Goal: Task Accomplishment & Management: Manage account settings

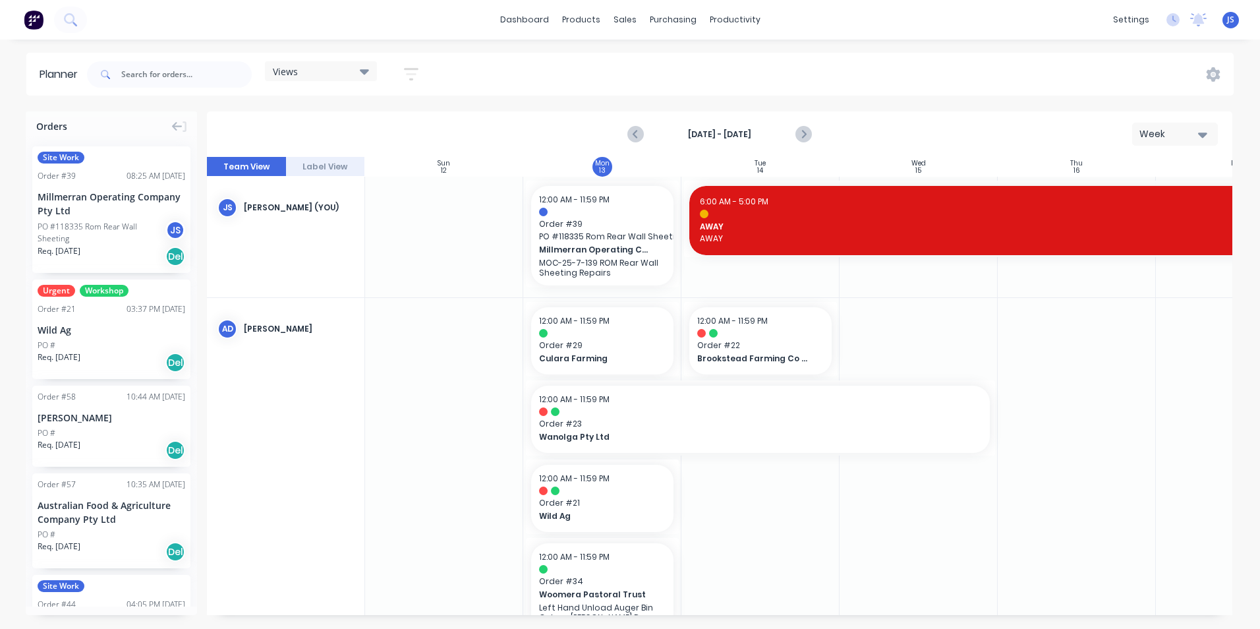
scroll to position [0, 1]
click at [807, 134] on icon "Next page" at bounding box center [803, 134] width 16 height 16
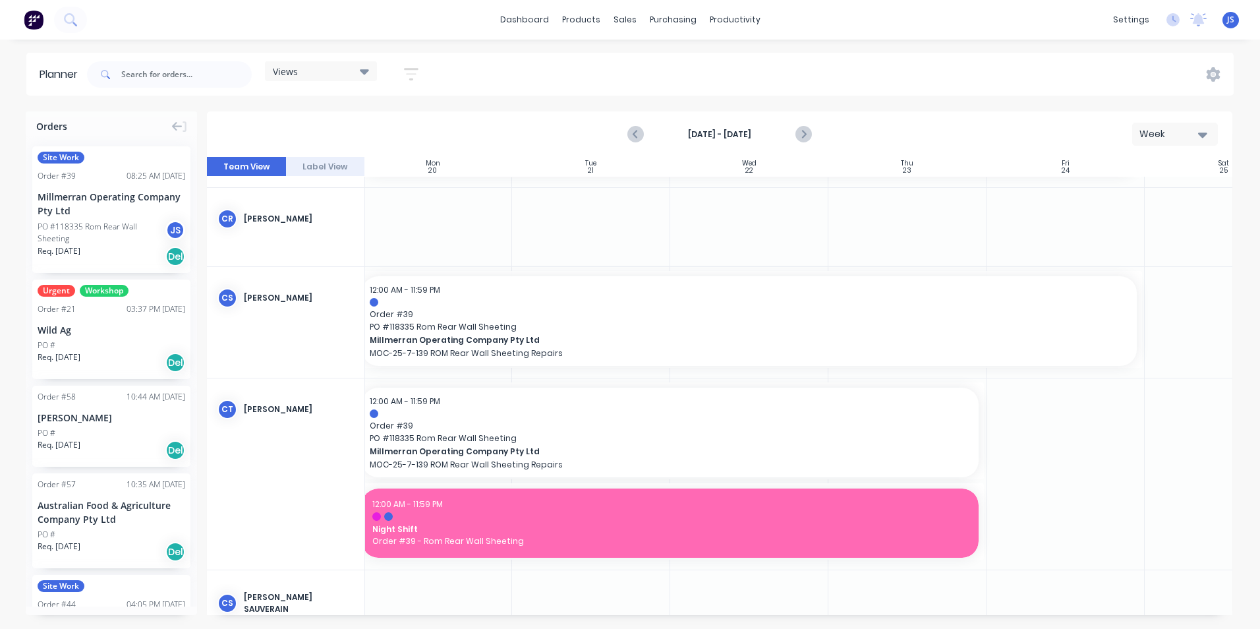
scroll to position [461, 179]
drag, startPoint x: 1132, startPoint y: 318, endPoint x: 785, endPoint y: 296, distance: 347.9
drag, startPoint x: 972, startPoint y: 431, endPoint x: 654, endPoint y: 419, distance: 318.4
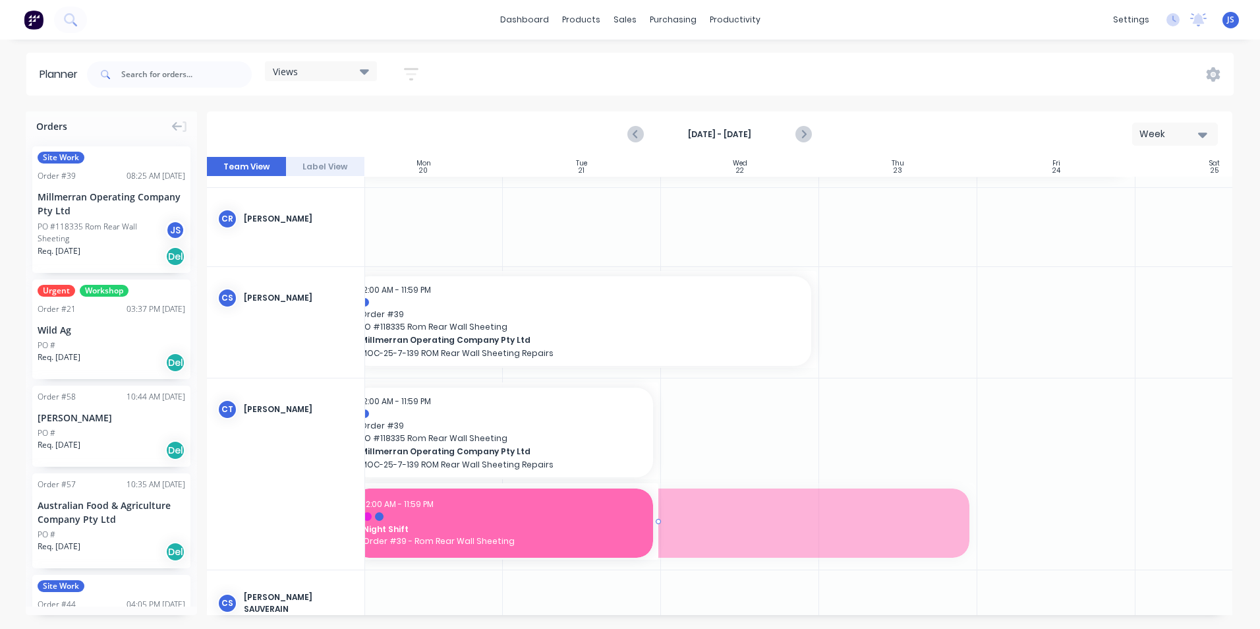
drag, startPoint x: 972, startPoint y: 520, endPoint x: 626, endPoint y: 500, distance: 346.5
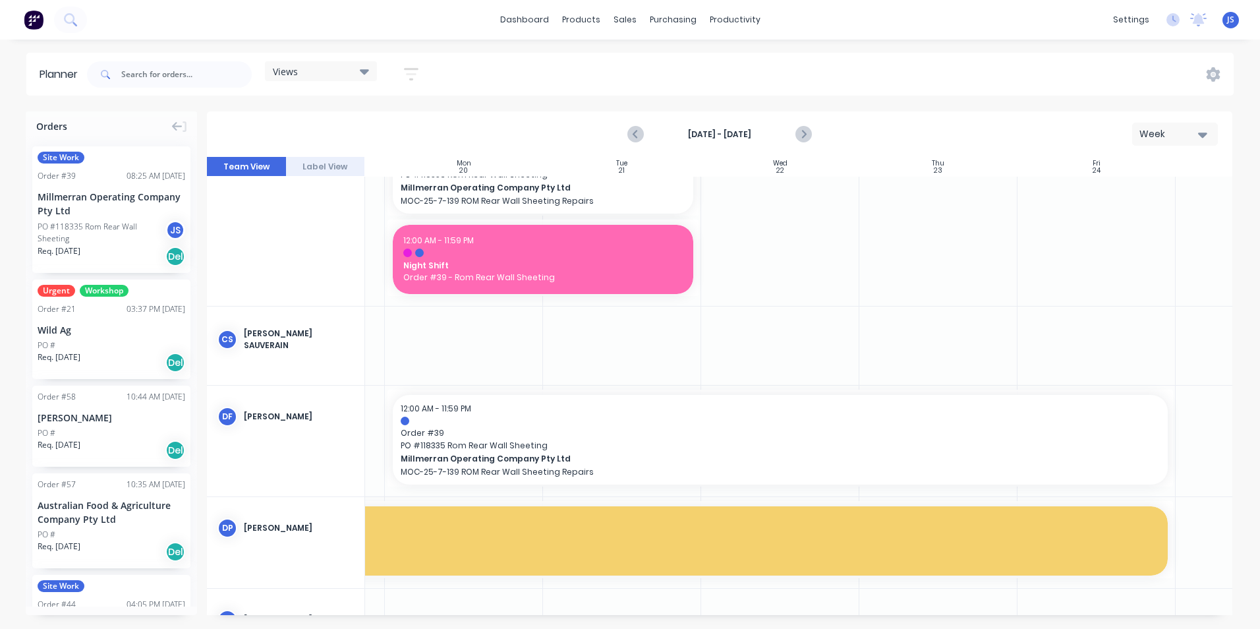
scroll to position [725, 140]
drag, startPoint x: 1169, startPoint y: 437, endPoint x: 824, endPoint y: 416, distance: 346.5
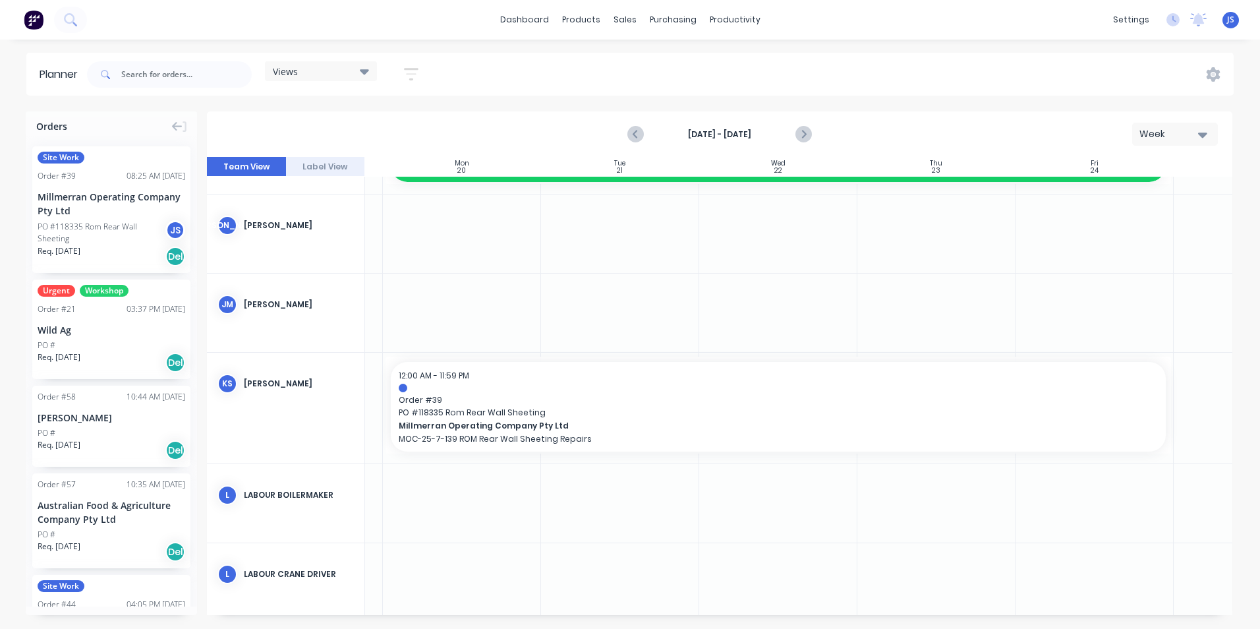
scroll to position [1515, 140]
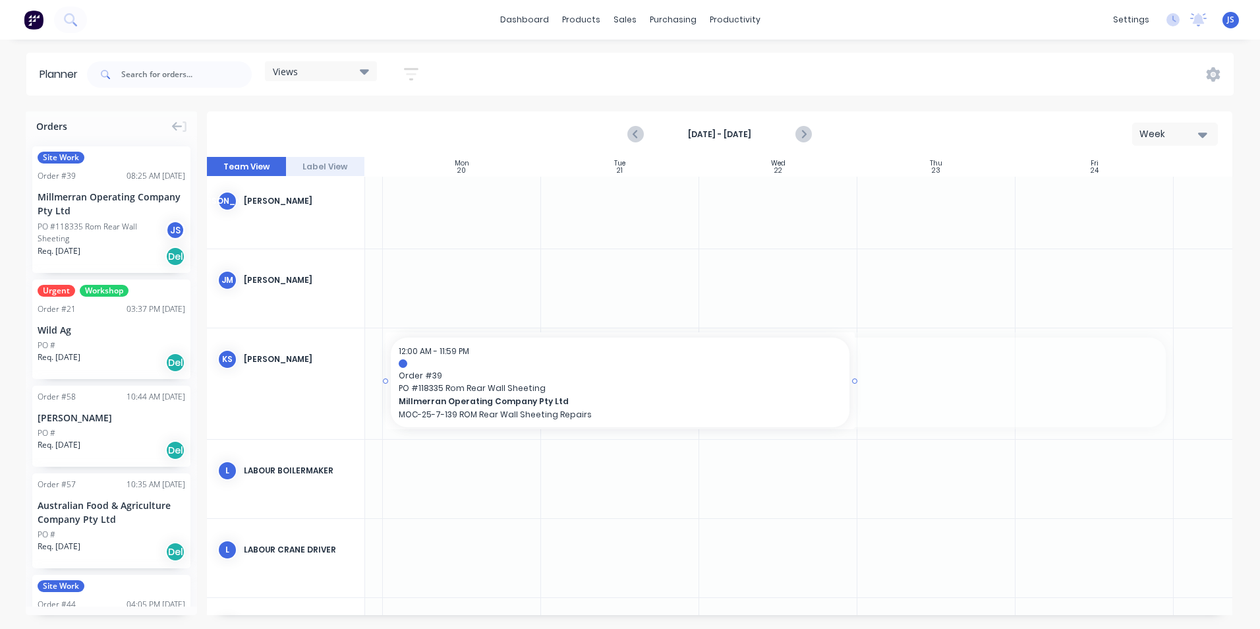
drag, startPoint x: 1172, startPoint y: 380, endPoint x: 836, endPoint y: 362, distance: 336.5
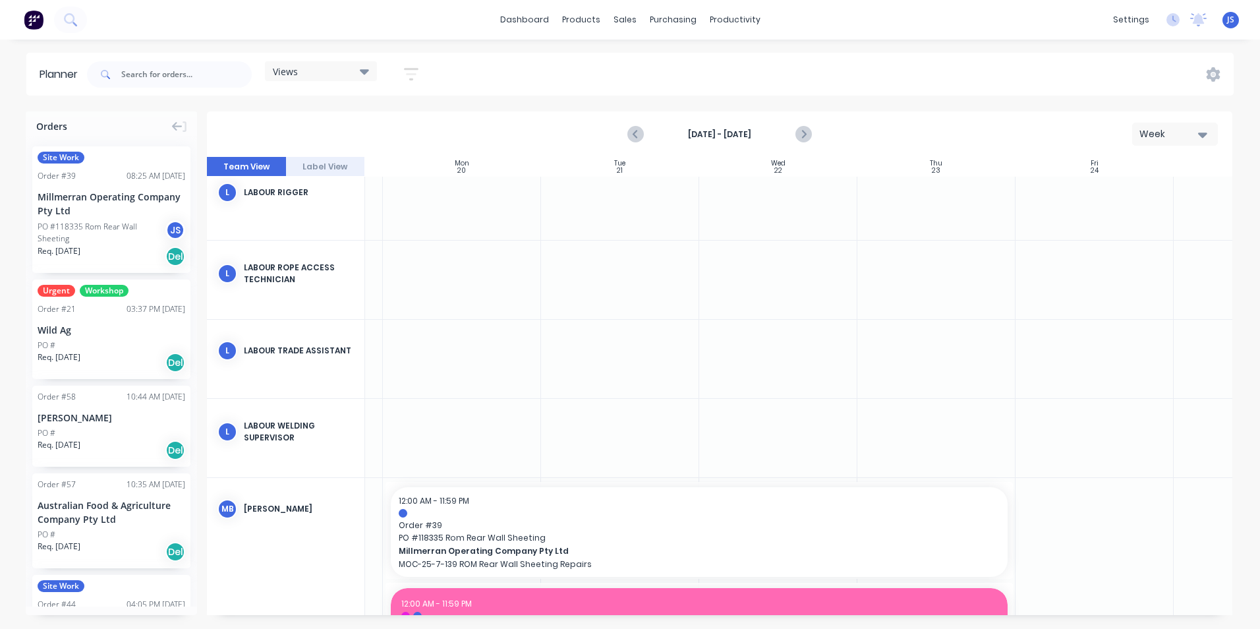
scroll to position [2240, 140]
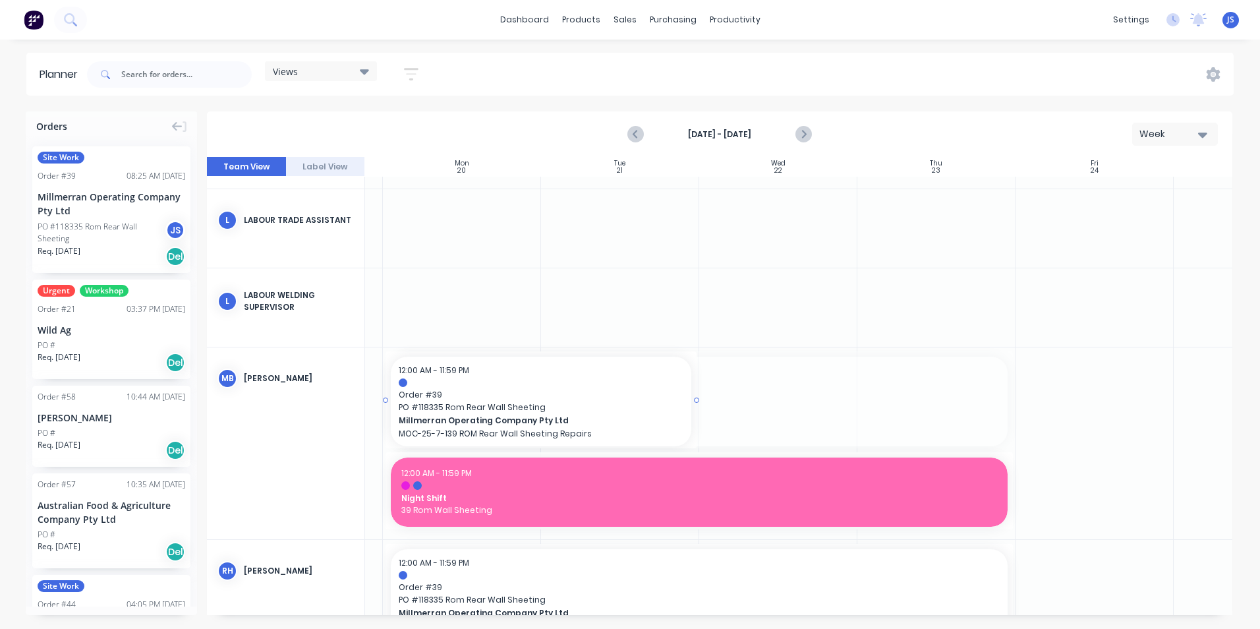
drag, startPoint x: 1011, startPoint y: 399, endPoint x: 691, endPoint y: 376, distance: 321.0
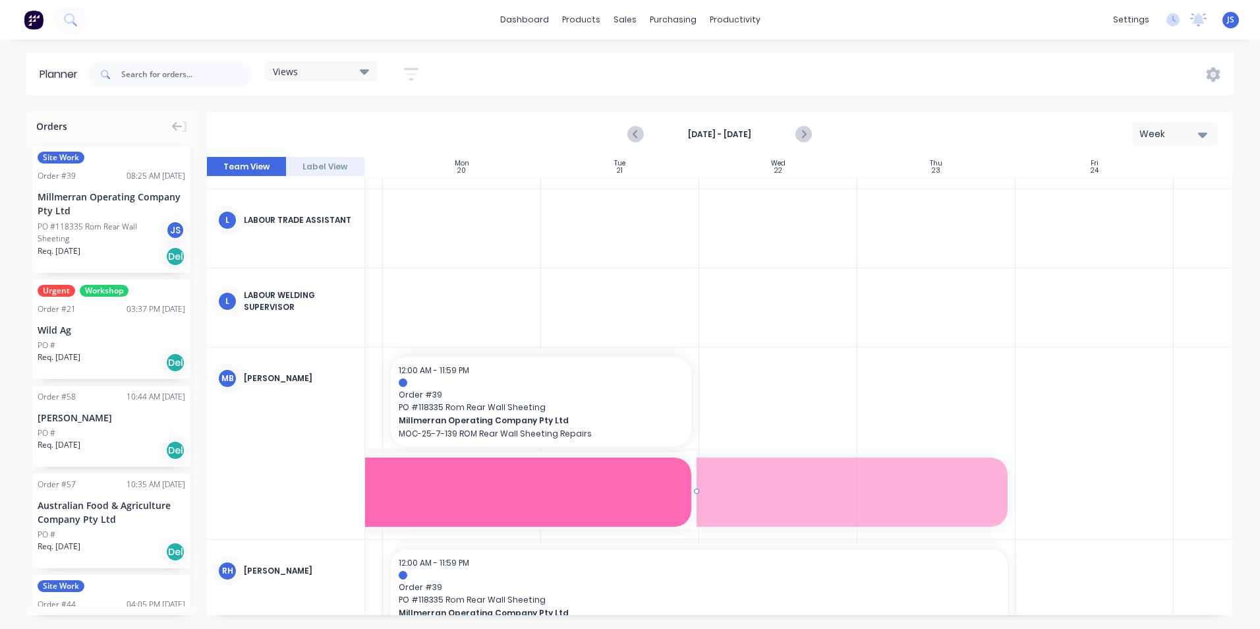
drag, startPoint x: 999, startPoint y: 491, endPoint x: 675, endPoint y: 454, distance: 326.2
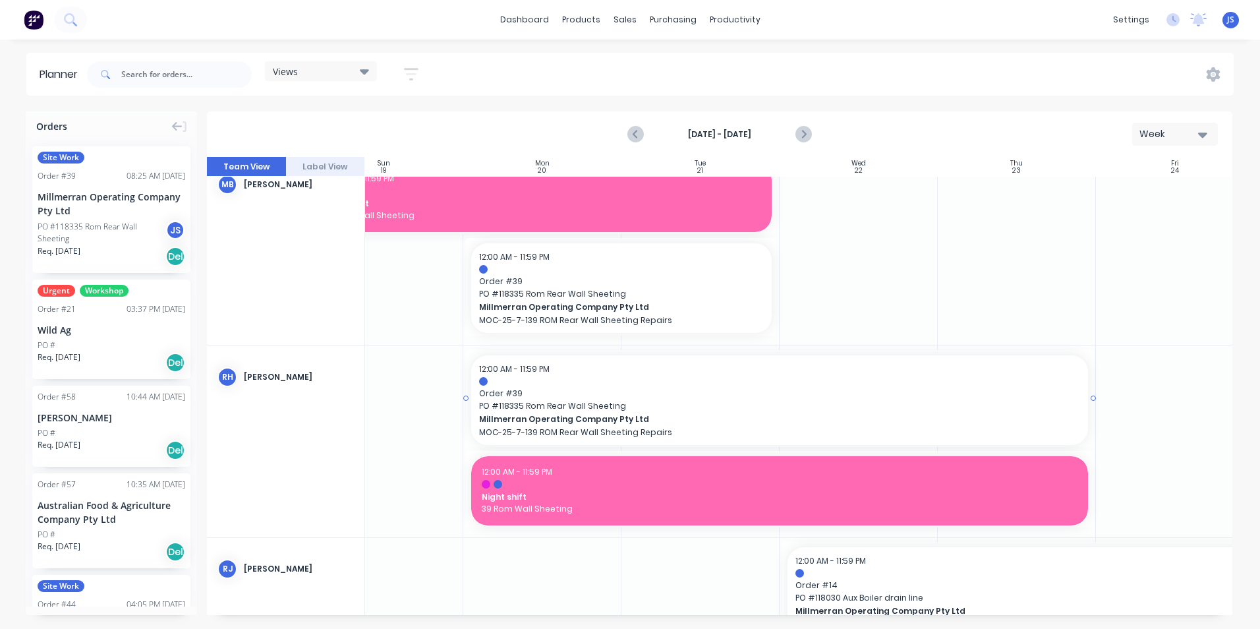
scroll to position [2438, 60]
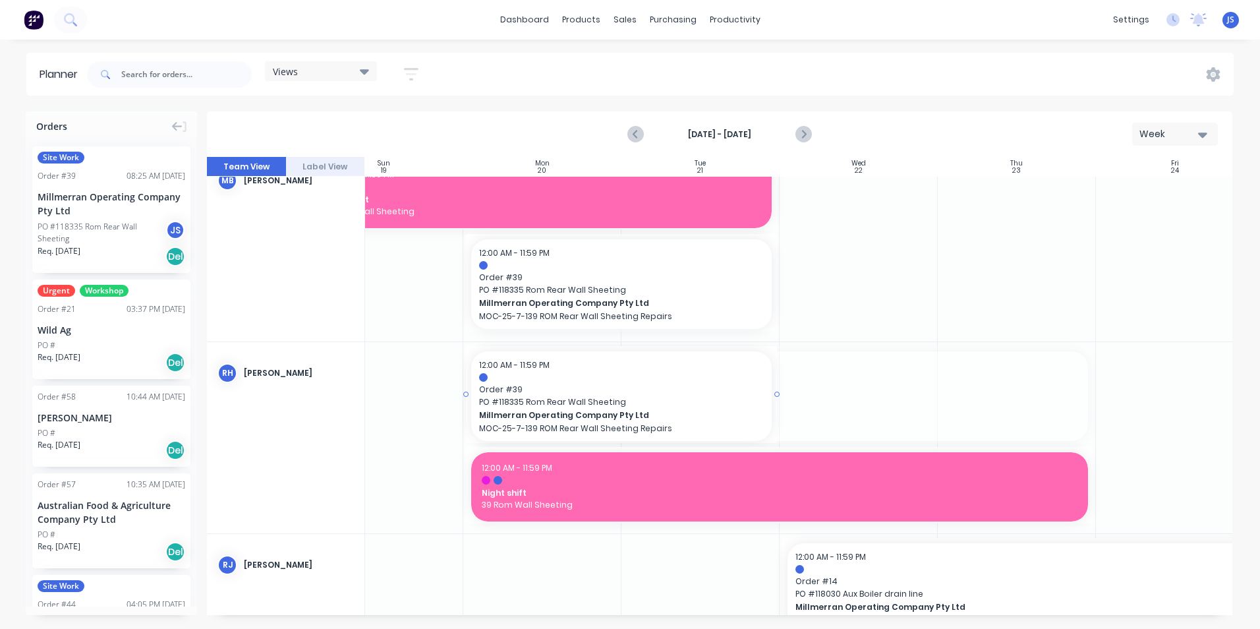
drag, startPoint x: 1090, startPoint y: 393, endPoint x: 755, endPoint y: 382, distance: 335.5
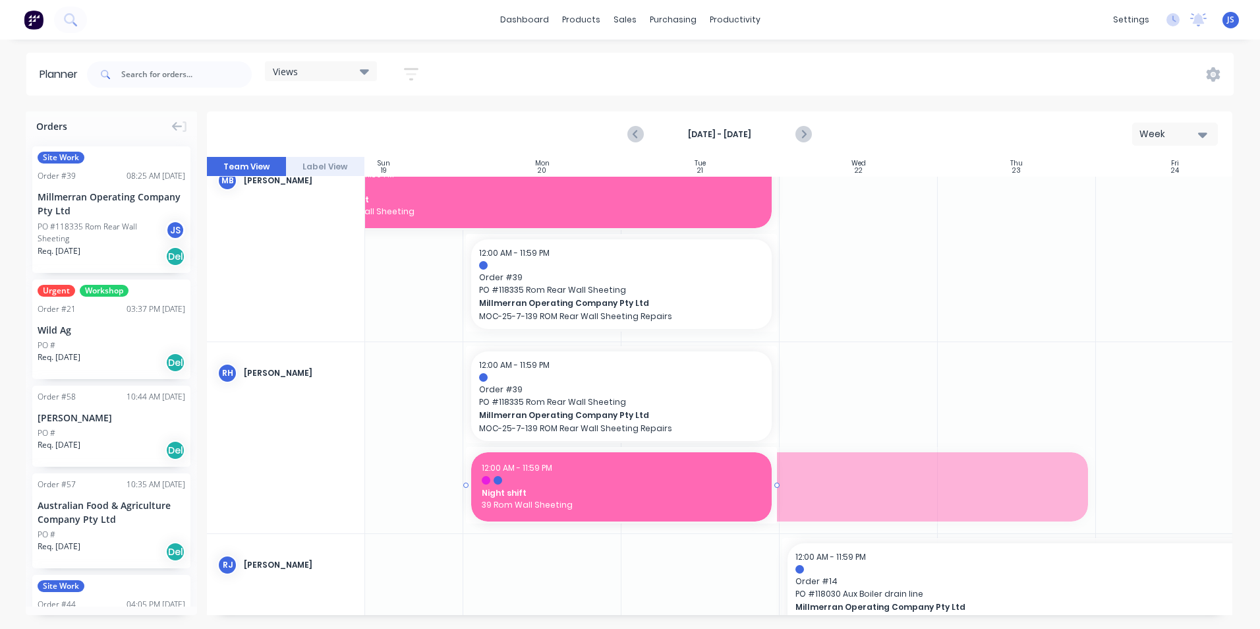
drag, startPoint x: 1092, startPoint y: 486, endPoint x: 763, endPoint y: 468, distance: 329.2
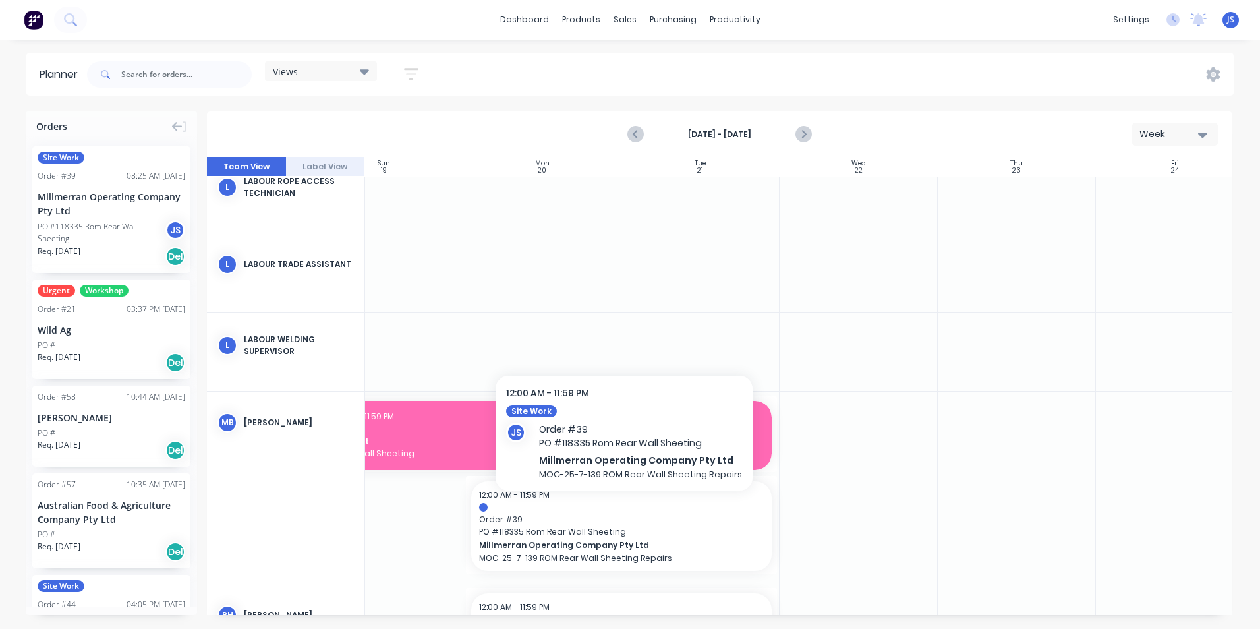
scroll to position [2174, 60]
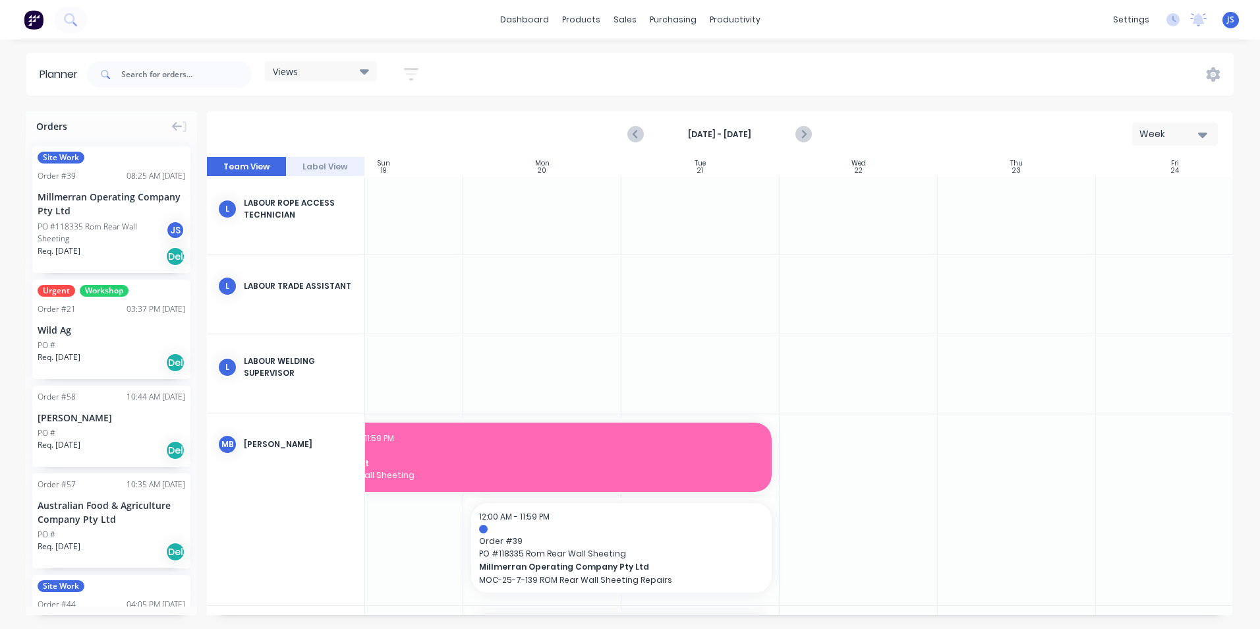
drag, startPoint x: 538, startPoint y: 619, endPoint x: 440, endPoint y: 618, distance: 98.2
click at [441, 618] on div "Orders Site Work Order # 39 08:25 AM [DATE] Millmerran Operating Company Pty Lt…" at bounding box center [630, 369] width 1260 height 517
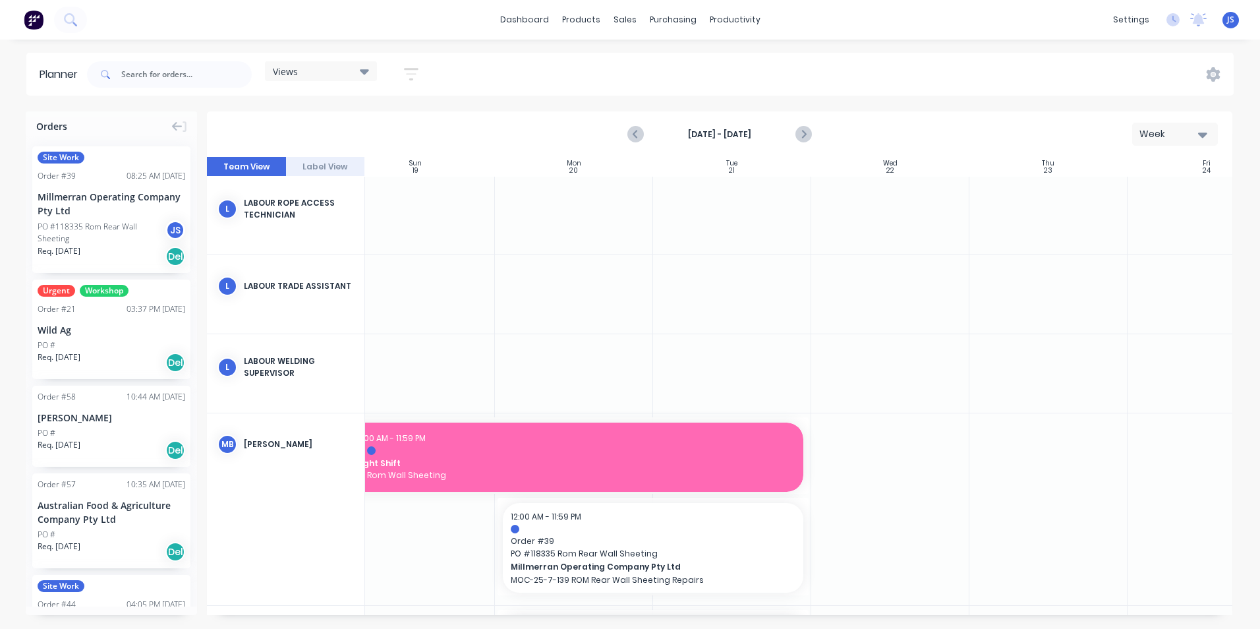
scroll to position [2174, 0]
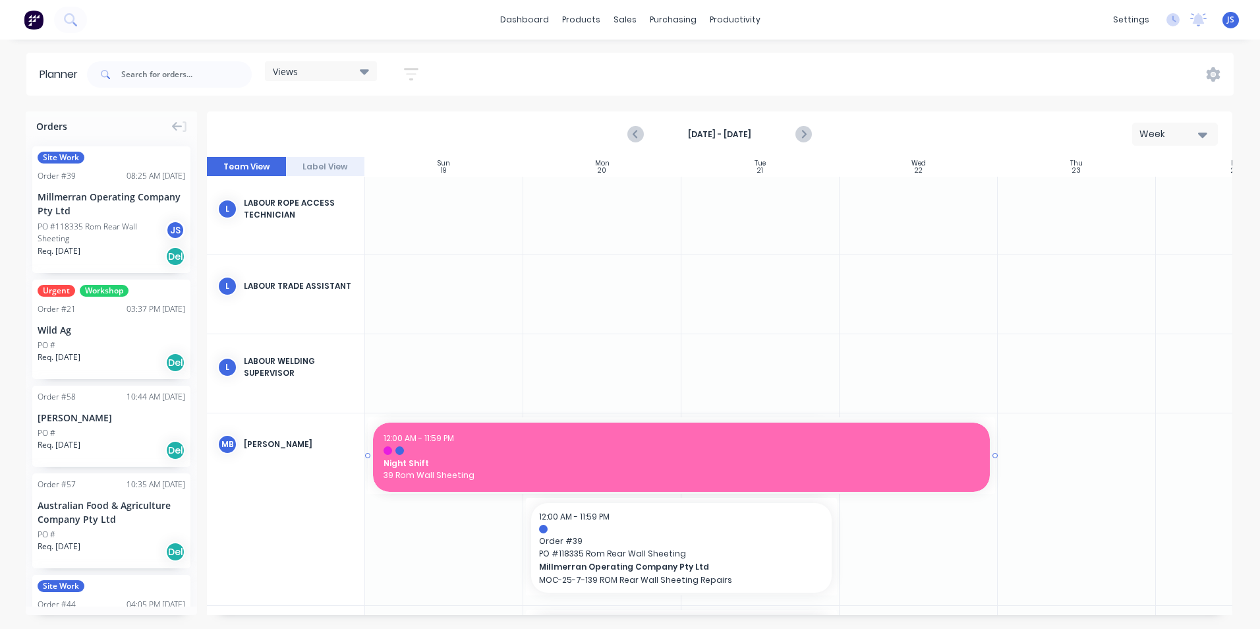
drag, startPoint x: 372, startPoint y: 451, endPoint x: 560, endPoint y: 460, distance: 188.0
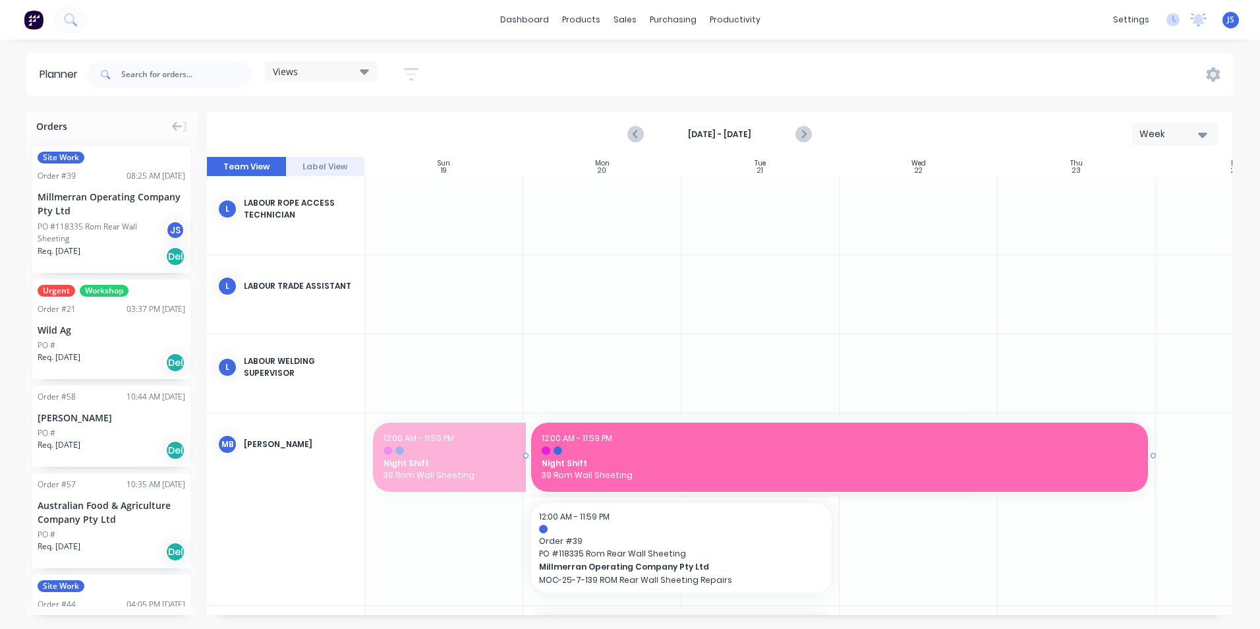
drag, startPoint x: 476, startPoint y: 454, endPoint x: 611, endPoint y: 459, distance: 135.1
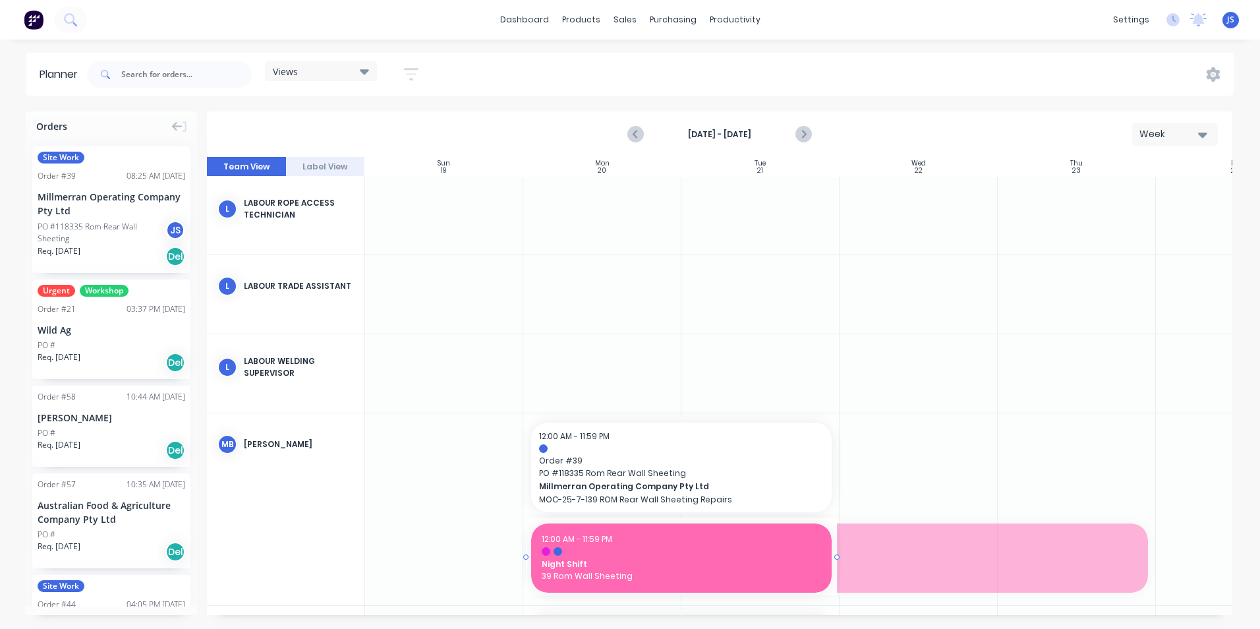
drag, startPoint x: 1150, startPoint y: 556, endPoint x: 824, endPoint y: 526, distance: 327.5
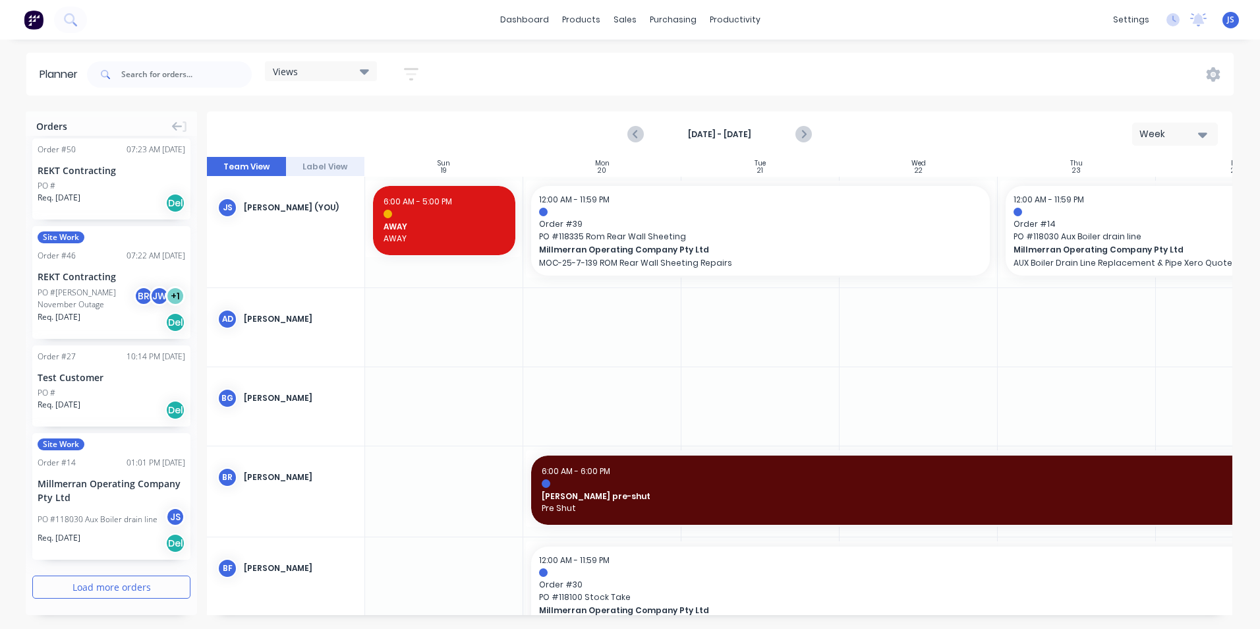
scroll to position [1791, 0]
click at [106, 586] on button "Load more orders" at bounding box center [111, 584] width 158 height 23
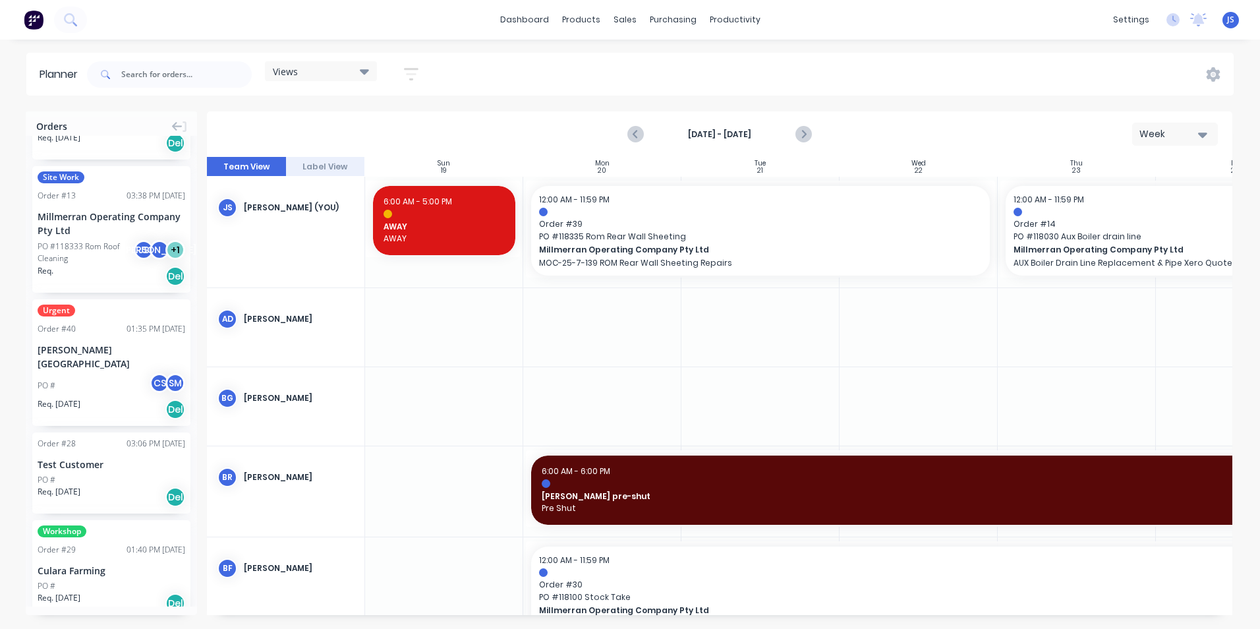
scroll to position [2866, 0]
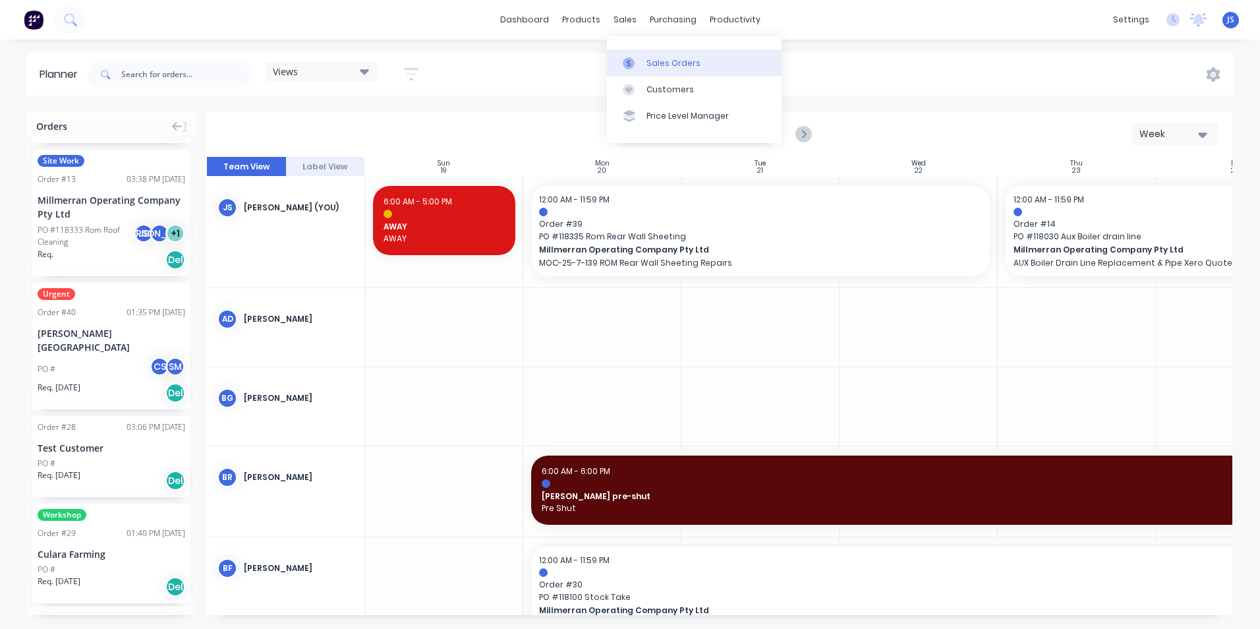
click at [654, 55] on link "Sales Orders" at bounding box center [694, 62] width 175 height 26
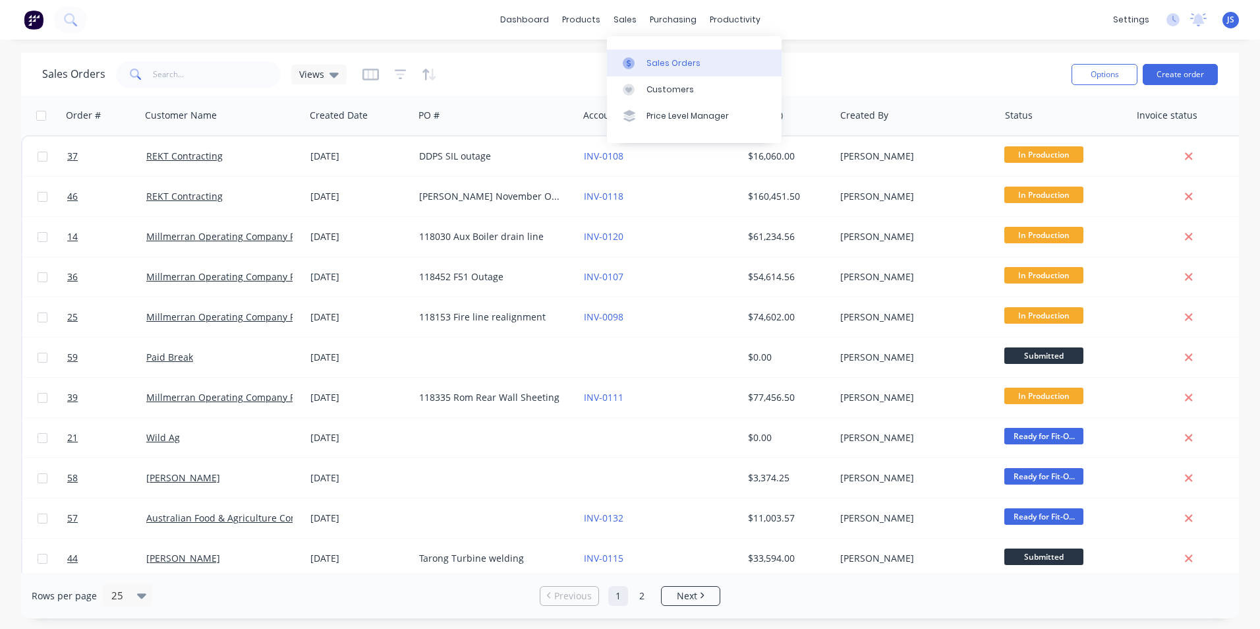
click at [656, 65] on div "Sales Orders" at bounding box center [673, 63] width 54 height 12
click at [1160, 71] on button "Create order" at bounding box center [1179, 74] width 75 height 21
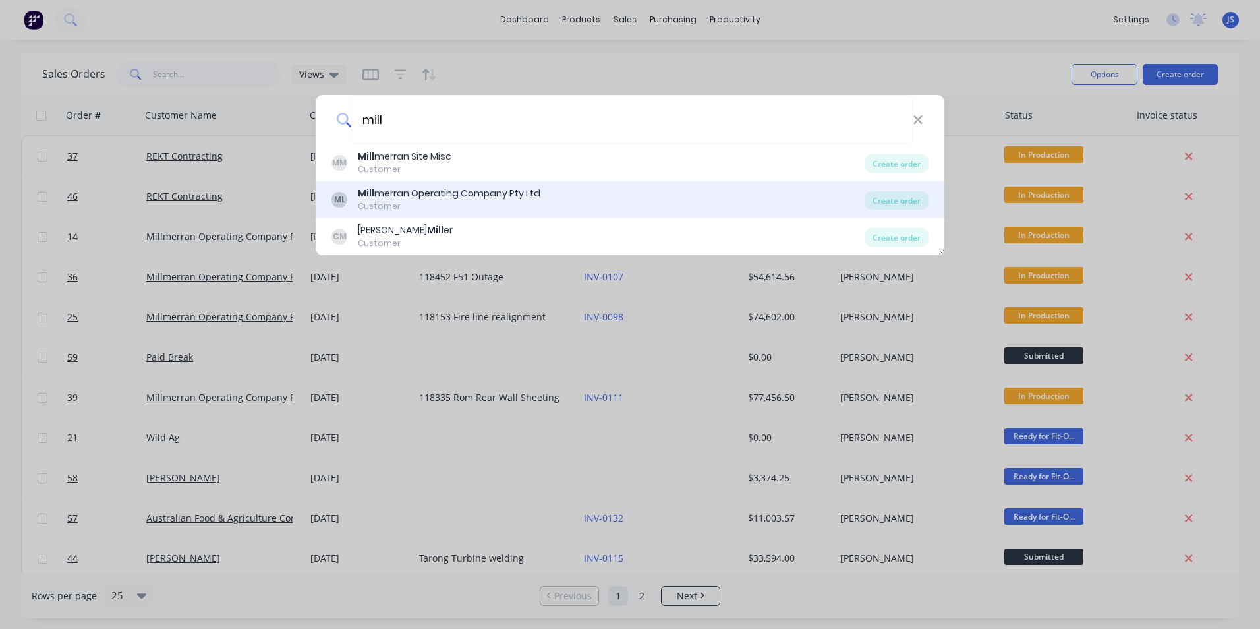
type input "mill"
click at [497, 194] on div "Mill merran Operating Company Pty Ltd" at bounding box center [449, 193] width 183 height 14
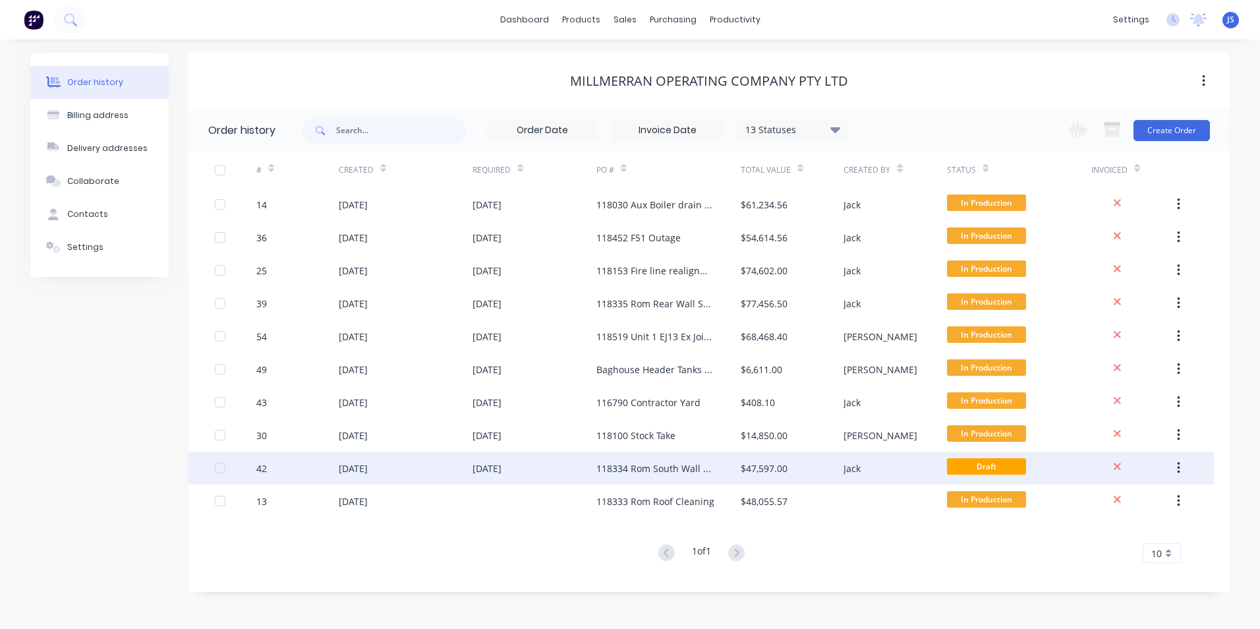
click at [662, 463] on div "118334 Rom South Wall Sheeting" at bounding box center [655, 468] width 118 height 14
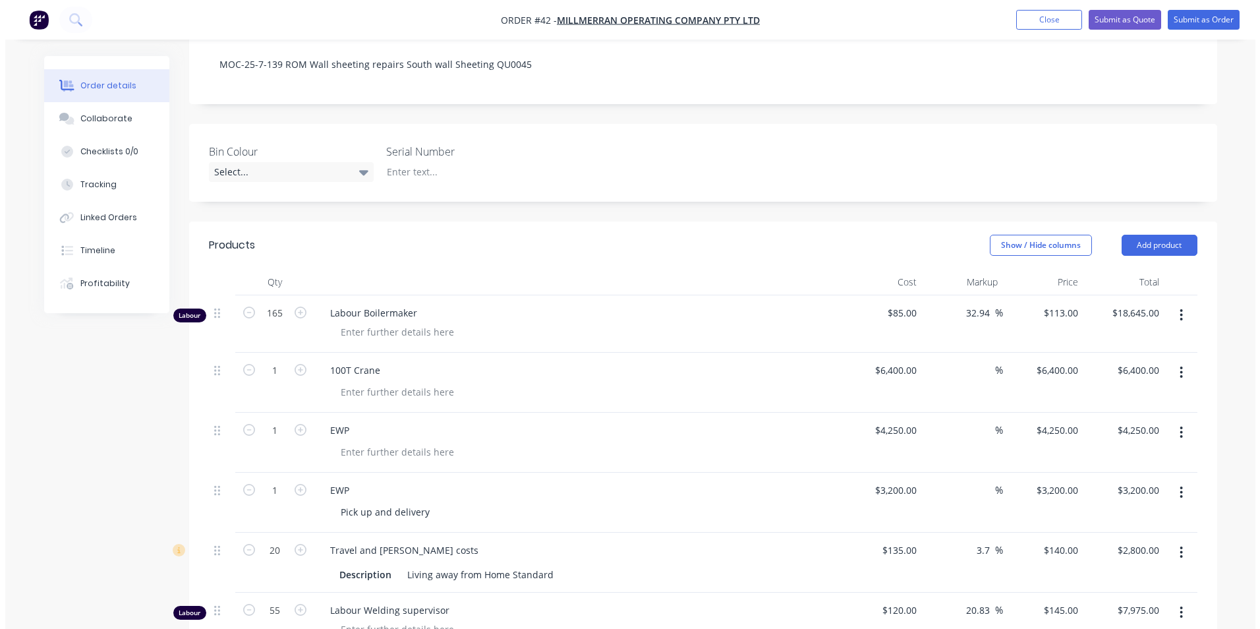
scroll to position [329, 0]
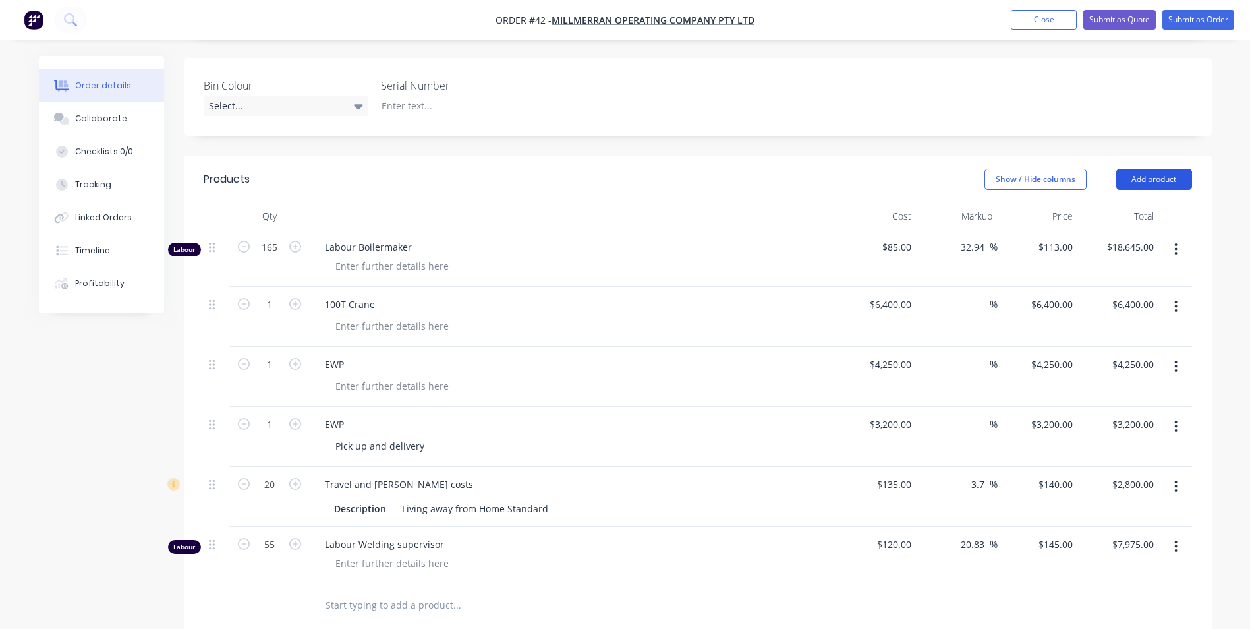
click at [1146, 169] on button "Add product" at bounding box center [1154, 179] width 76 height 21
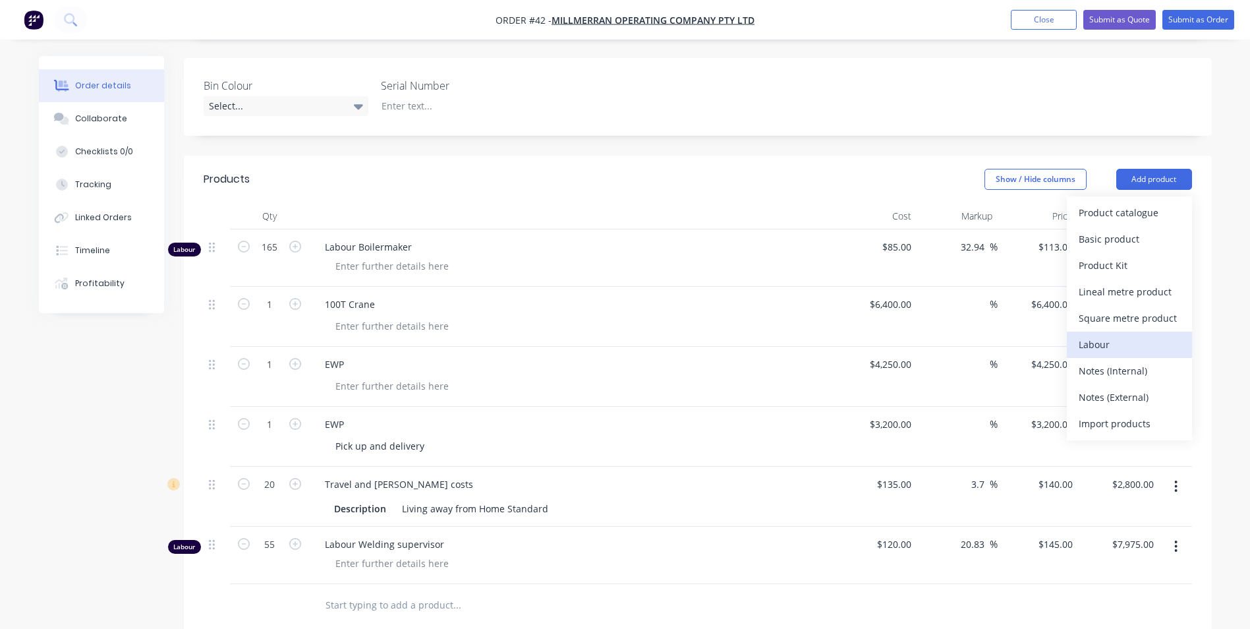
click at [1115, 335] on div "Labour" at bounding box center [1129, 344] width 101 height 19
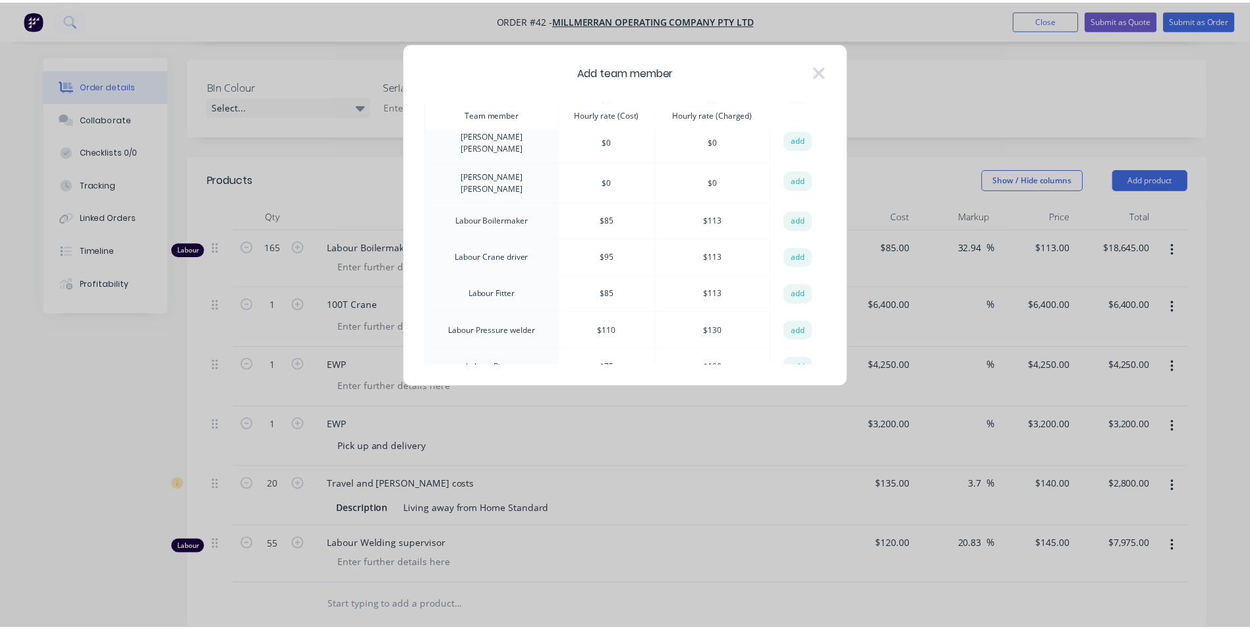
scroll to position [527, 0]
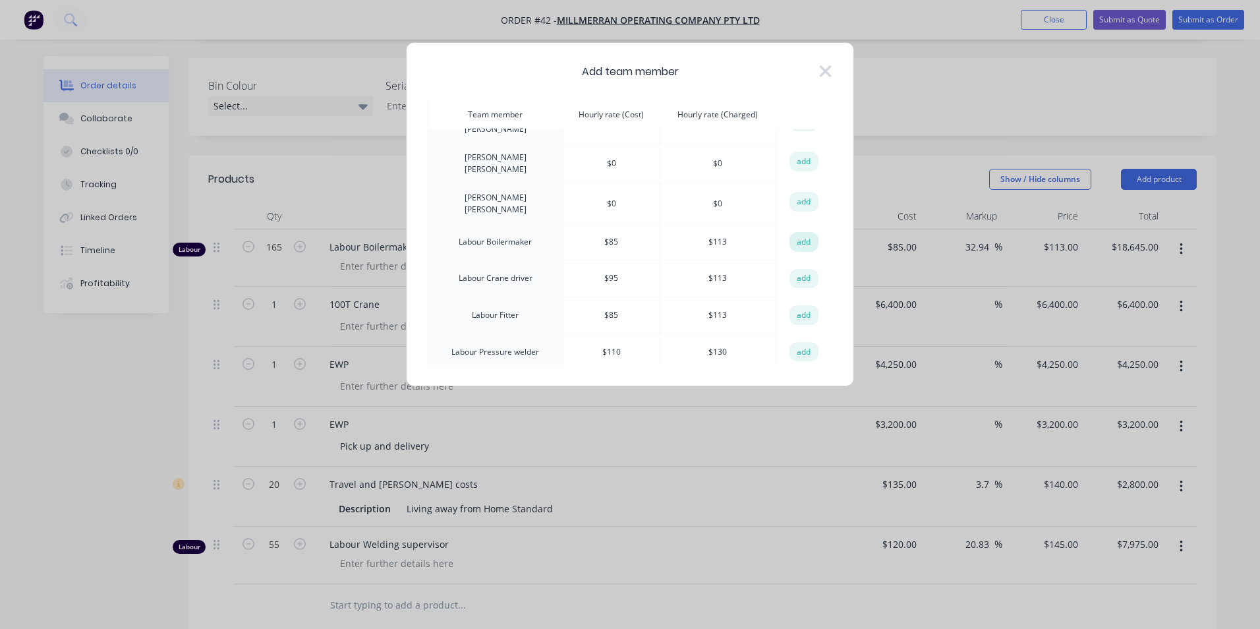
click at [793, 232] on button "add" at bounding box center [803, 242] width 29 height 20
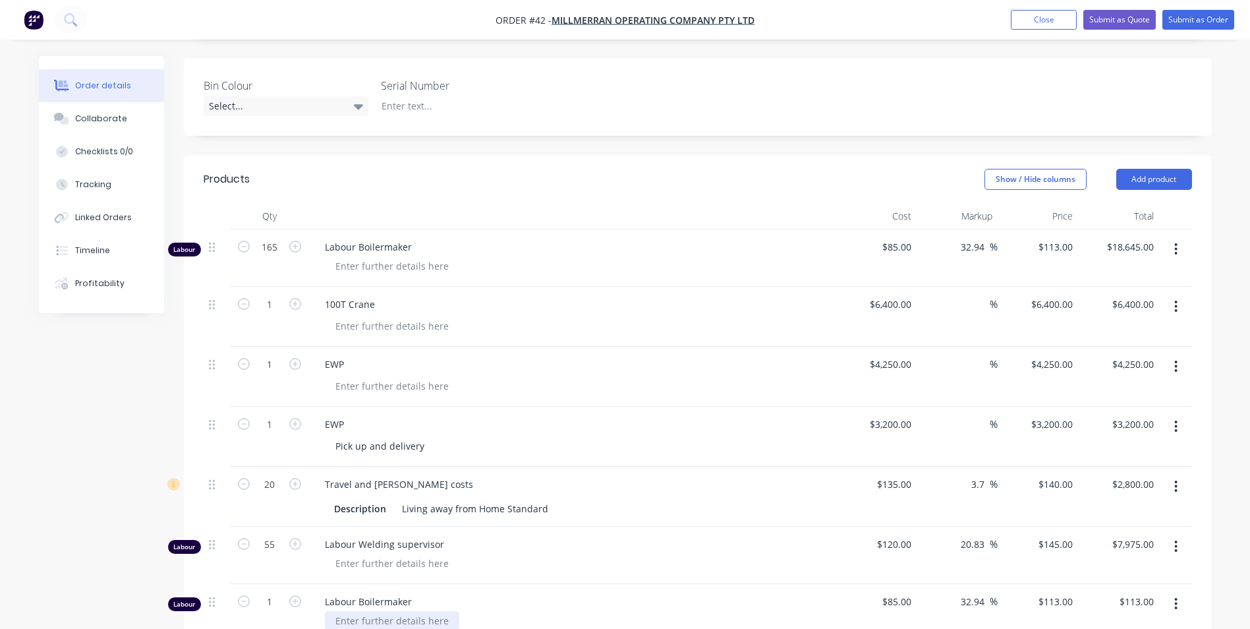
click at [403, 611] on div at bounding box center [392, 620] width 134 height 19
click at [1056, 592] on input "113" at bounding box center [1057, 601] width 41 height 19
type input "14"
type input "-83.53"
type input "$14.00"
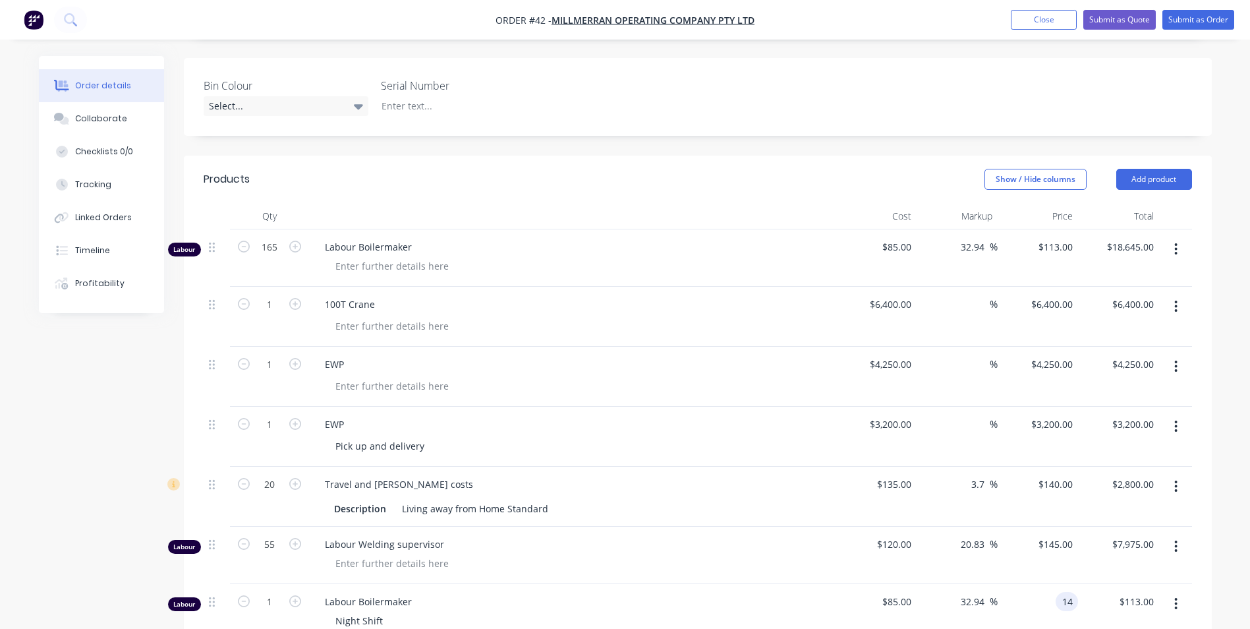
type input "$14.00"
type input "6"
type input "146.90"
type input "72.82"
type input "$146.90"
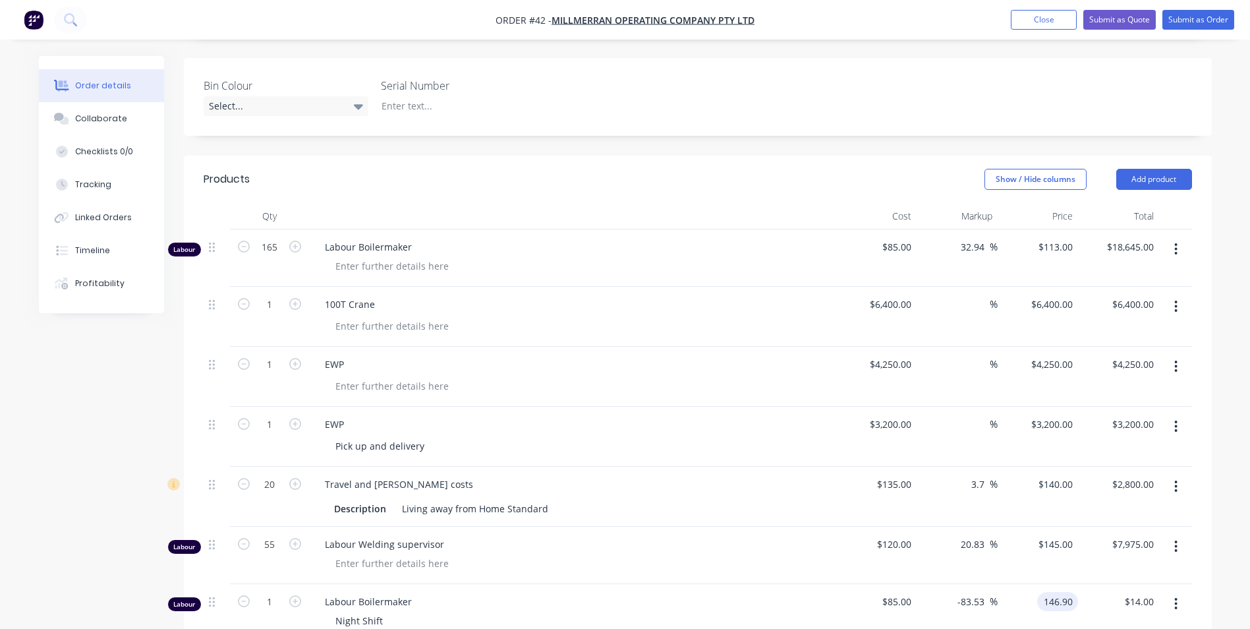
type input "$146.90"
click at [813, 594] on span "Labour Boilermaker" at bounding box center [578, 601] width 506 height 14
click at [274, 592] on input "1" at bounding box center [269, 602] width 34 height 20
type input "66"
type input "$9,695.40"
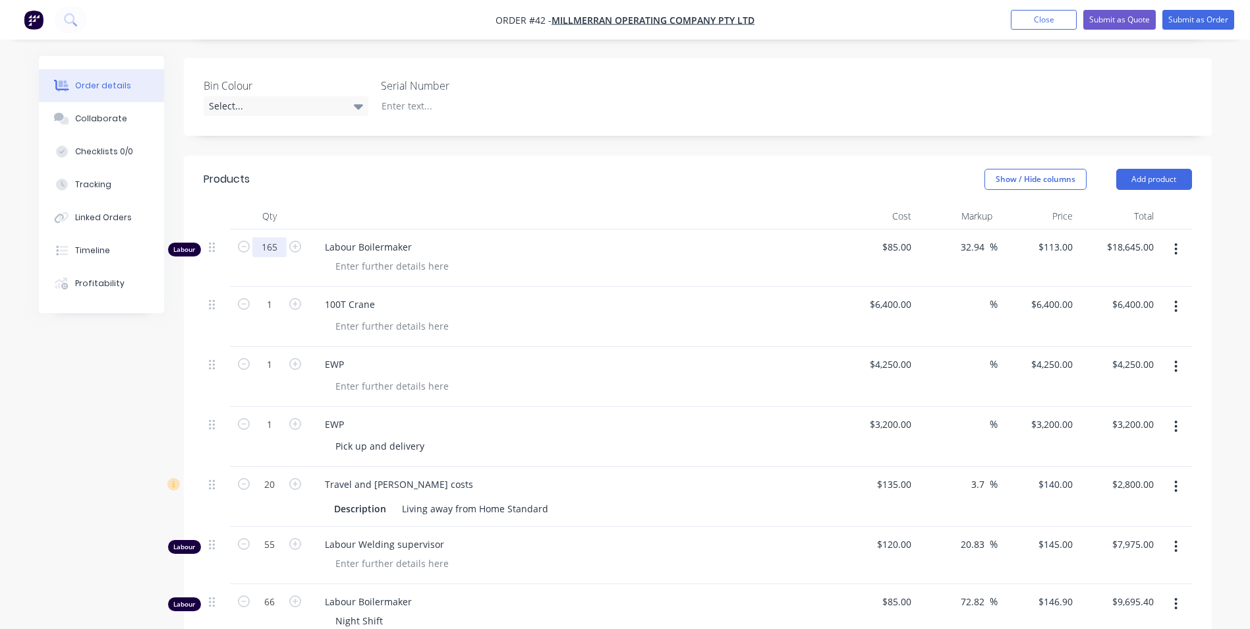
click at [277, 237] on input "165" at bounding box center [269, 247] width 34 height 20
click at [267, 237] on input "165" at bounding box center [269, 247] width 34 height 20
type input "1"
type input "99"
type input "$11,187.00"
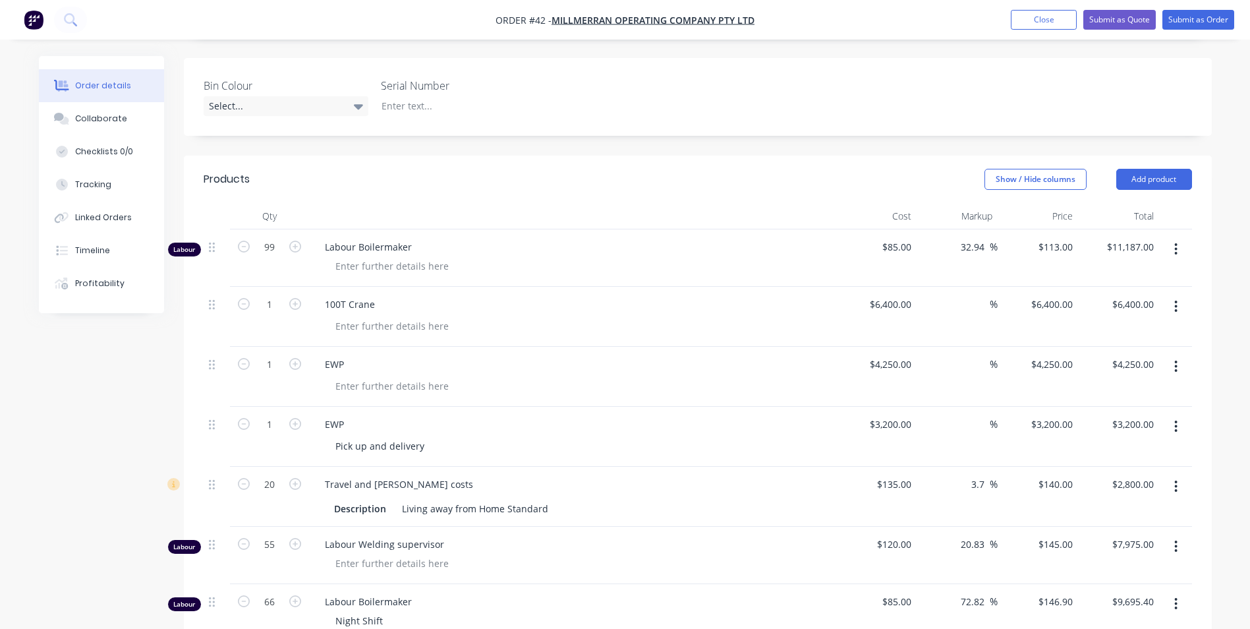
click at [548, 376] on div at bounding box center [578, 385] width 506 height 19
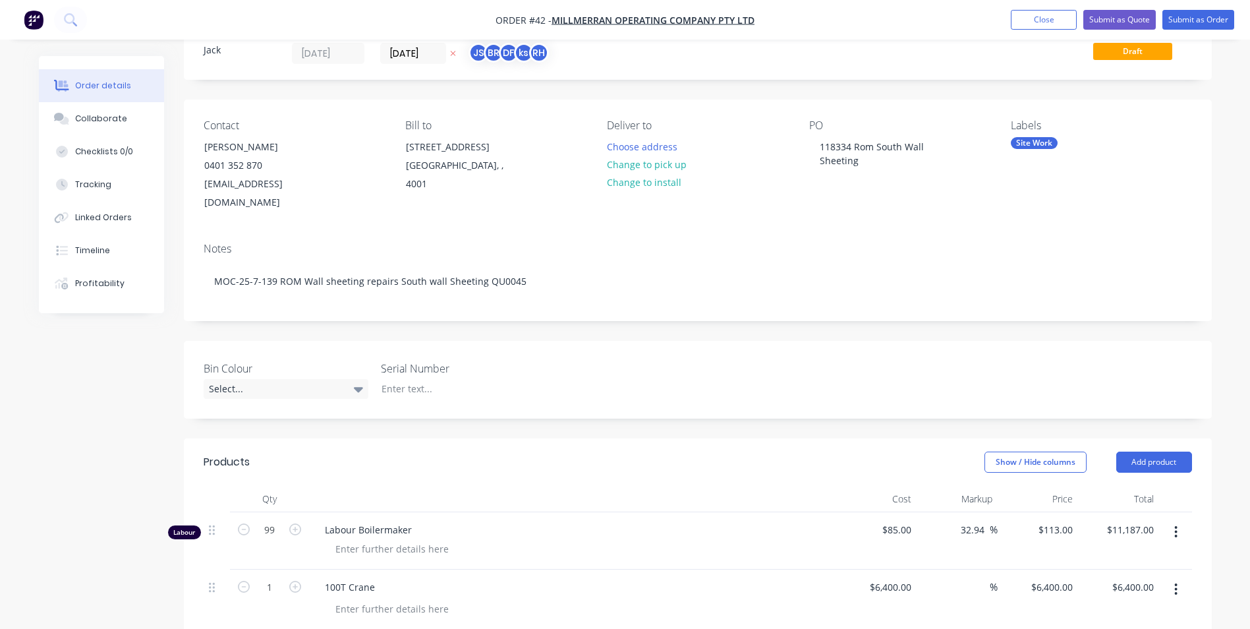
scroll to position [0, 0]
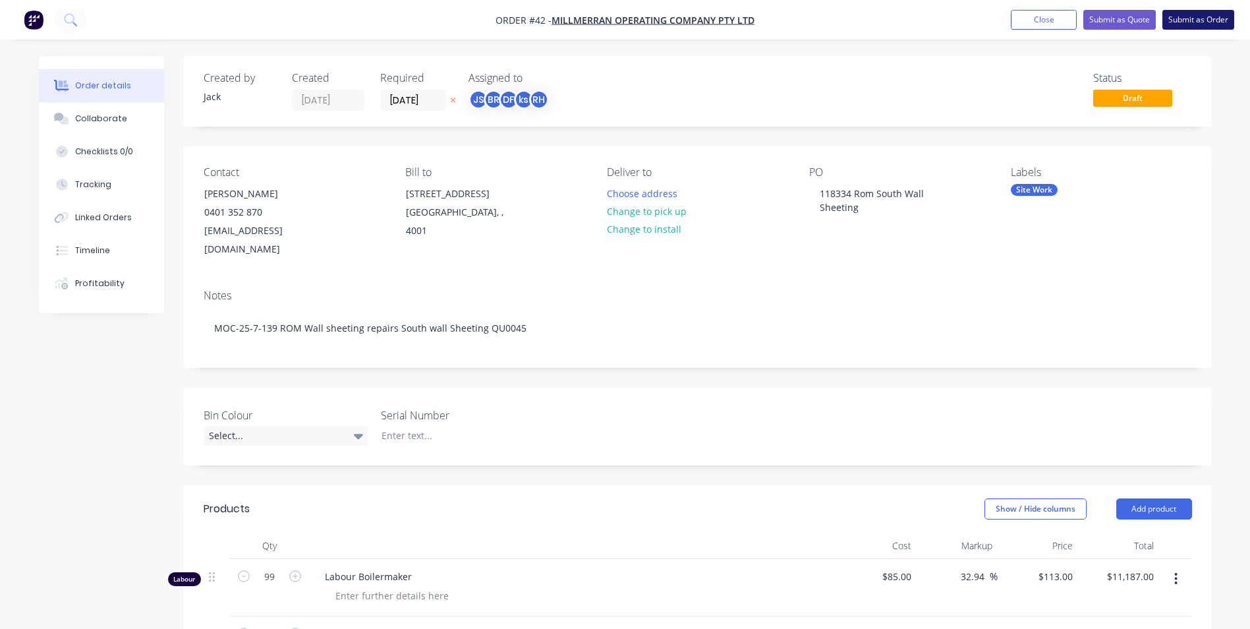
click at [1186, 16] on button "Submit as Order" at bounding box center [1198, 20] width 72 height 20
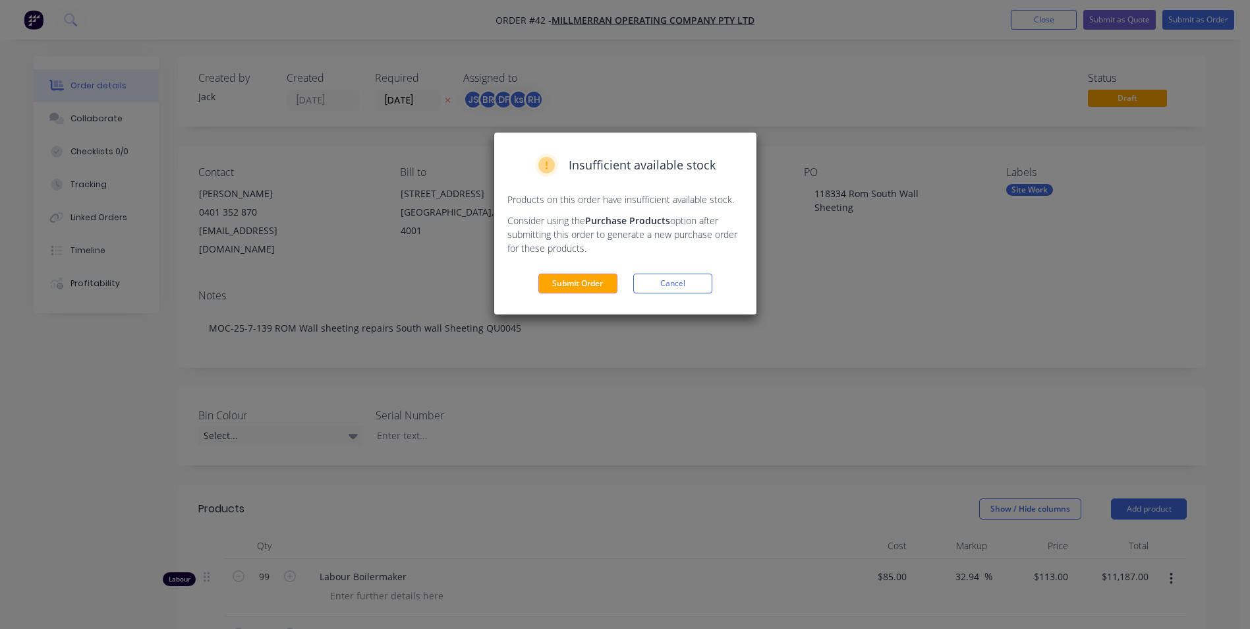
click at [833, 267] on div "Insufficient available stock Products on this order have insufficient available…" at bounding box center [625, 314] width 1250 height 629
click at [686, 281] on button "Cancel" at bounding box center [672, 283] width 79 height 20
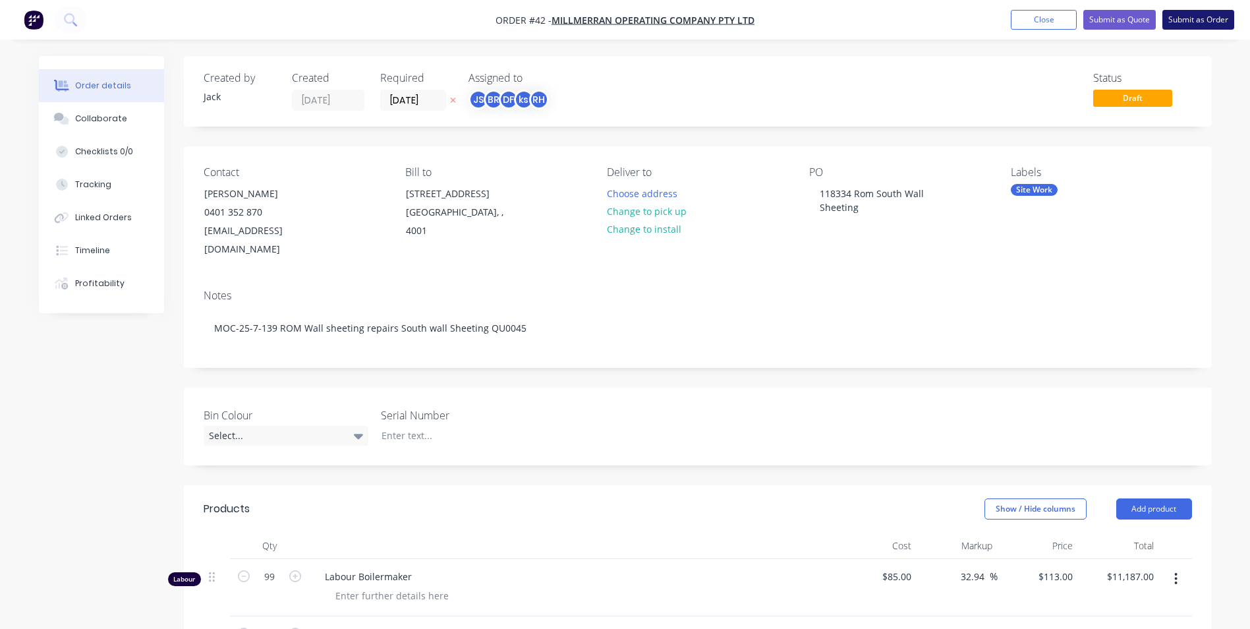
click at [1188, 16] on button "Submit as Order" at bounding box center [1198, 20] width 72 height 20
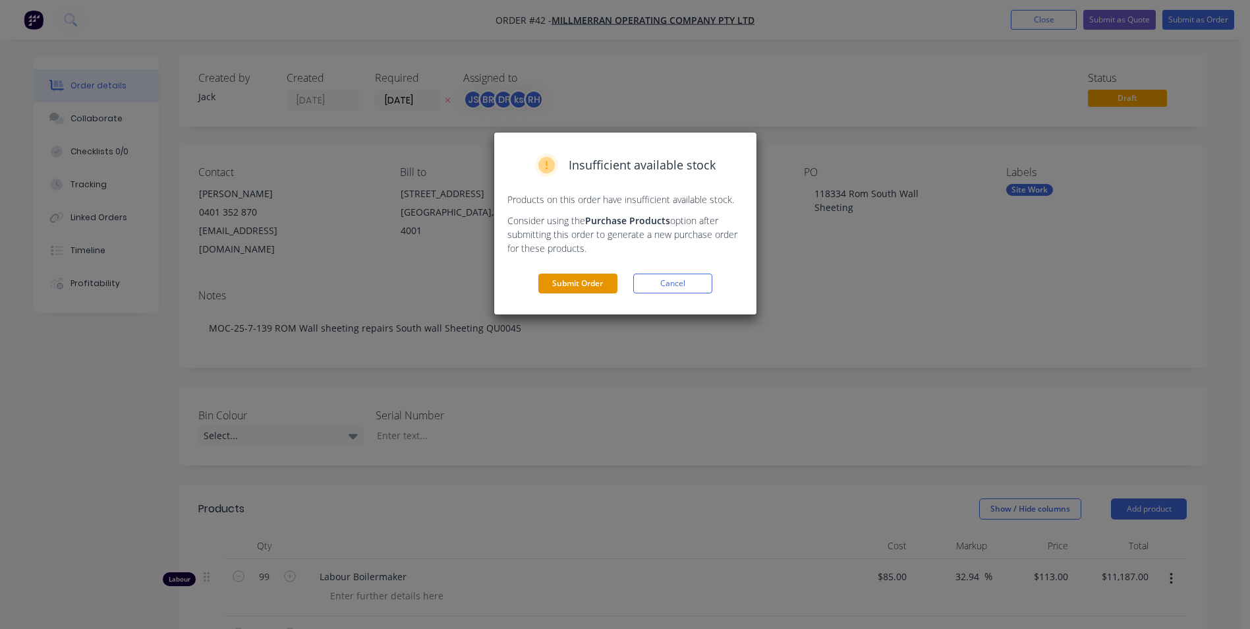
click at [602, 288] on button "Submit Order" at bounding box center [577, 283] width 79 height 20
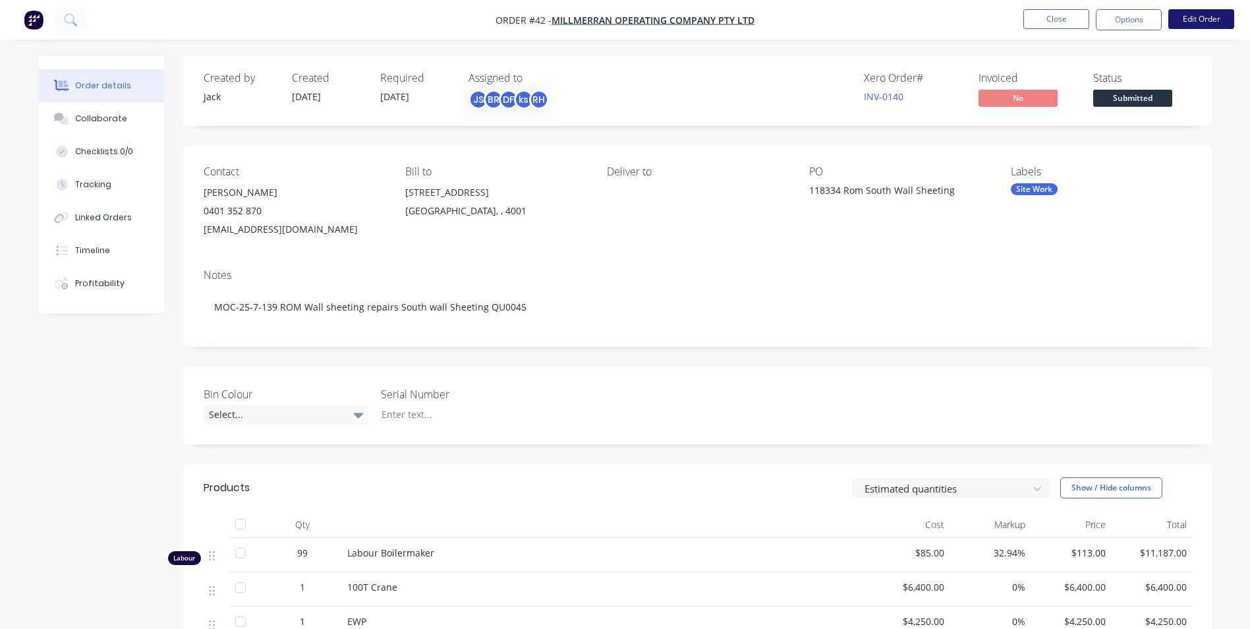
click at [1175, 18] on button "Edit Order" at bounding box center [1201, 19] width 66 height 20
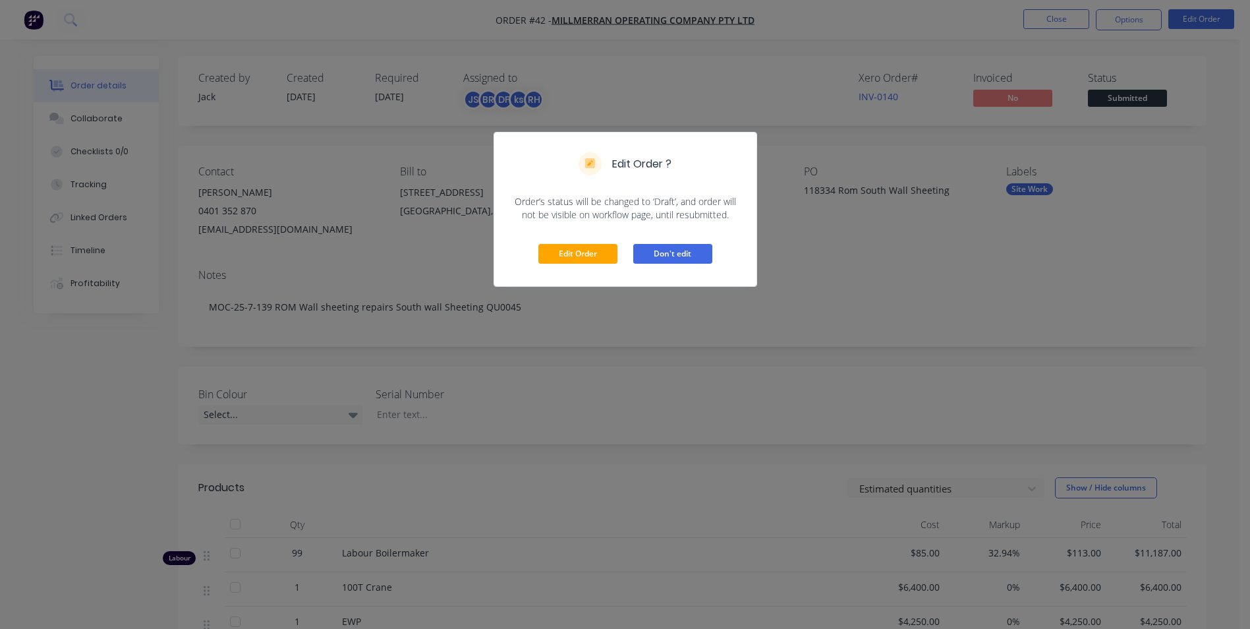
click at [685, 252] on button "Don't edit" at bounding box center [672, 254] width 79 height 20
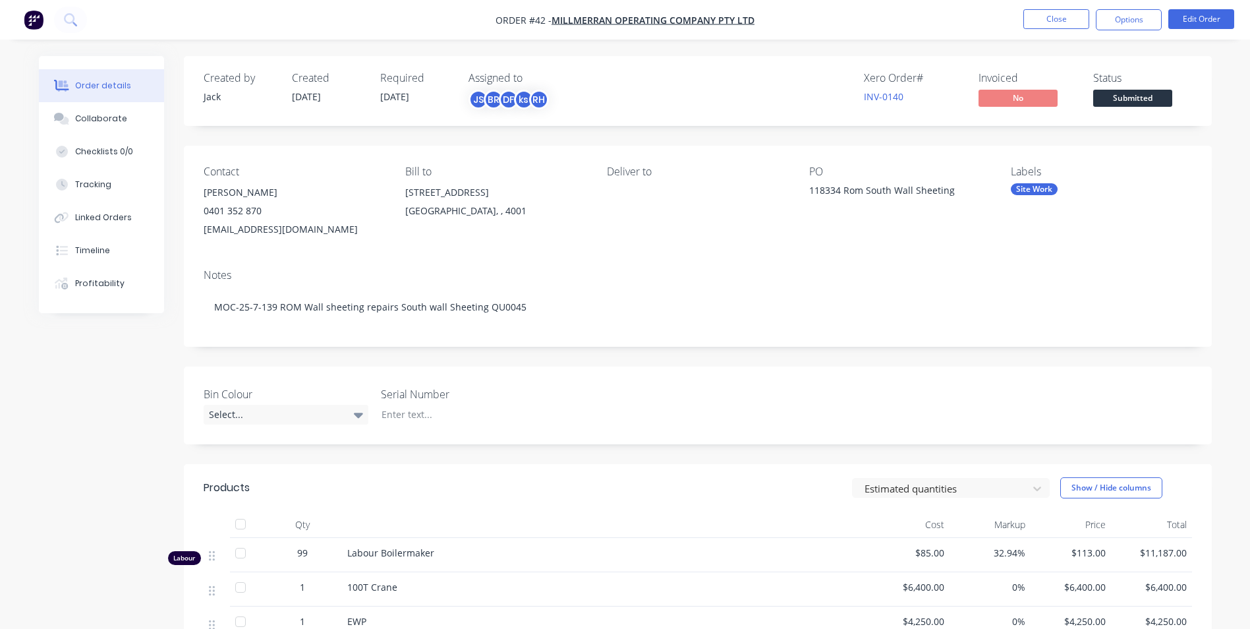
click at [32, 26] on img "button" at bounding box center [34, 20] width 20 height 20
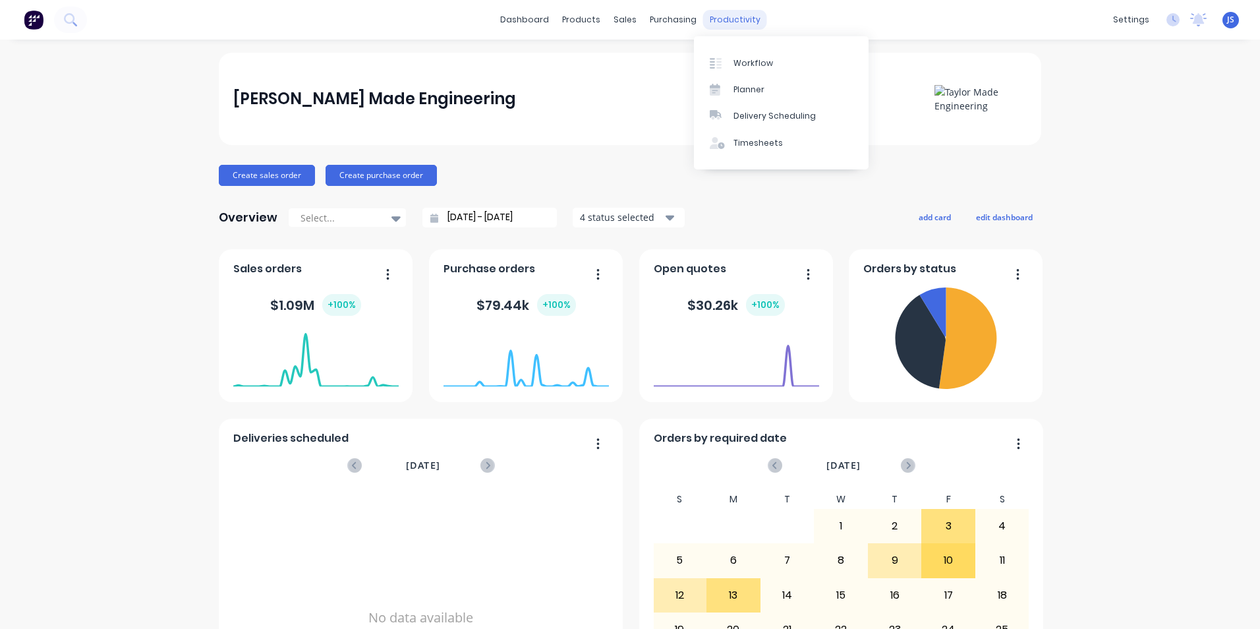
click at [730, 24] on div "productivity" at bounding box center [735, 20] width 64 height 20
click at [744, 88] on div "Planner" at bounding box center [748, 90] width 31 height 12
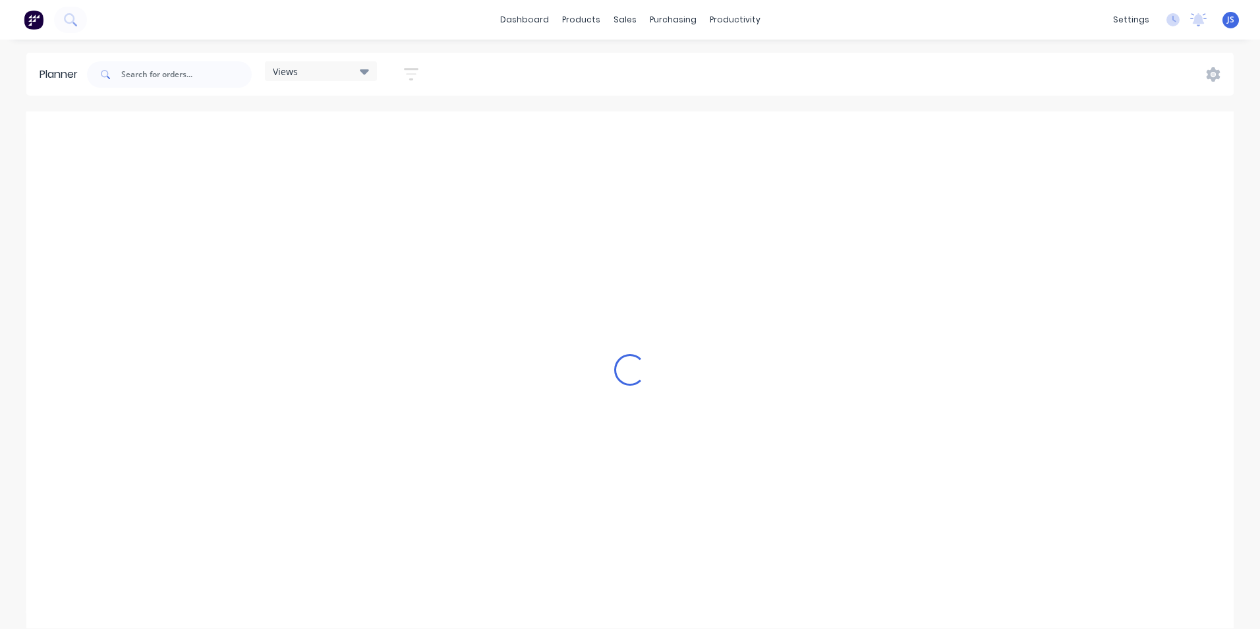
scroll to position [0, 2952]
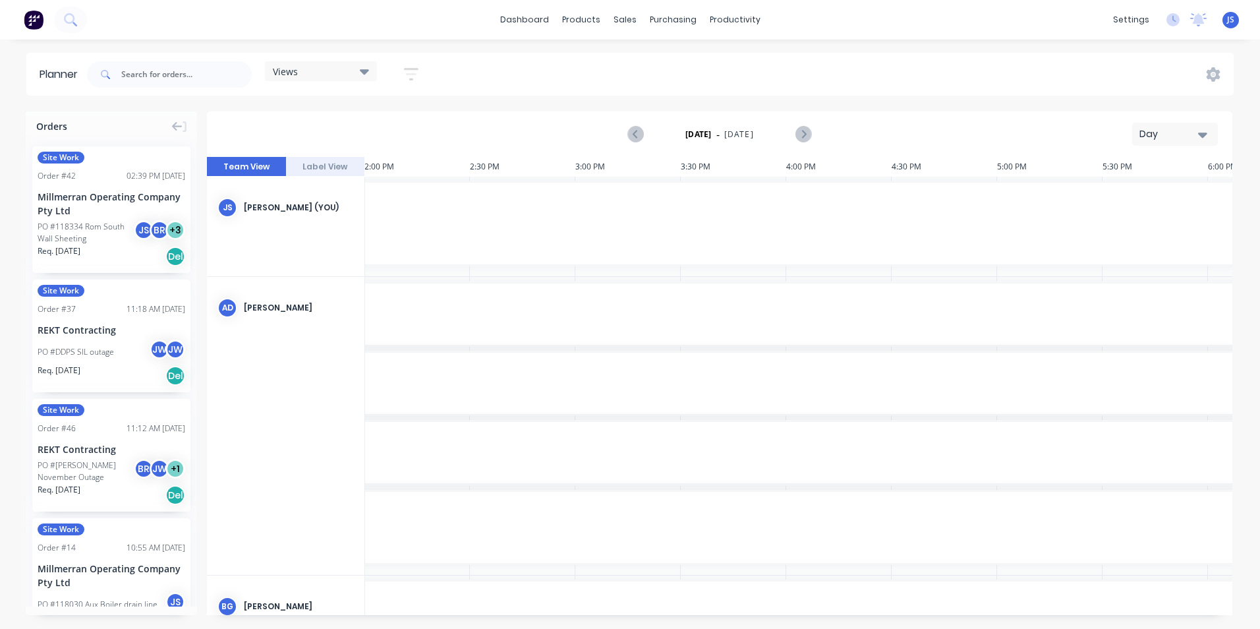
click at [1204, 131] on icon "button" at bounding box center [1202, 134] width 9 height 14
click at [1148, 194] on div "Week" at bounding box center [1151, 196] width 130 height 26
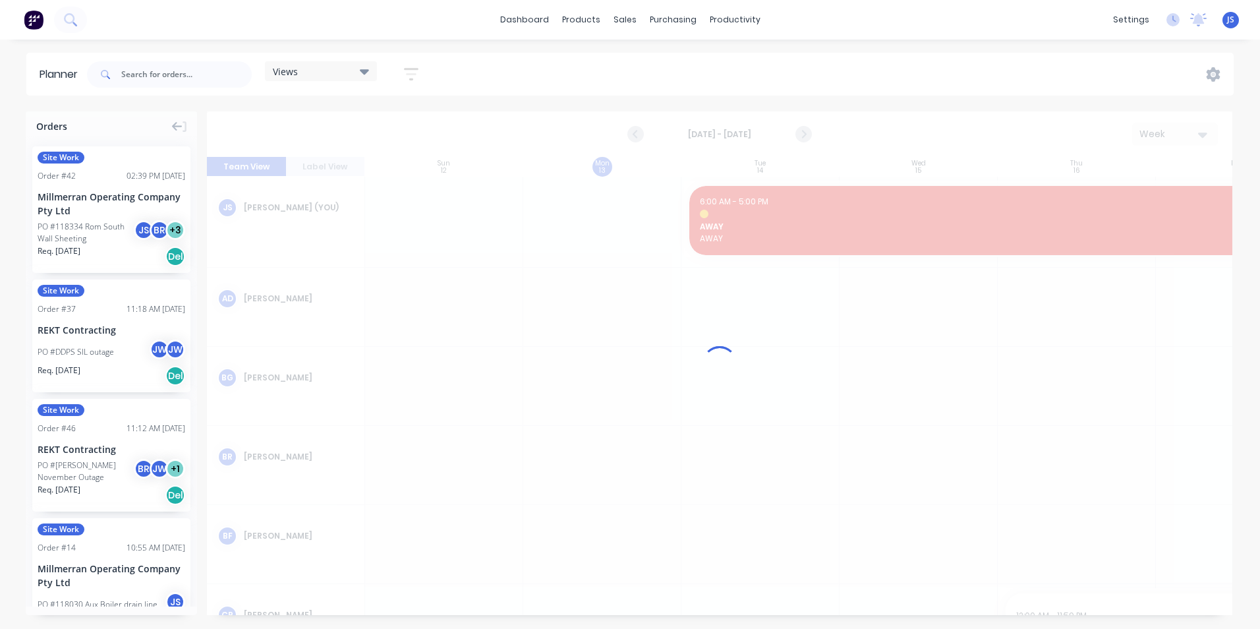
scroll to position [0, 1]
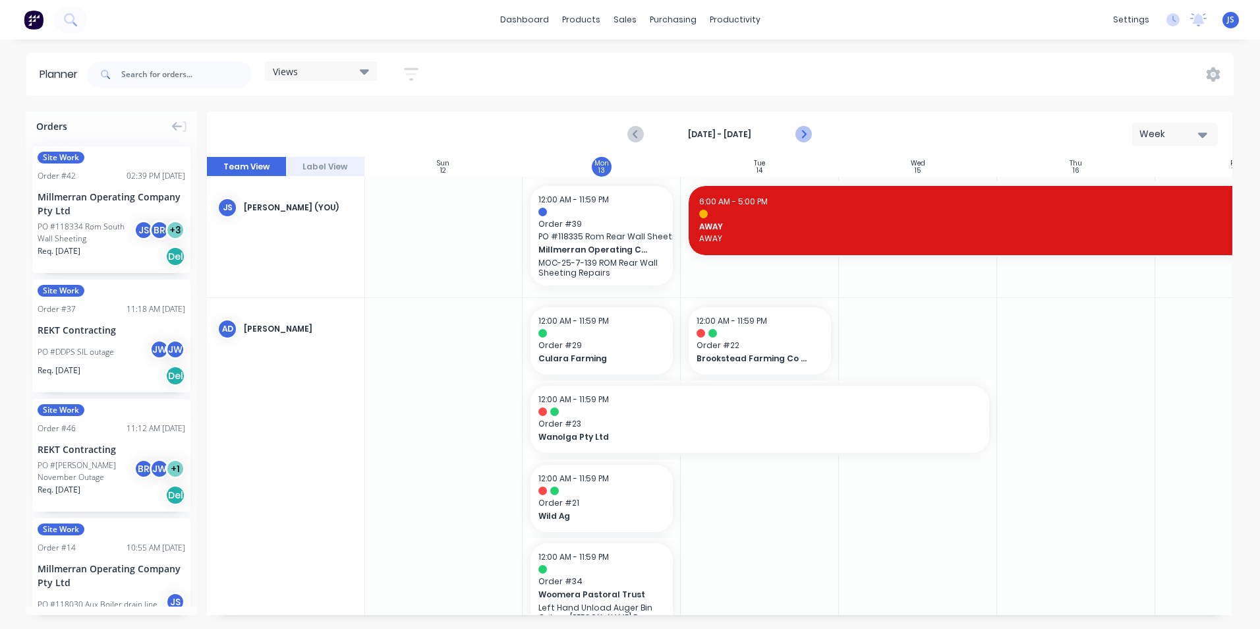
click at [803, 134] on icon "Next page" at bounding box center [803, 134] width 16 height 16
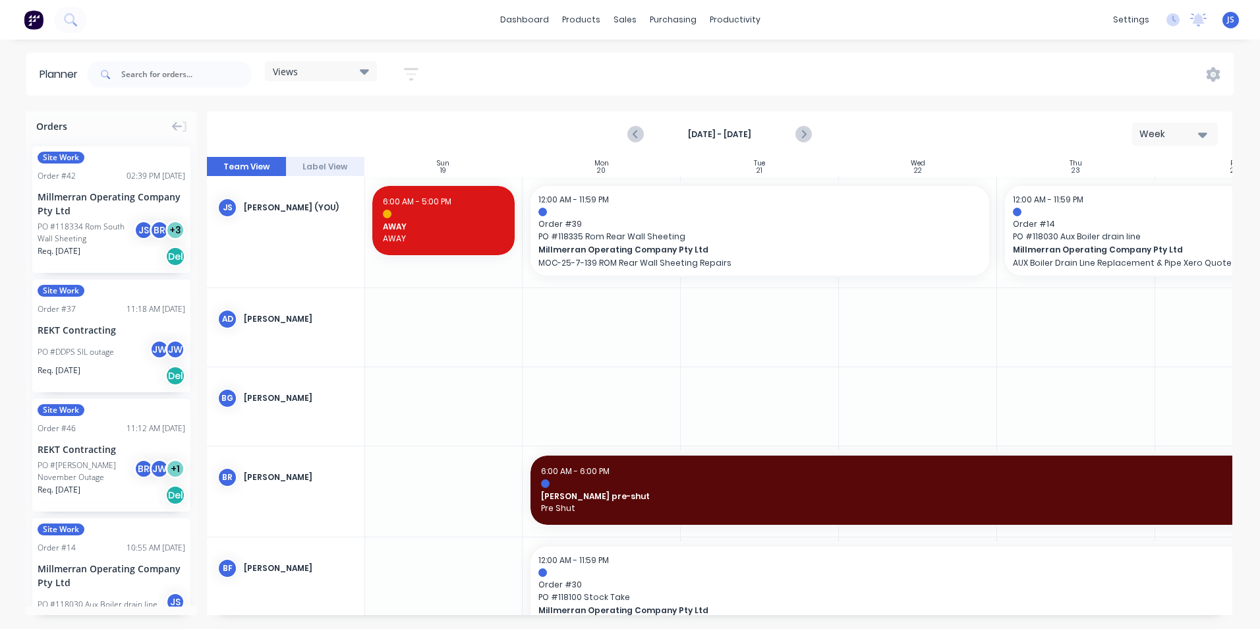
scroll to position [0, 0]
drag, startPoint x: 90, startPoint y: 204, endPoint x: 646, endPoint y: 233, distance: 556.8
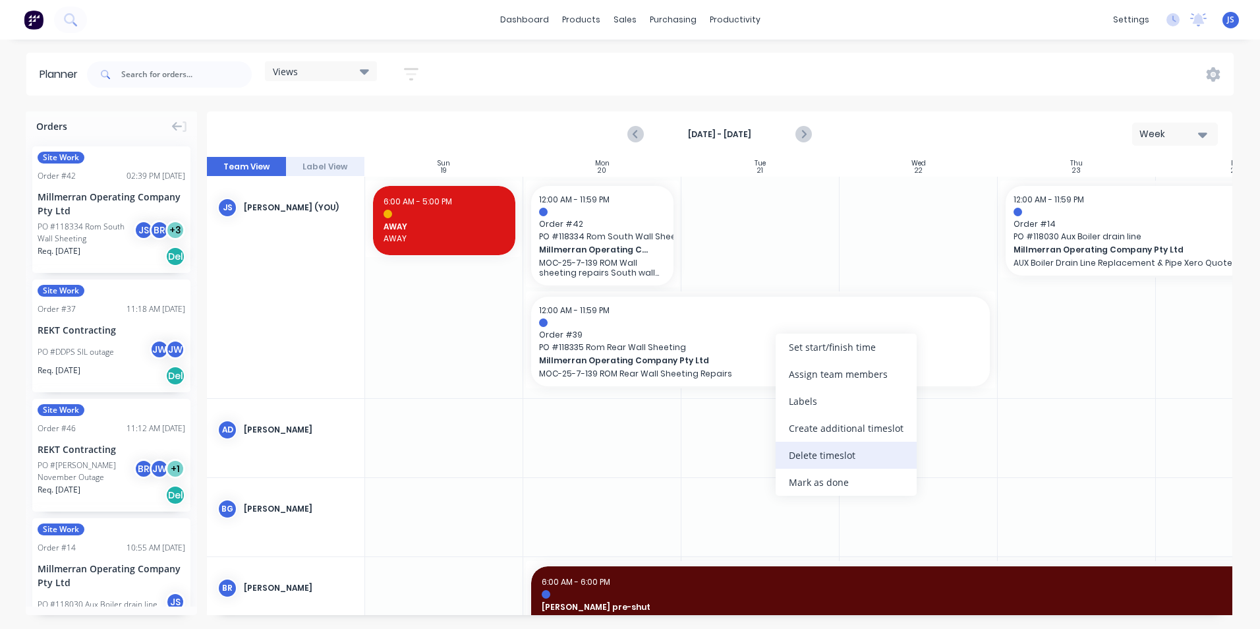
click at [807, 455] on div "Delete timeslot" at bounding box center [845, 454] width 141 height 27
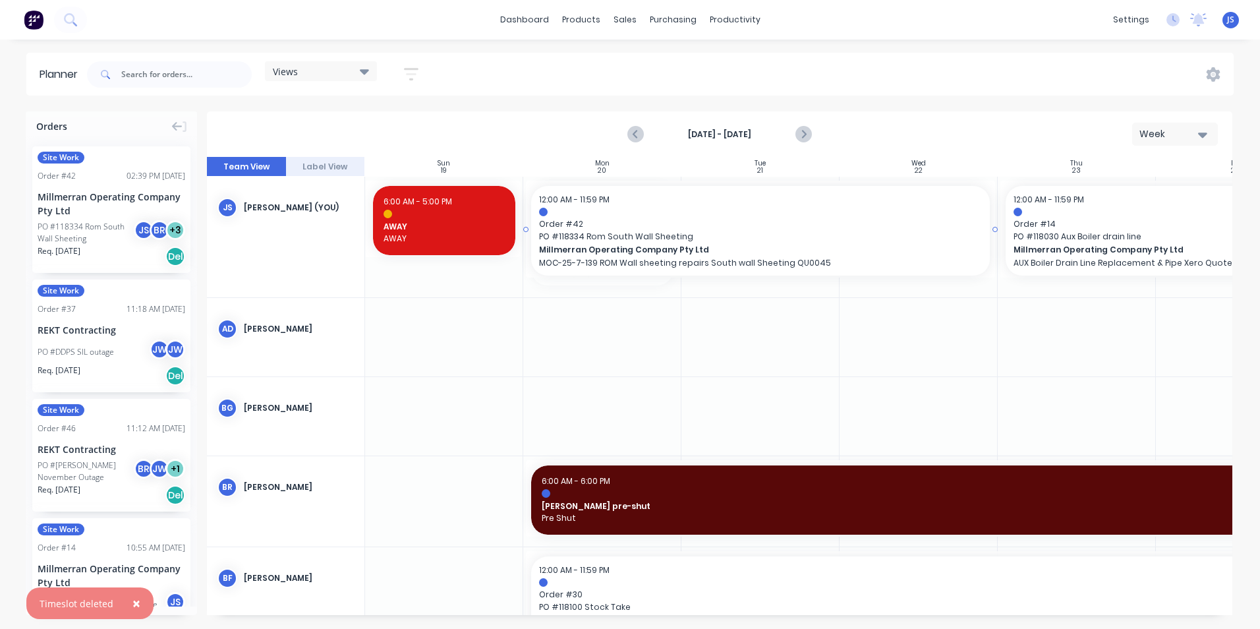
drag, startPoint x: 677, startPoint y: 235, endPoint x: 879, endPoint y: 235, distance: 201.6
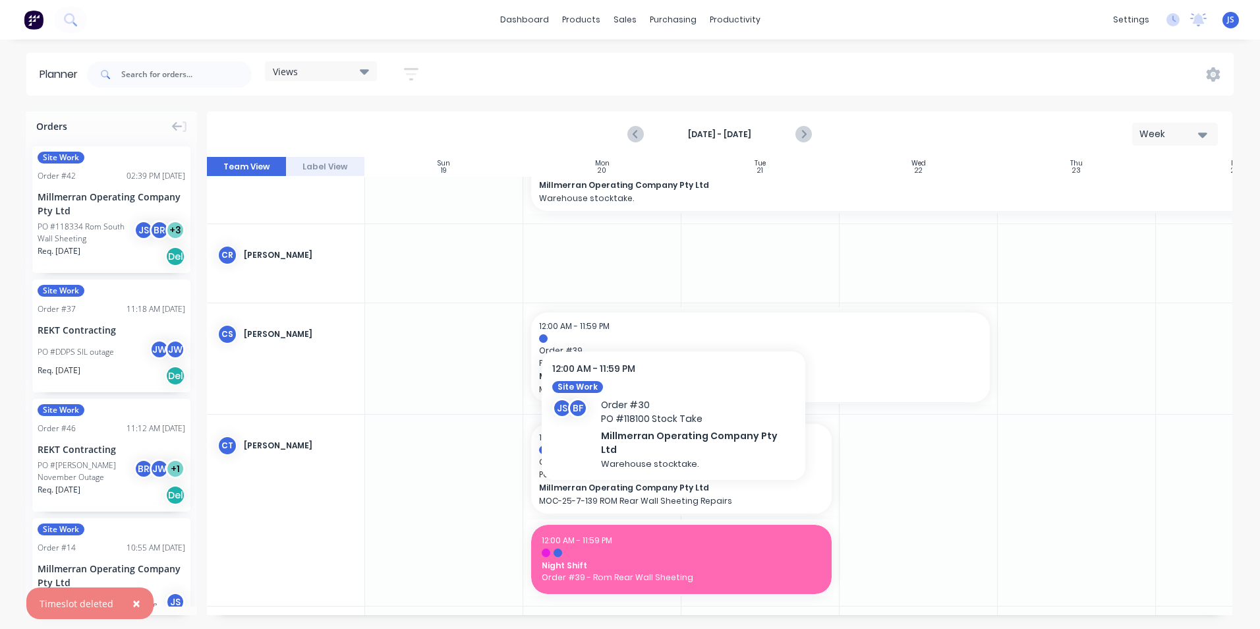
scroll to position [461, 0]
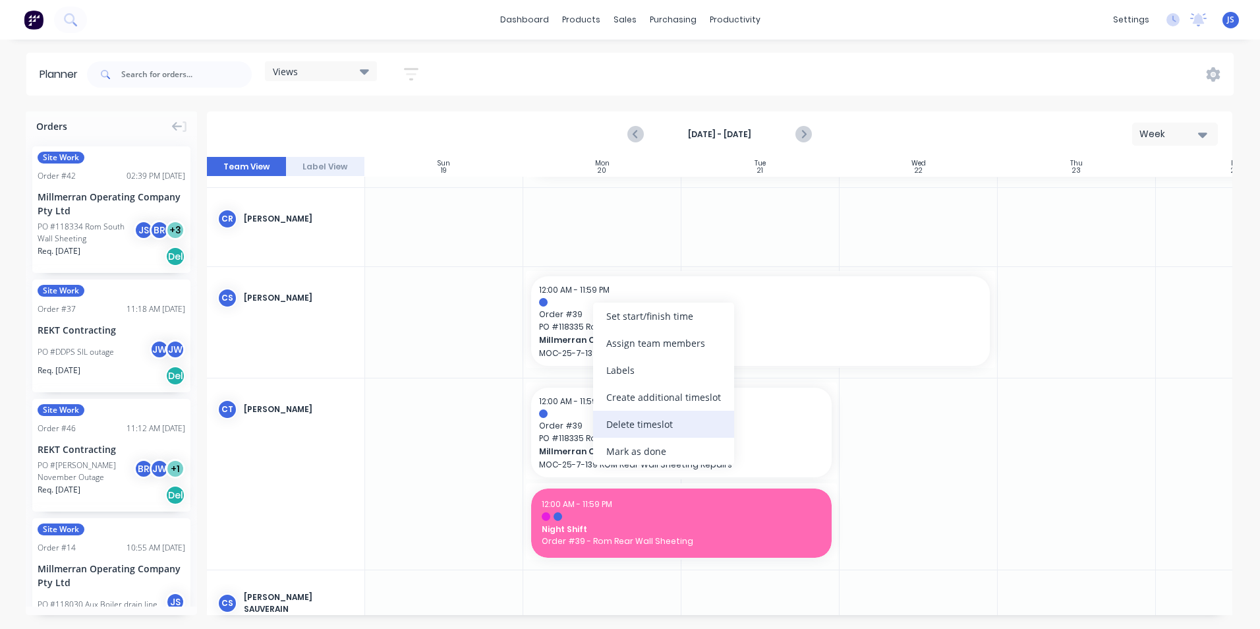
click at [642, 421] on div "Delete timeslot" at bounding box center [663, 423] width 141 height 27
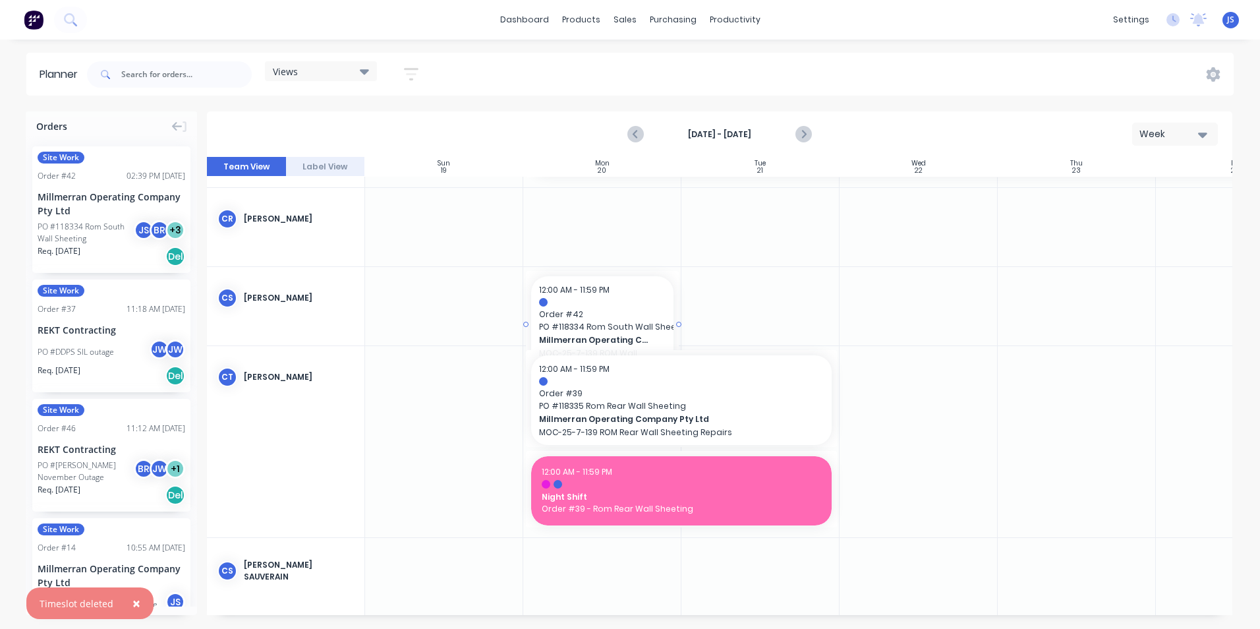
drag, startPoint x: 82, startPoint y: 206, endPoint x: 628, endPoint y: 291, distance: 552.2
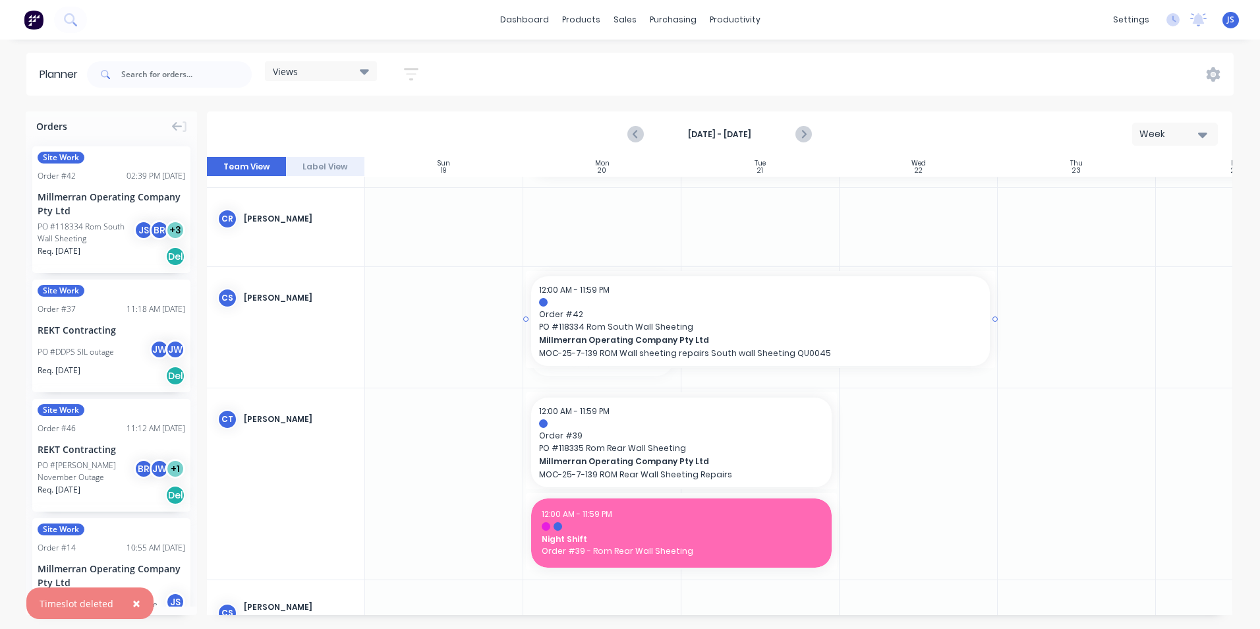
drag, startPoint x: 680, startPoint y: 323, endPoint x: 891, endPoint y: 318, distance: 211.6
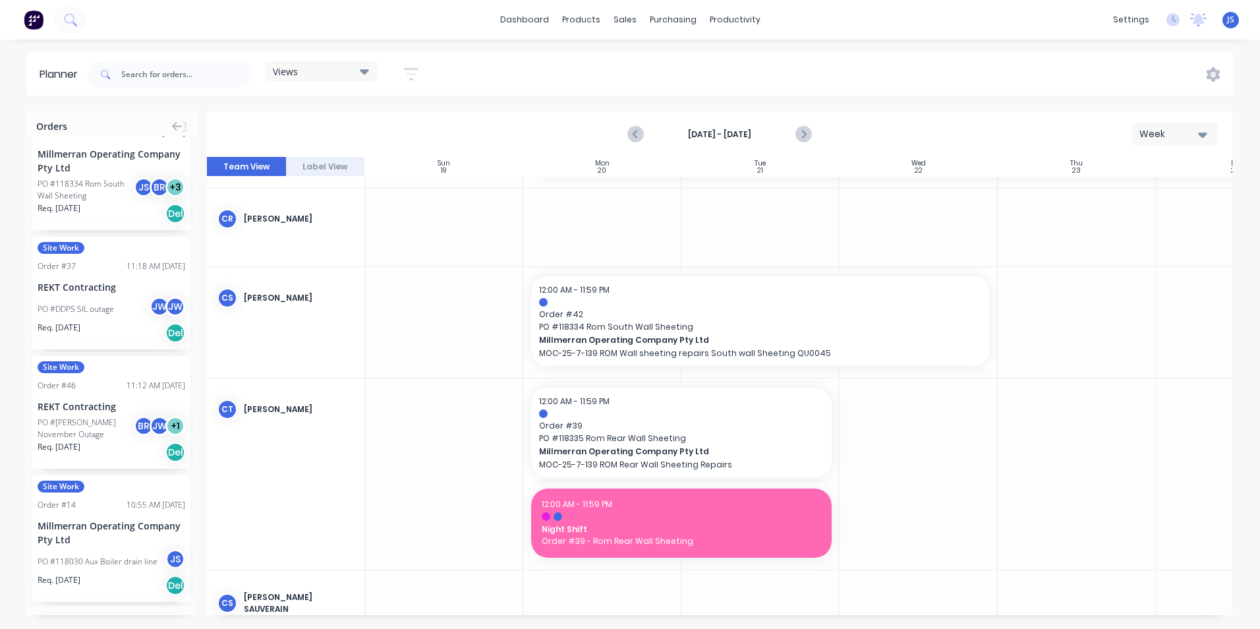
scroll to position [66, 0]
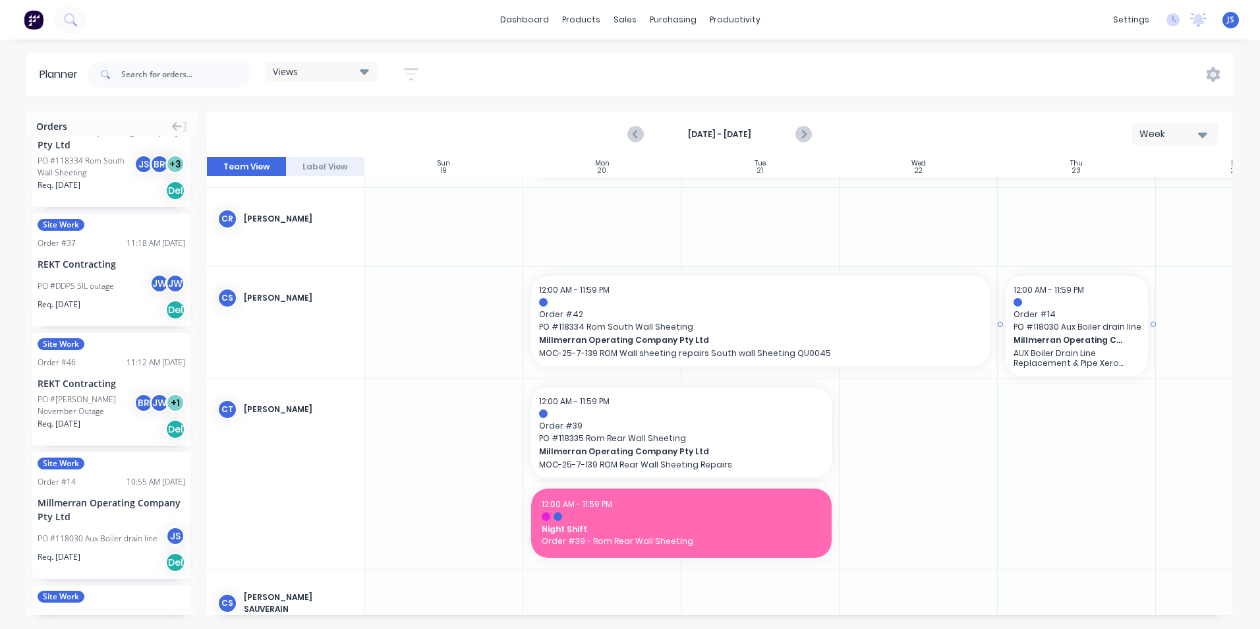
drag, startPoint x: 115, startPoint y: 528, endPoint x: 1109, endPoint y: 319, distance: 1015.3
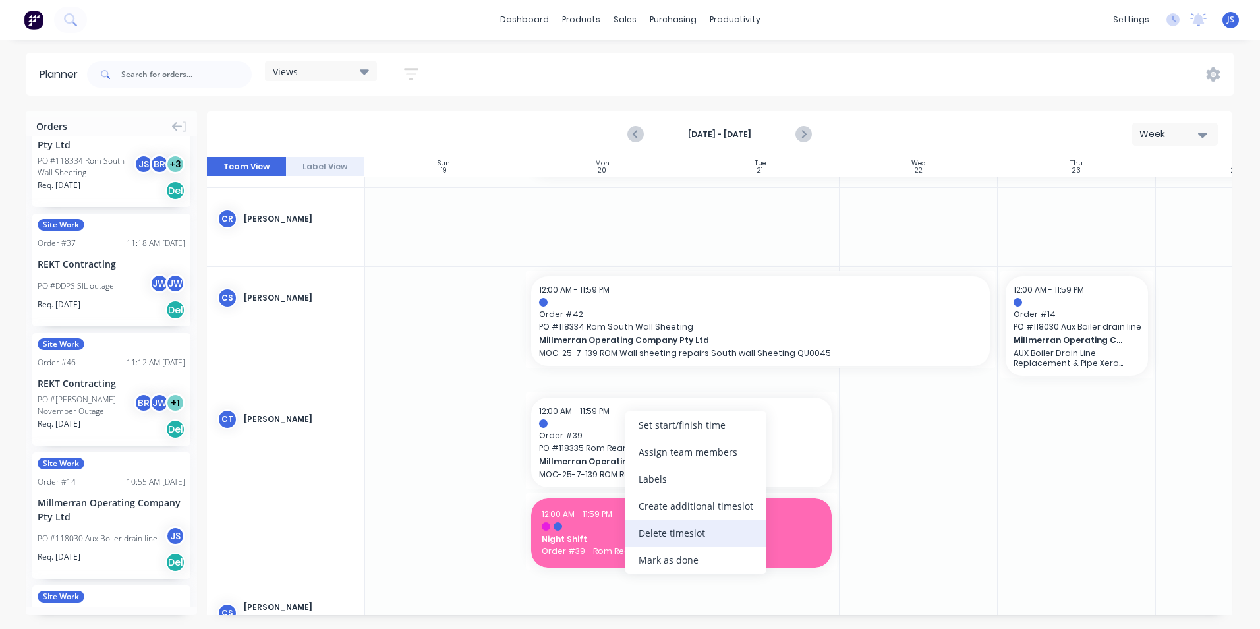
click at [669, 530] on div "Delete timeslot" at bounding box center [695, 532] width 141 height 27
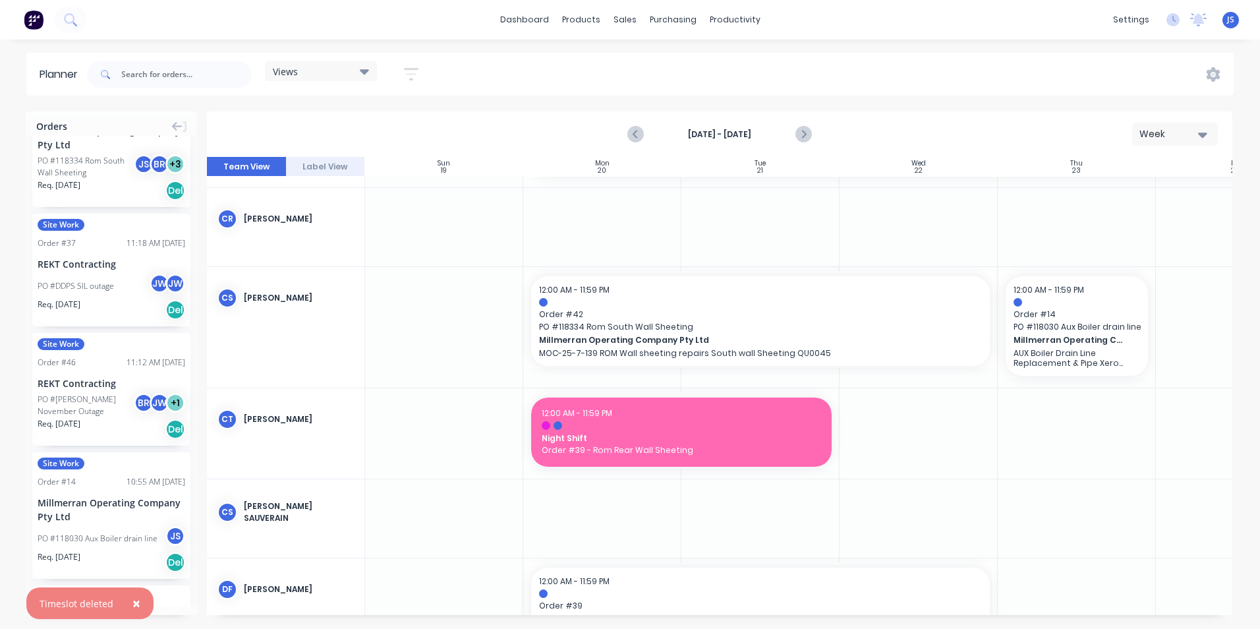
scroll to position [0, 0]
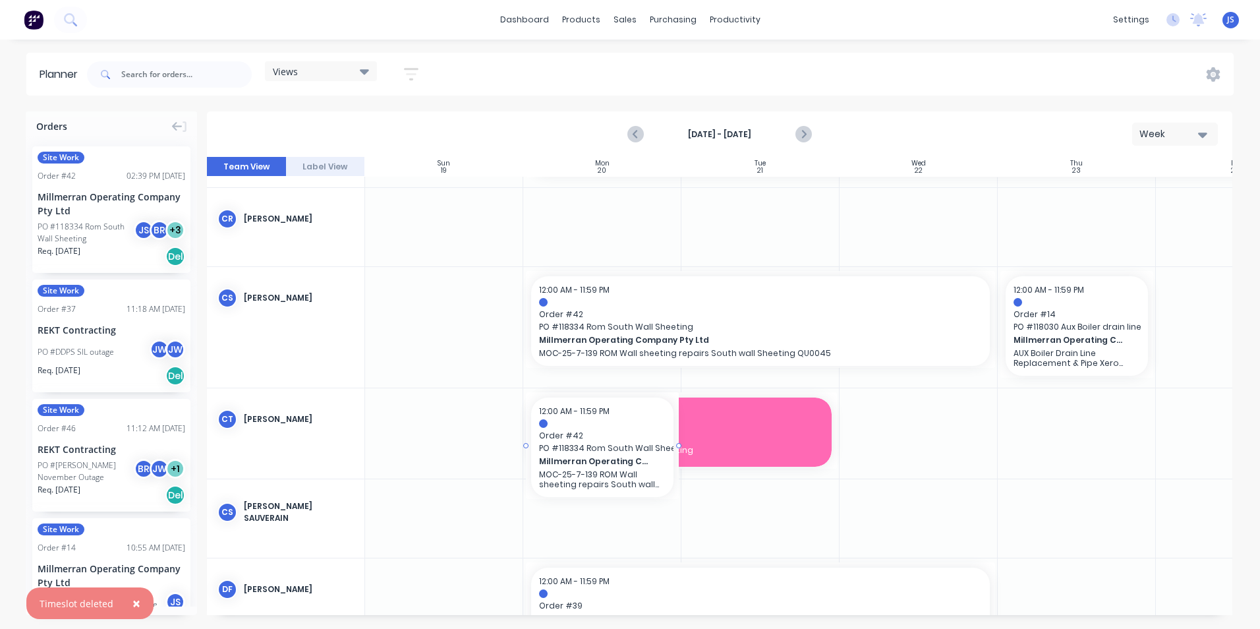
drag, startPoint x: 84, startPoint y: 208, endPoint x: 579, endPoint y: 421, distance: 538.9
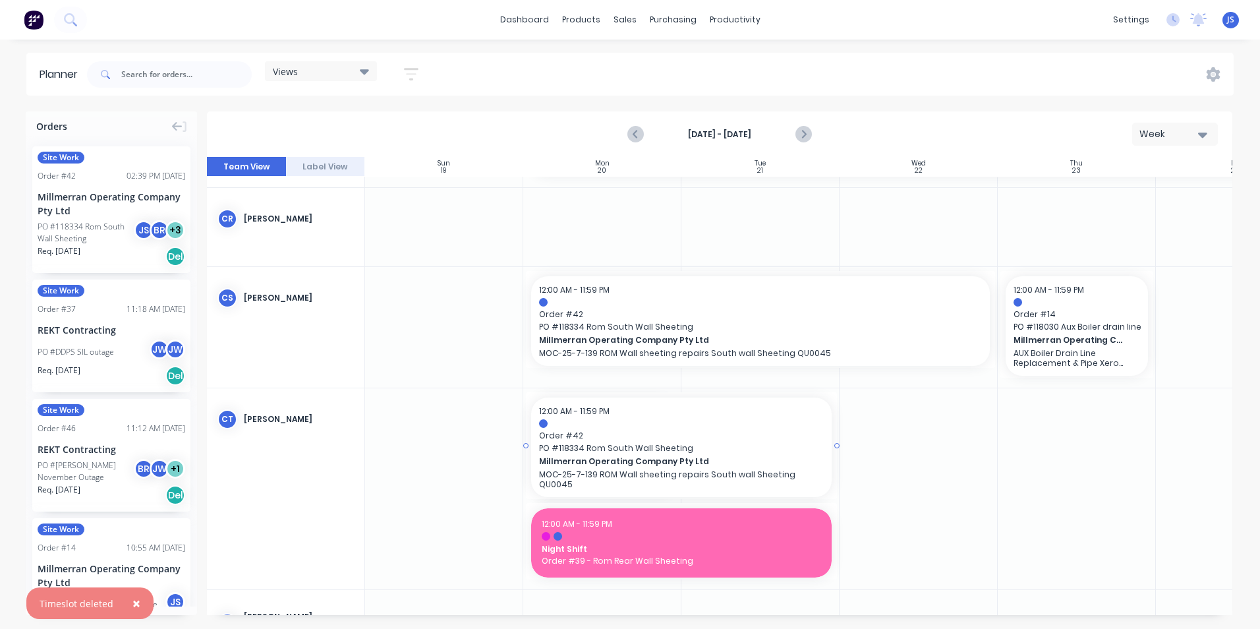
drag, startPoint x: 679, startPoint y: 447, endPoint x: 807, endPoint y: 448, distance: 127.8
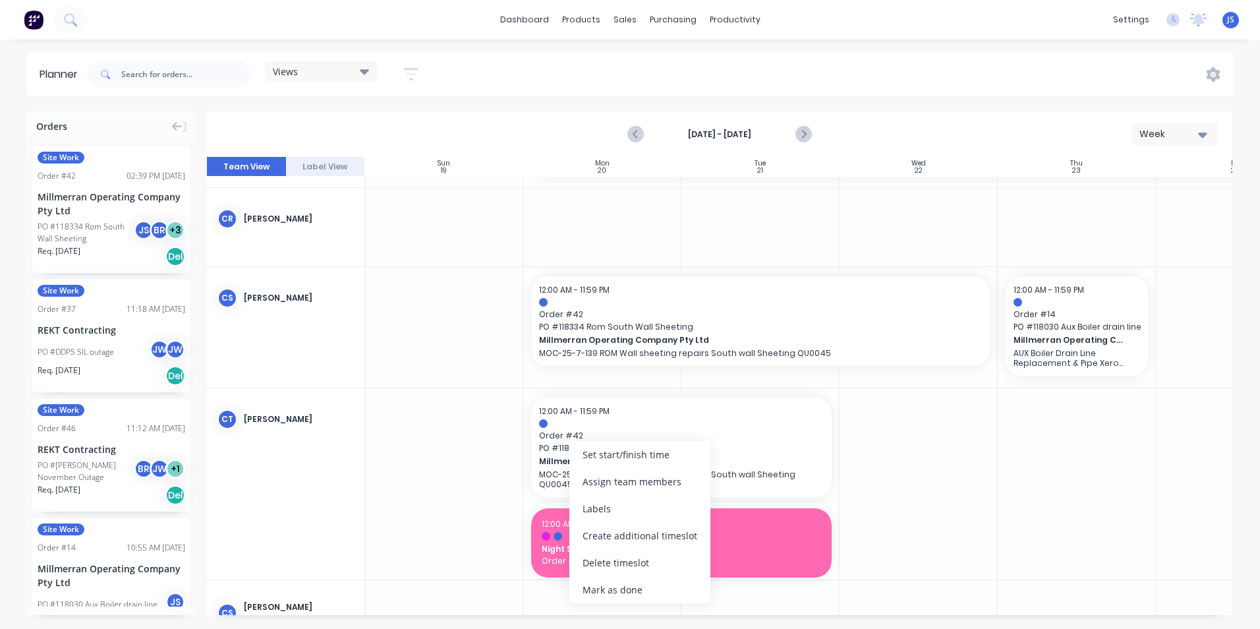
click at [901, 528] on div at bounding box center [918, 483] width 158 height 191
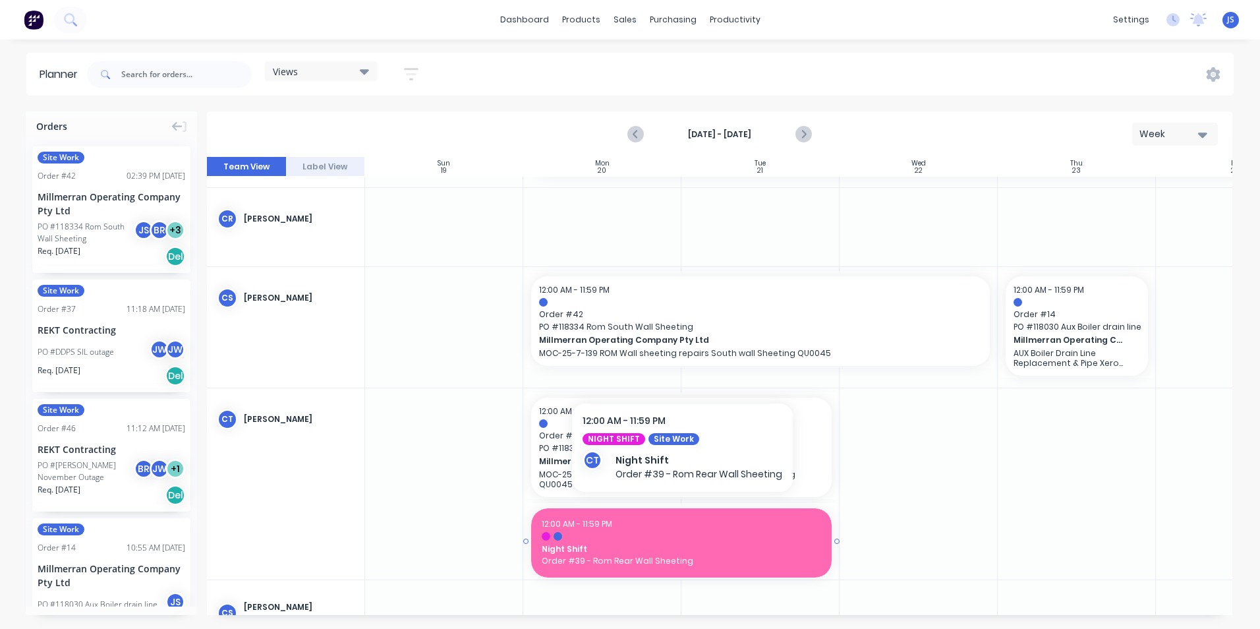
click at [660, 543] on span "Night Shift" at bounding box center [681, 549] width 279 height 12
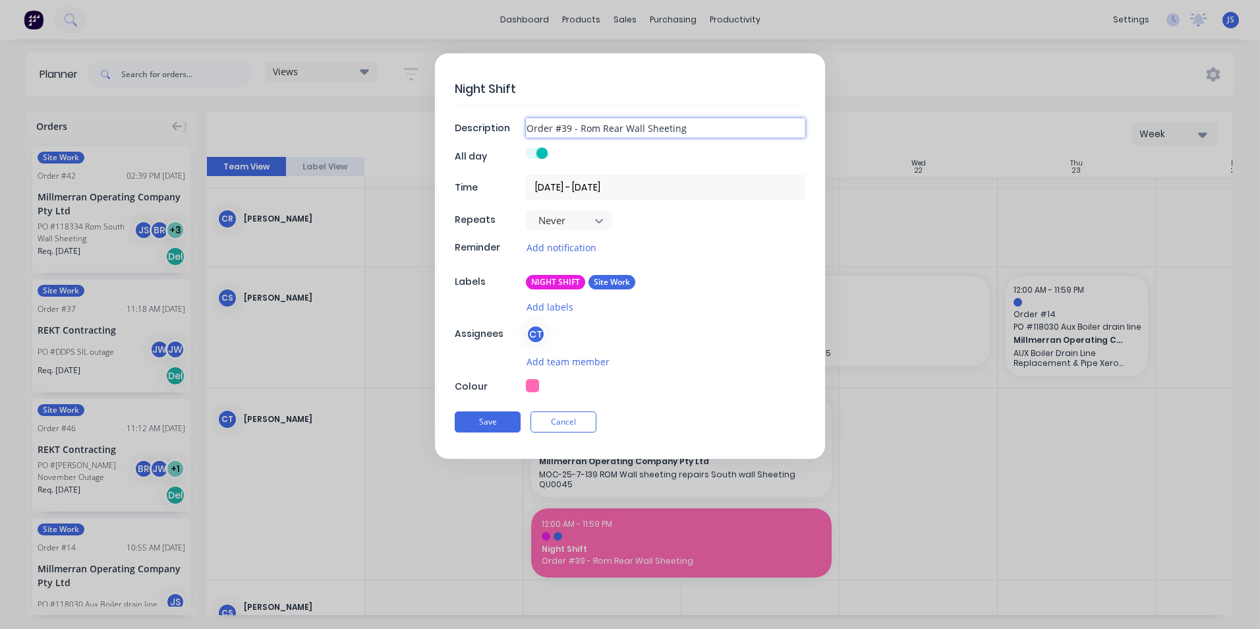
click at [570, 127] on input "Order #39 - Rom Rear Wall Sheeting" at bounding box center [665, 128] width 279 height 20
type textarea "x"
type input "Order #3 - Rom Rear Wall Sheeting"
type textarea "x"
type input "Order # - Rom Rear Wall Sheeting"
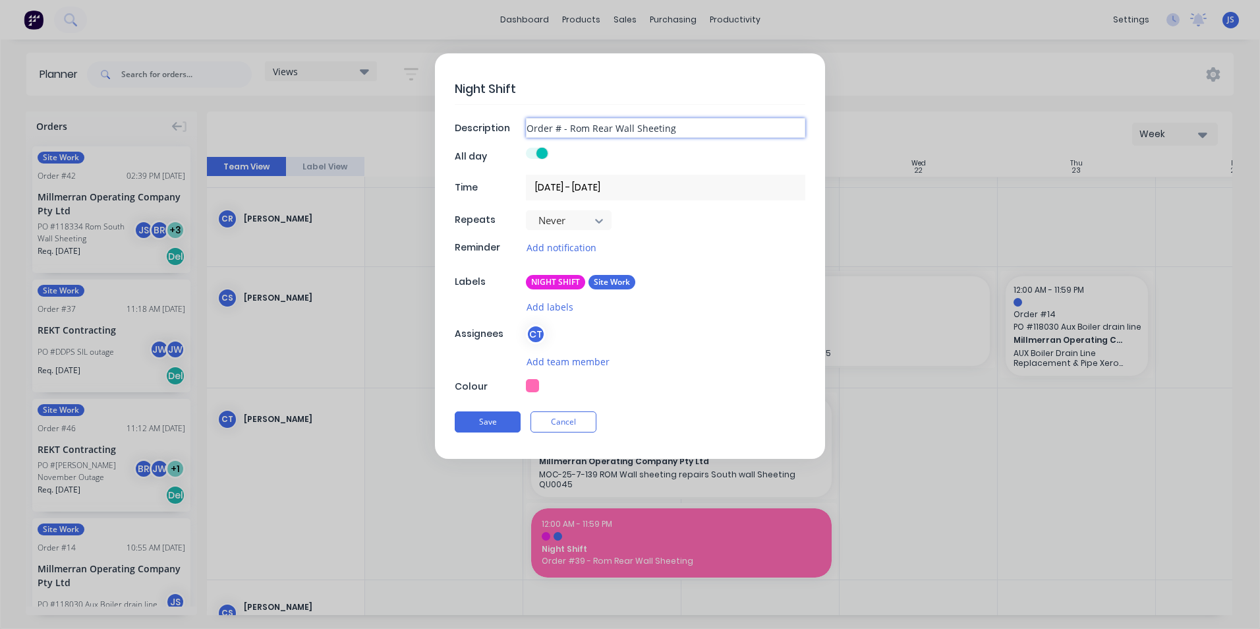
type textarea "x"
type input "Order #4 - Rom Rear Wall Sheeting"
type textarea "x"
type input "Order #42 - Rom Rear Wall Sheeting"
type textarea "x"
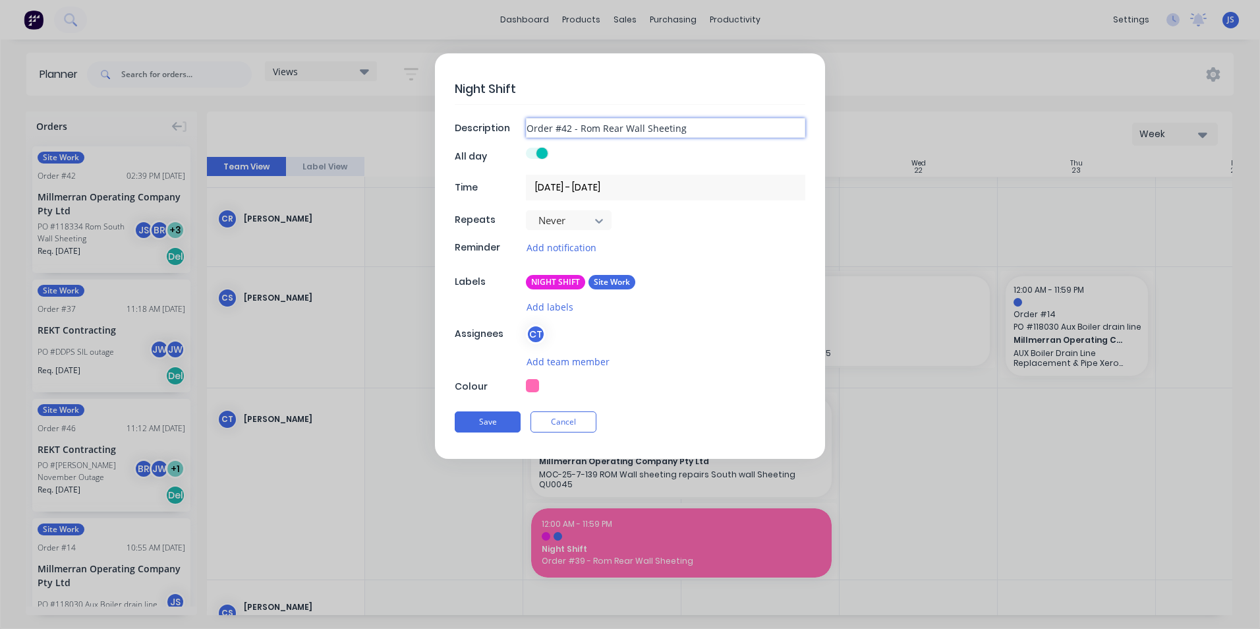
type input "Order #42 - Rom Rea Wall Sheeting"
type textarea "x"
type input "Order #42 - Rom Re Wall Sheeting"
type textarea "x"
type input "Order #42 - Rom R Wall Sheeting"
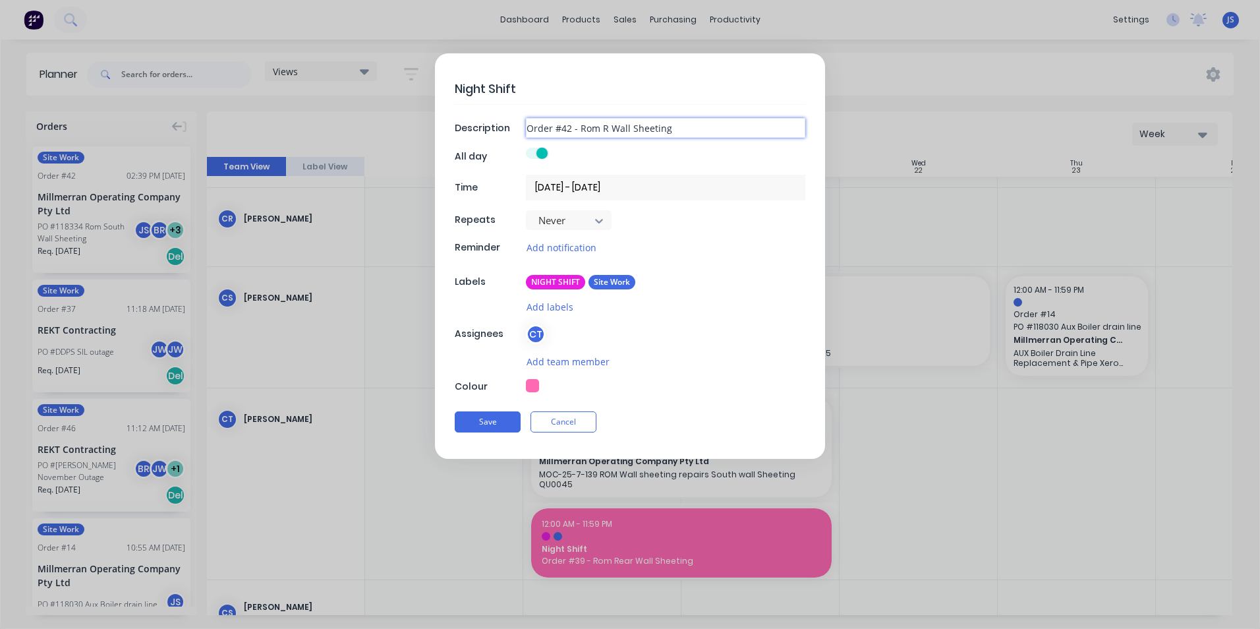
type textarea "x"
type input "Order #42 - Rom Wall Sheeting"
type textarea "x"
type input "Order #42 - Rom S Wall Sheeting"
type textarea "x"
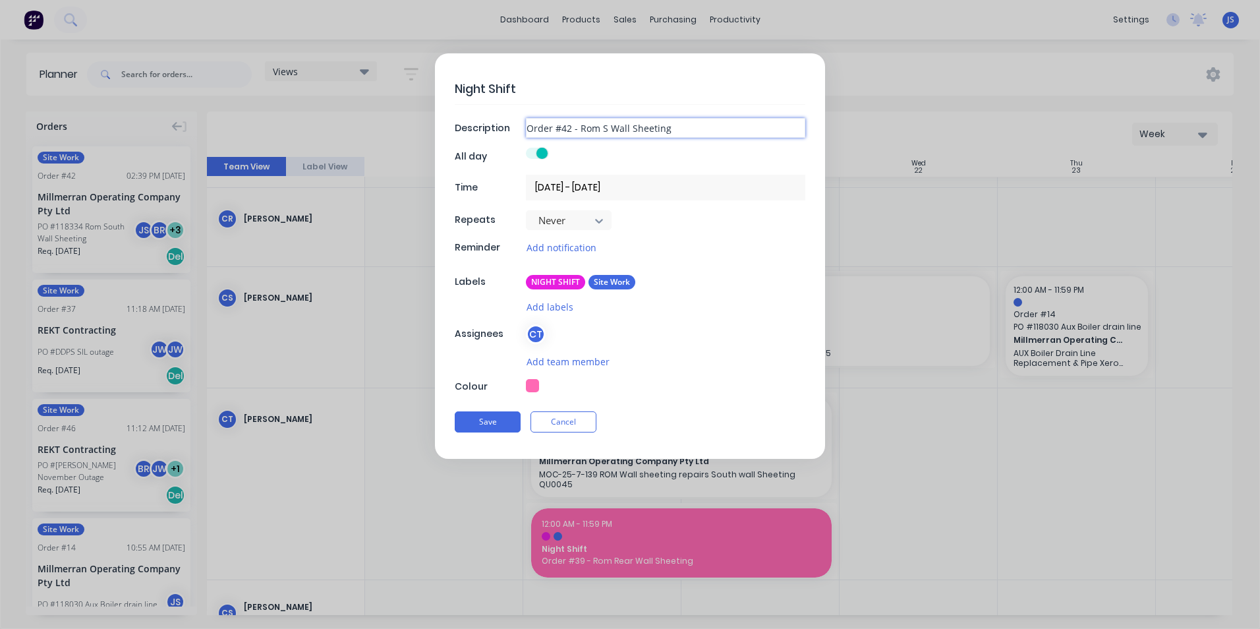
type input "Order #42 - Rom So Wall Sheeting"
type textarea "x"
type input "Order #42 - Rom Sou Wall Sheeting"
type textarea "x"
type input "Order #42 - Rom Sout Wall Sheeting"
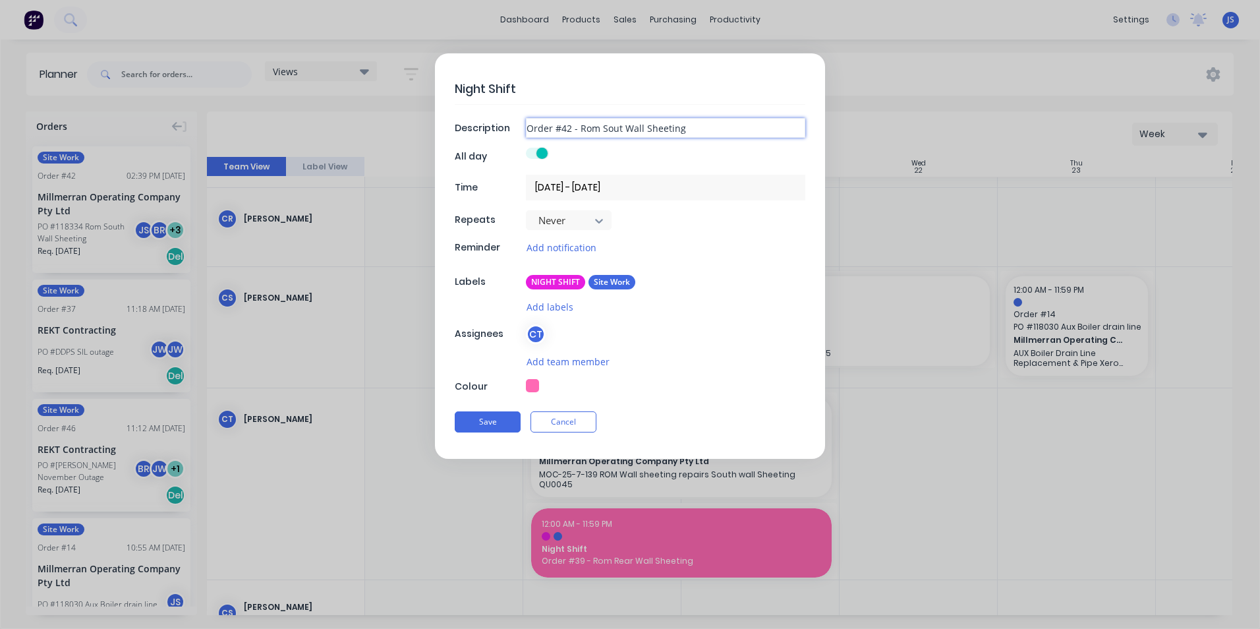
type textarea "x"
type input "Order #42 - Rom South Wall Sheeting"
click at [496, 422] on button "Save" at bounding box center [488, 421] width 66 height 21
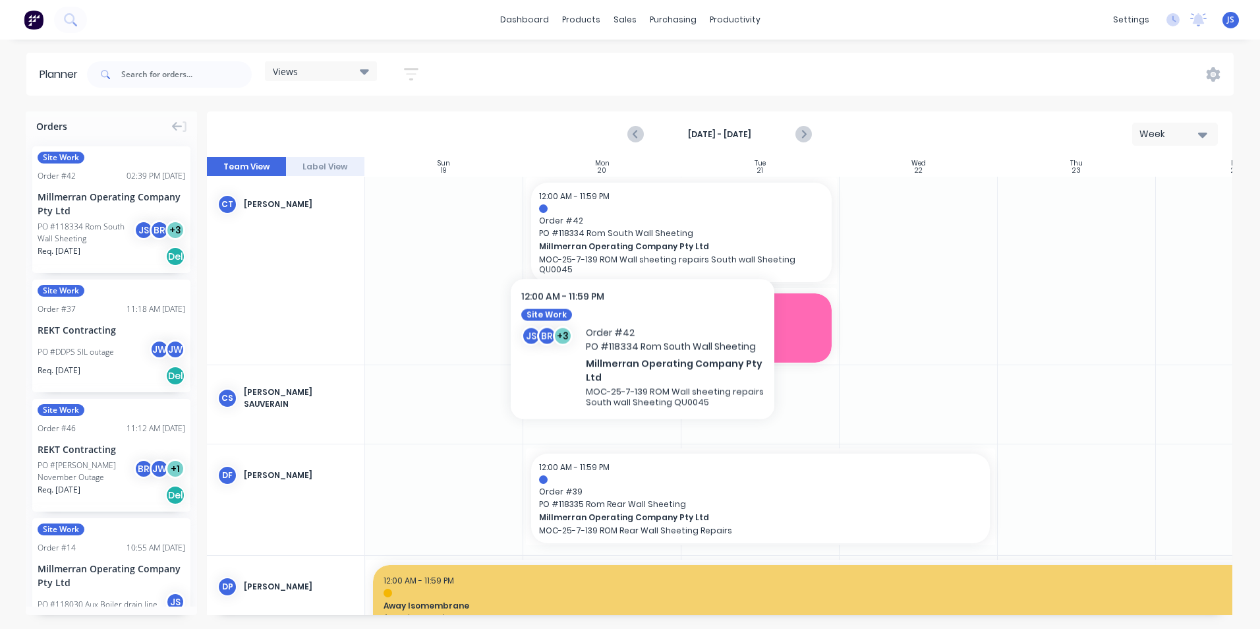
scroll to position [725, 0]
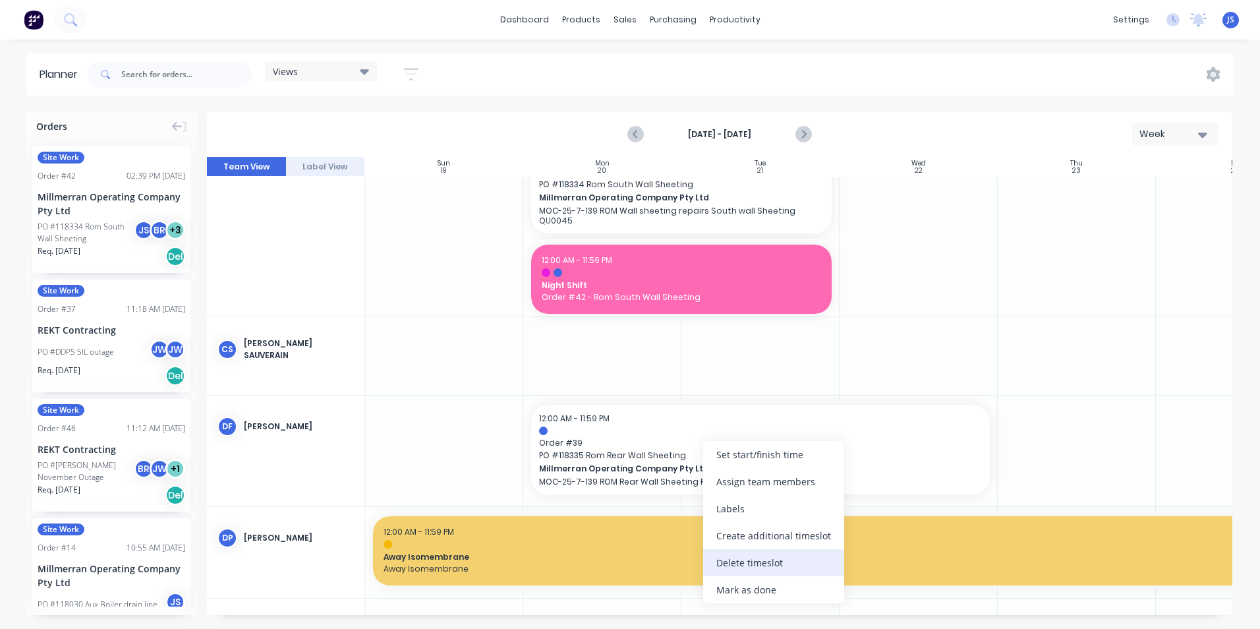
click at [760, 562] on div "Delete timeslot" at bounding box center [773, 562] width 141 height 27
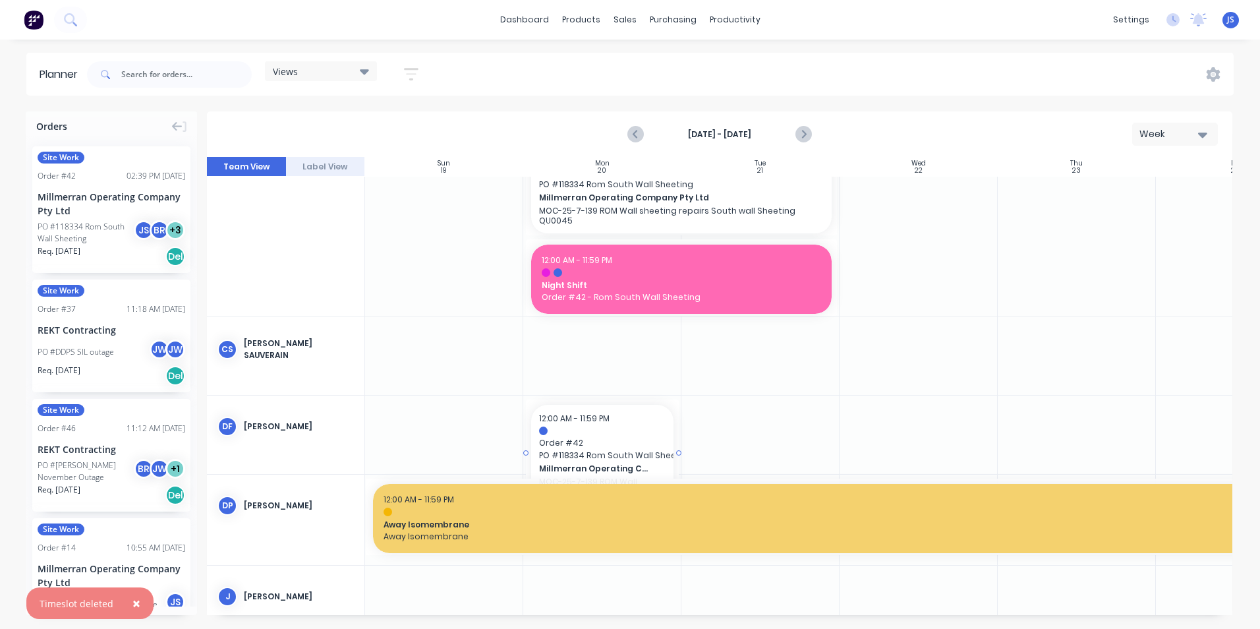
drag, startPoint x: 99, startPoint y: 198, endPoint x: 647, endPoint y: 419, distance: 590.3
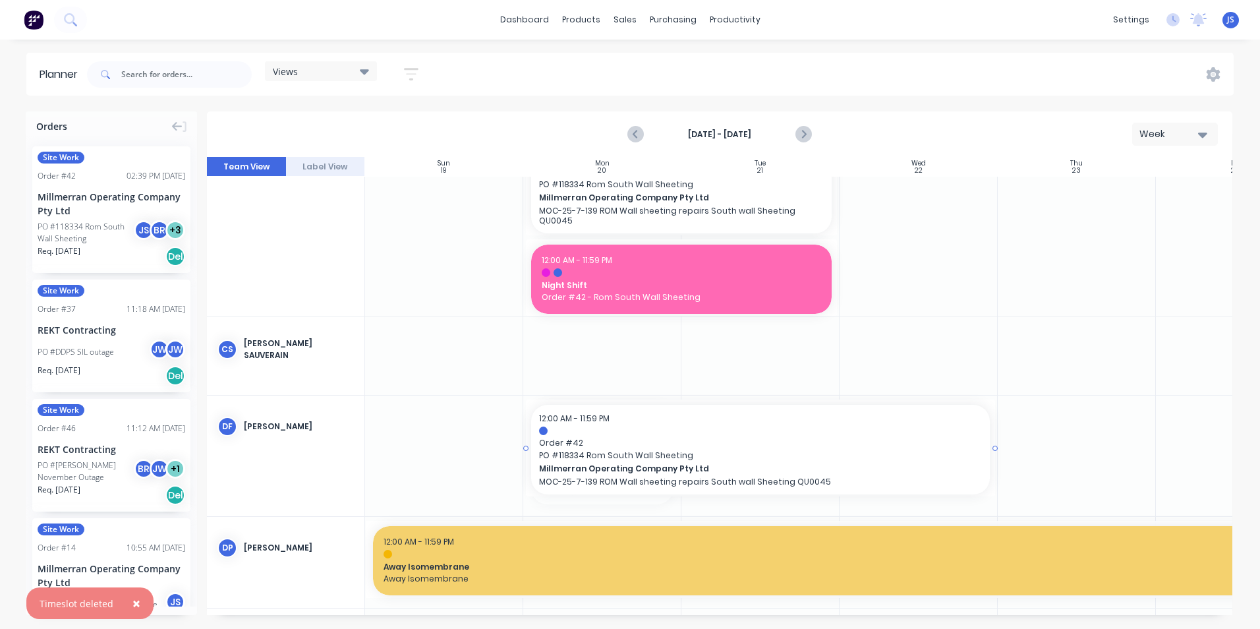
drag, startPoint x: 679, startPoint y: 456, endPoint x: 897, endPoint y: 435, distance: 219.1
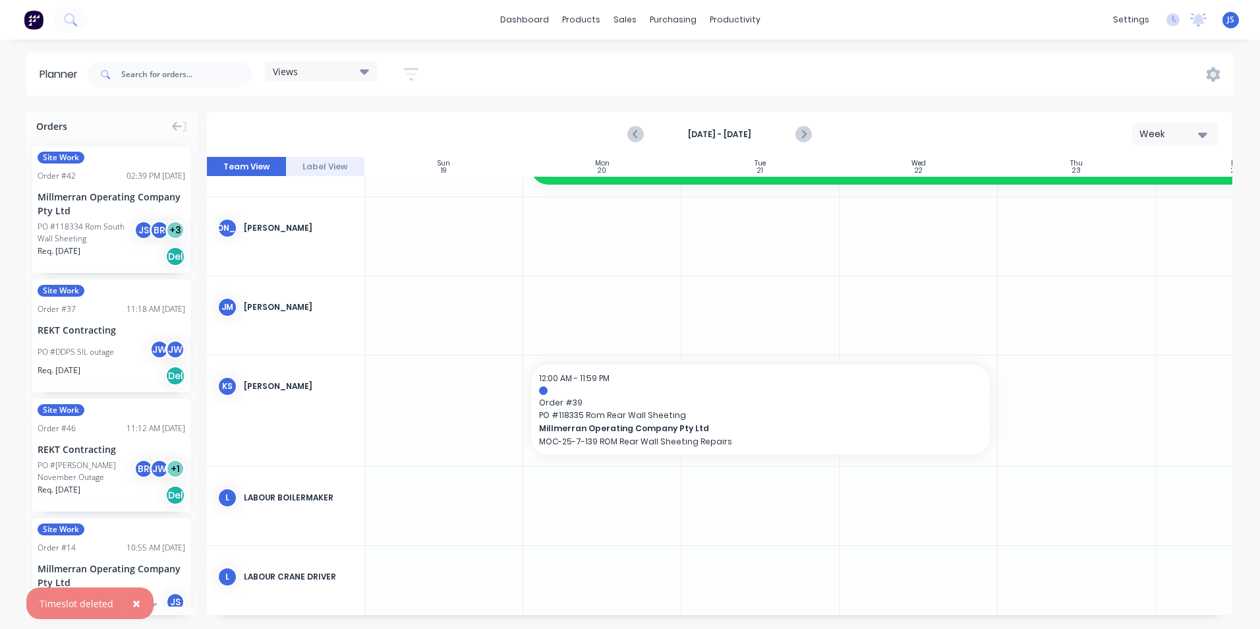
scroll to position [1515, 0]
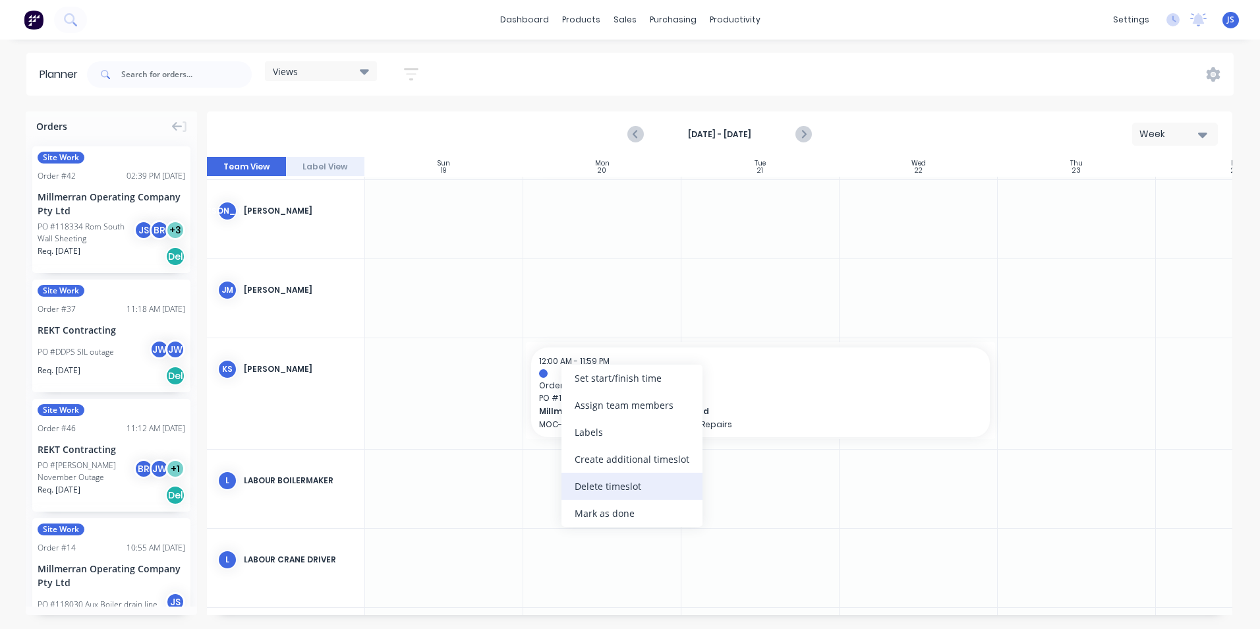
click at [637, 477] on div "Delete timeslot" at bounding box center [631, 485] width 141 height 27
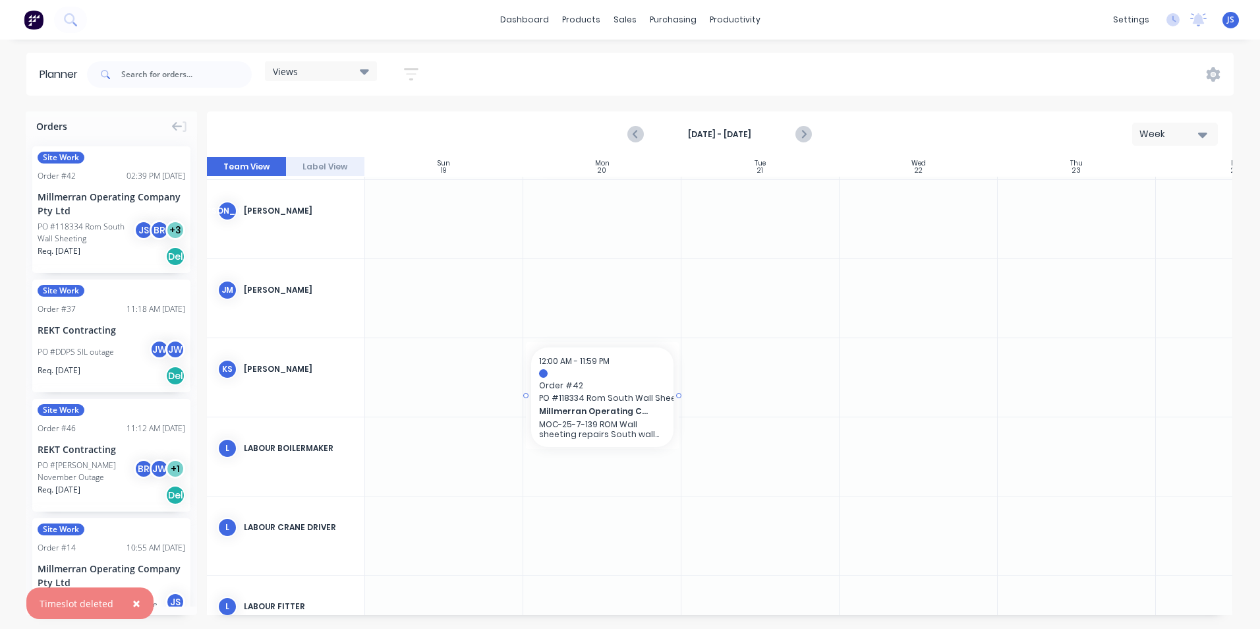
drag, startPoint x: 99, startPoint y: 197, endPoint x: 564, endPoint y: 357, distance: 491.9
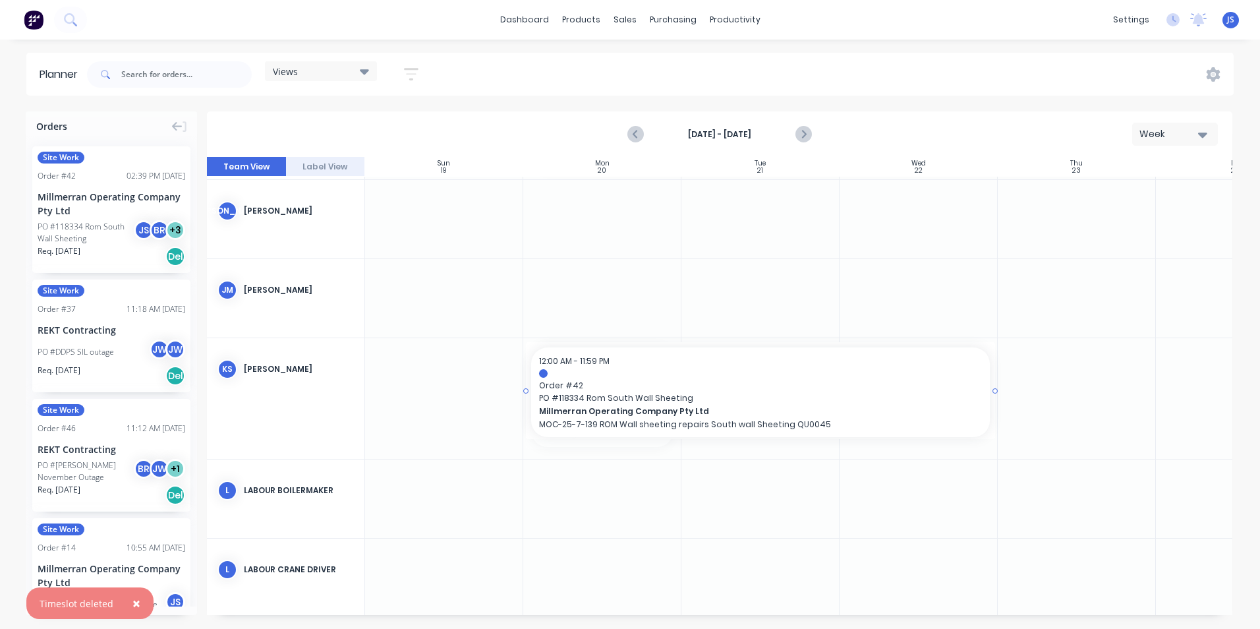
drag, startPoint x: 677, startPoint y: 395, endPoint x: 944, endPoint y: 388, distance: 266.9
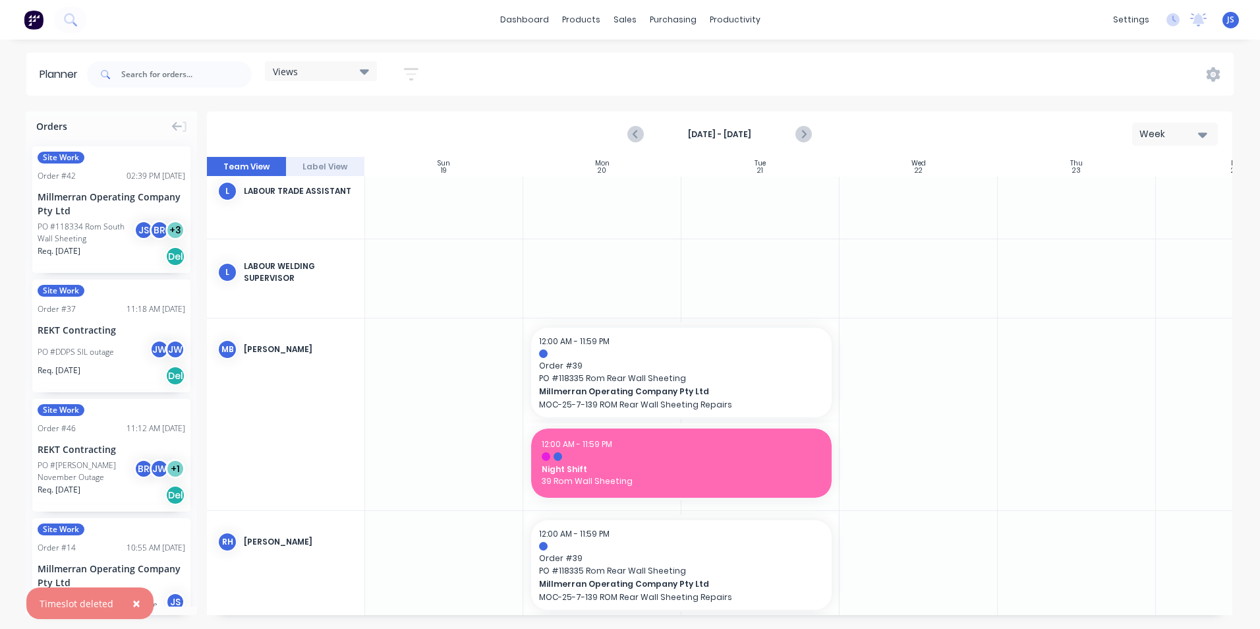
scroll to position [2306, 0]
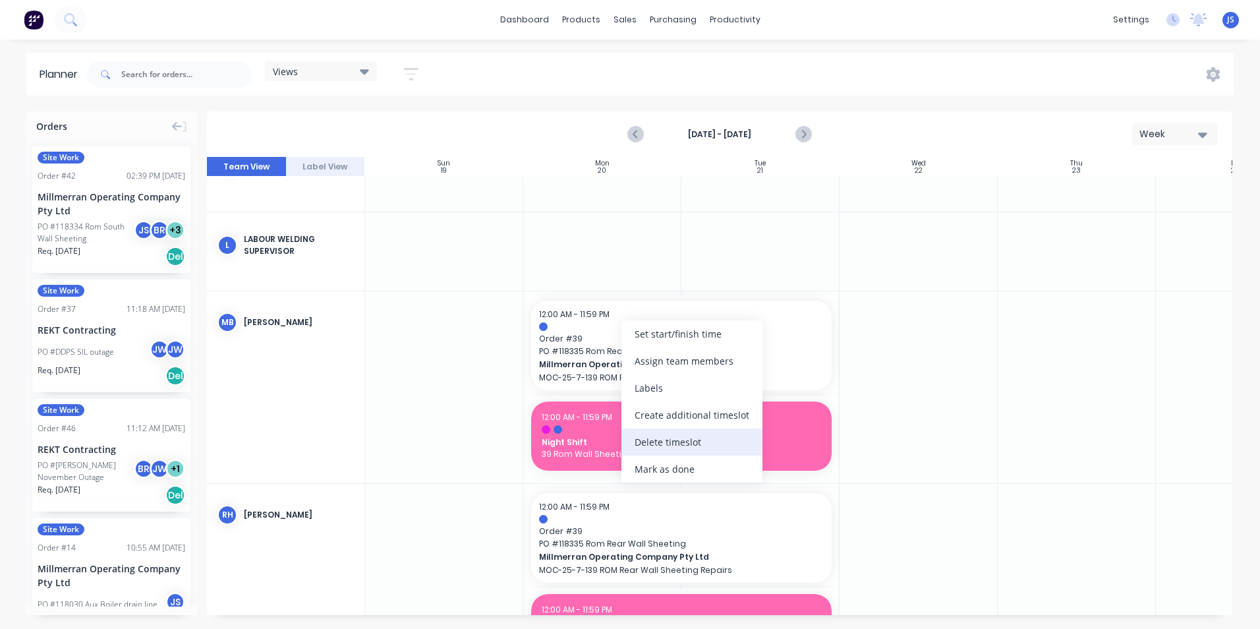
click at [663, 444] on div "Delete timeslot" at bounding box center [691, 441] width 141 height 27
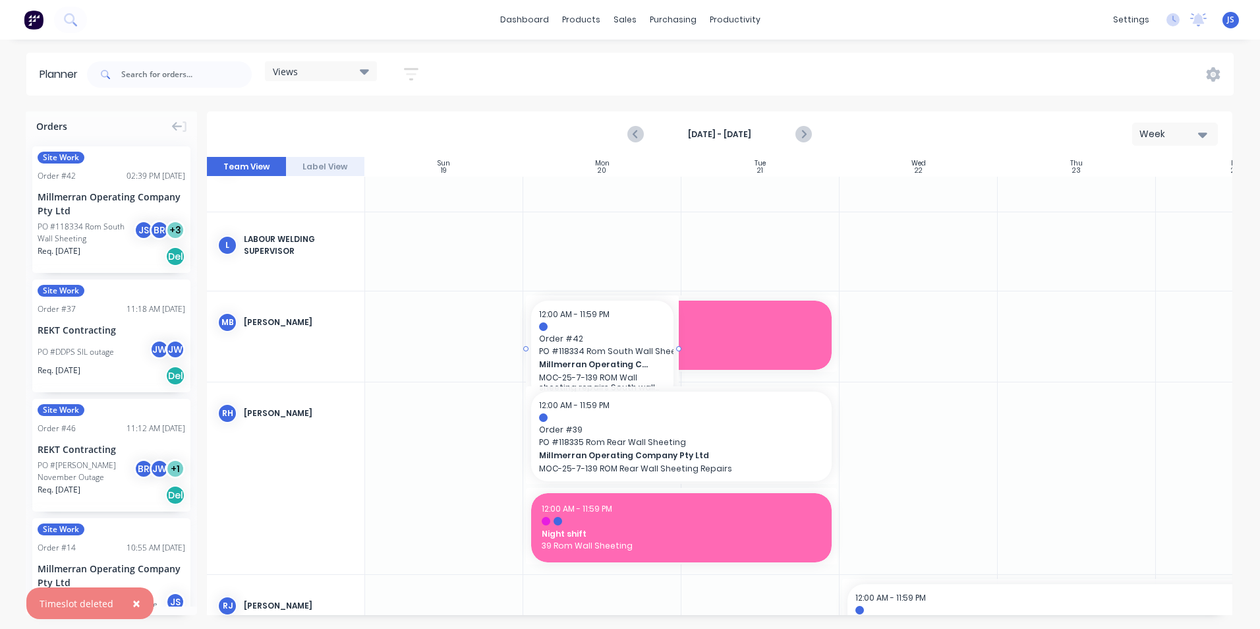
drag, startPoint x: 97, startPoint y: 197, endPoint x: 596, endPoint y: 308, distance: 511.7
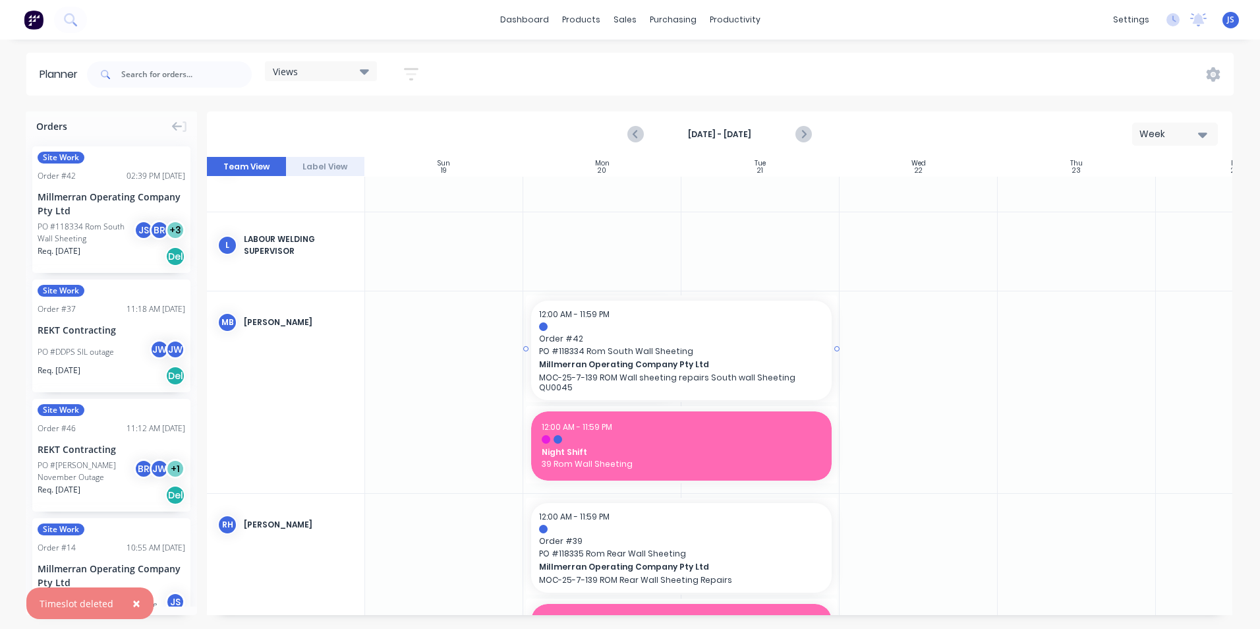
drag, startPoint x: 679, startPoint y: 348, endPoint x: 768, endPoint y: 345, distance: 89.7
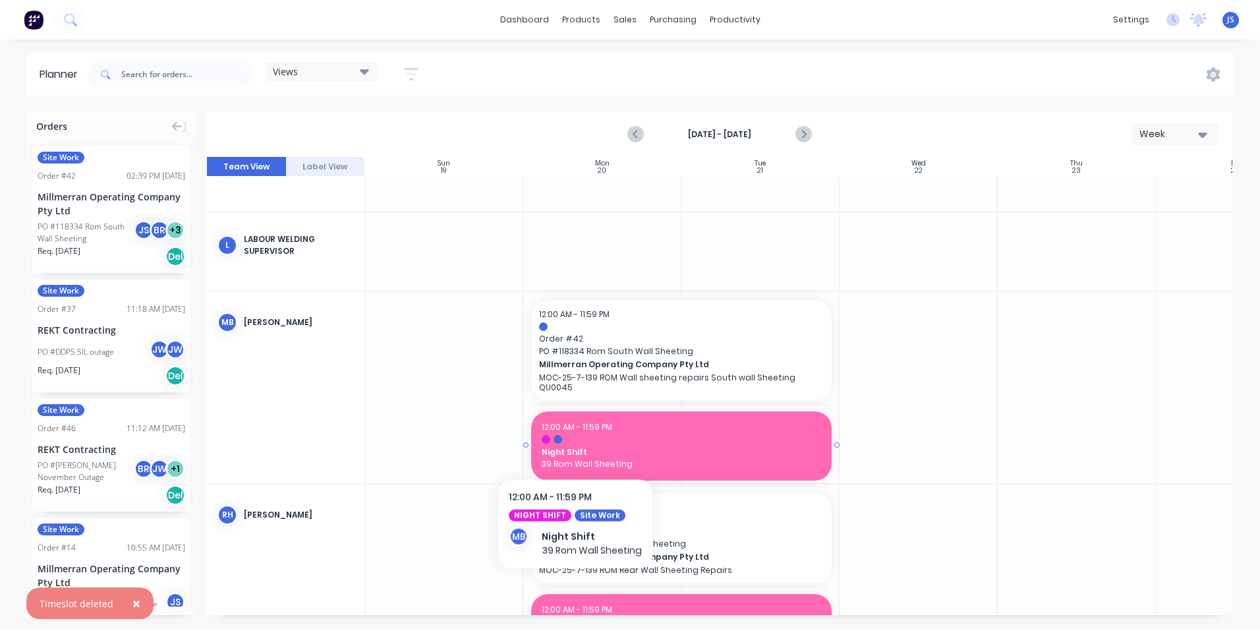
click at [575, 446] on span "Night Shift" at bounding box center [681, 452] width 279 height 12
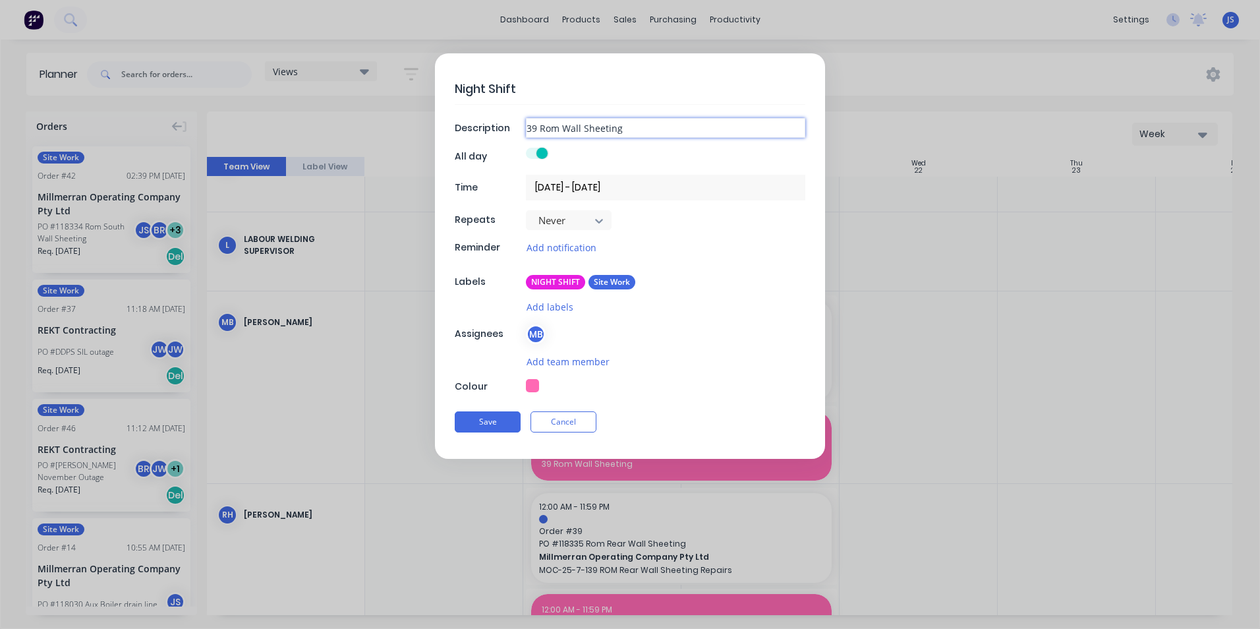
click at [538, 128] on input "39 Rom Wall Sheeting" at bounding box center [665, 128] width 279 height 20
type textarea "x"
type input "3 Rom Wall Sheeting"
type textarea "x"
type input "Rom Wall Sheeting"
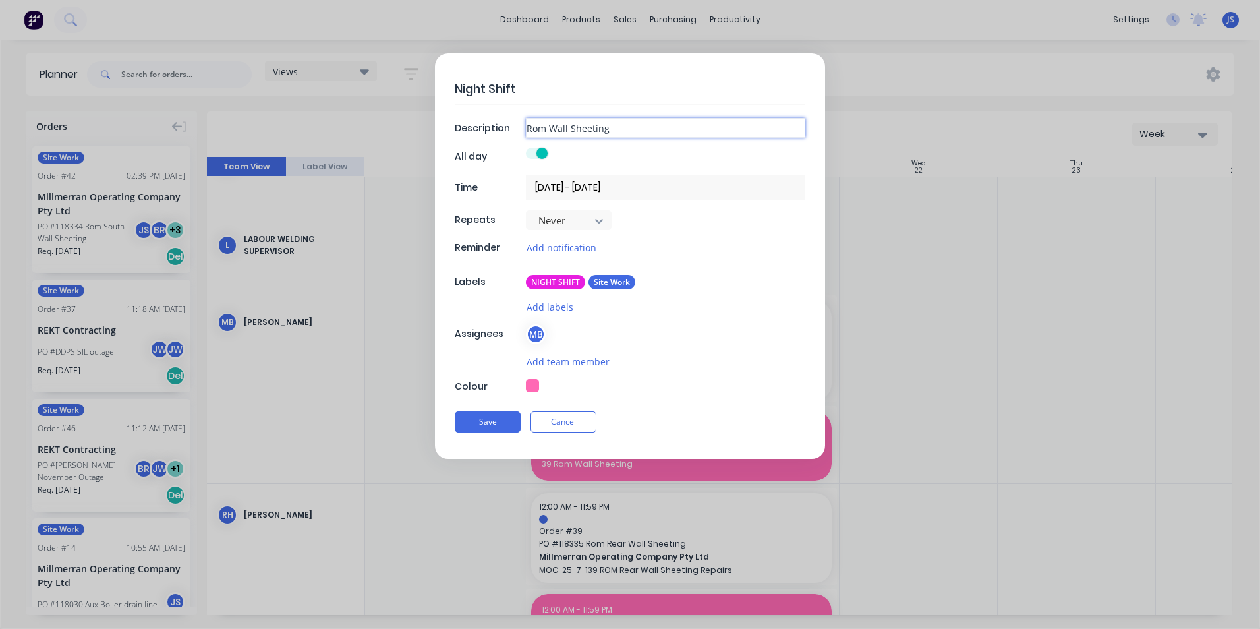
type textarea "x"
type input "4 Rom Wall Sheeting"
type textarea "x"
type input "42 Rom Wall Sheeting"
click at [561, 126] on input "42 Rom Wall Sheeting" at bounding box center [665, 128] width 279 height 20
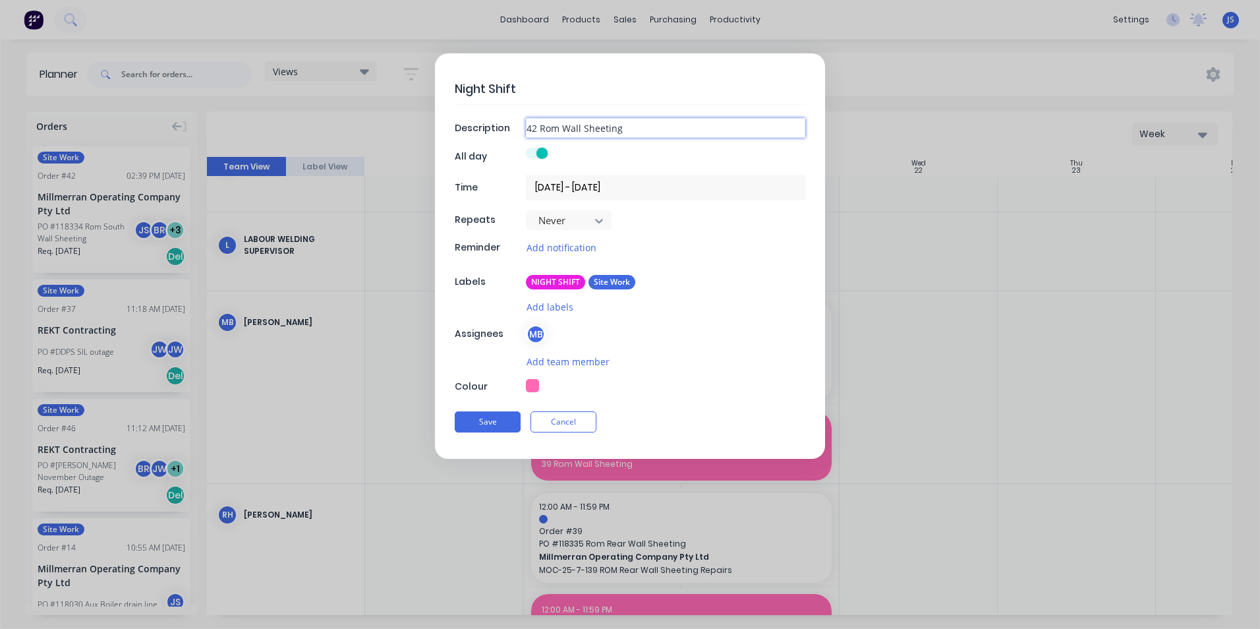
type textarea "x"
type input "42 Rom Wall Sheeting"
type textarea "x"
type input "42 Rom S Wall Sheeting"
type textarea "x"
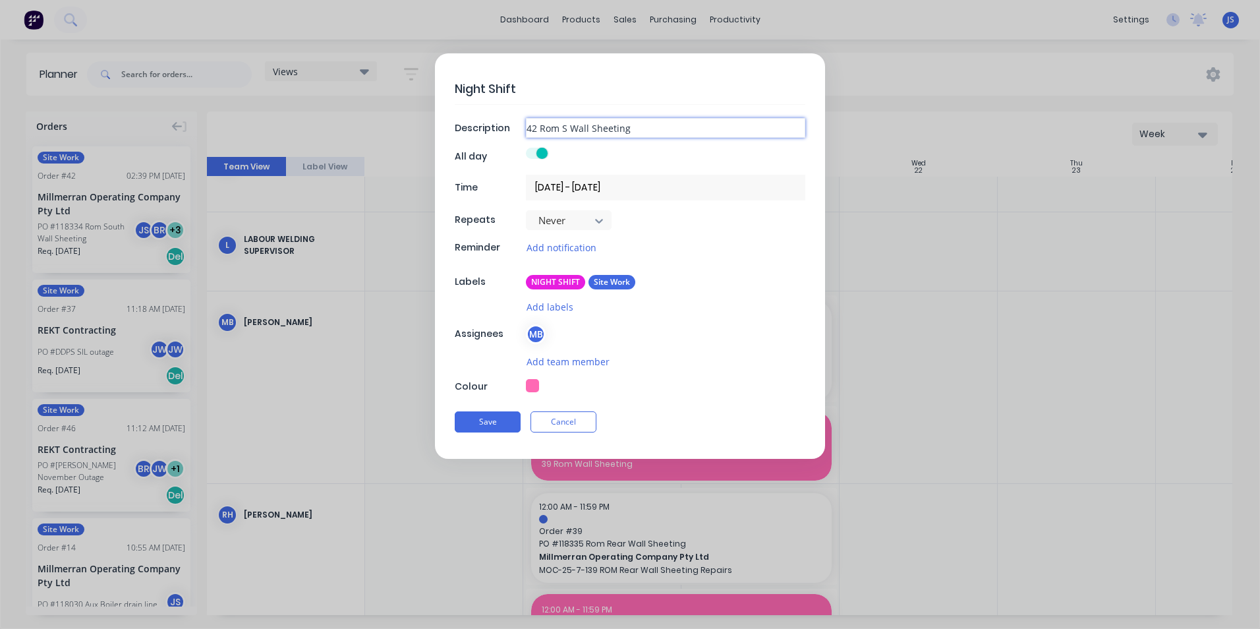
type input "42 Rom So Wall Sheeting"
type textarea "x"
type input "42 Rom Sou Wall Sheeting"
type textarea "x"
type input "42 Rom Sout Wall Sheeting"
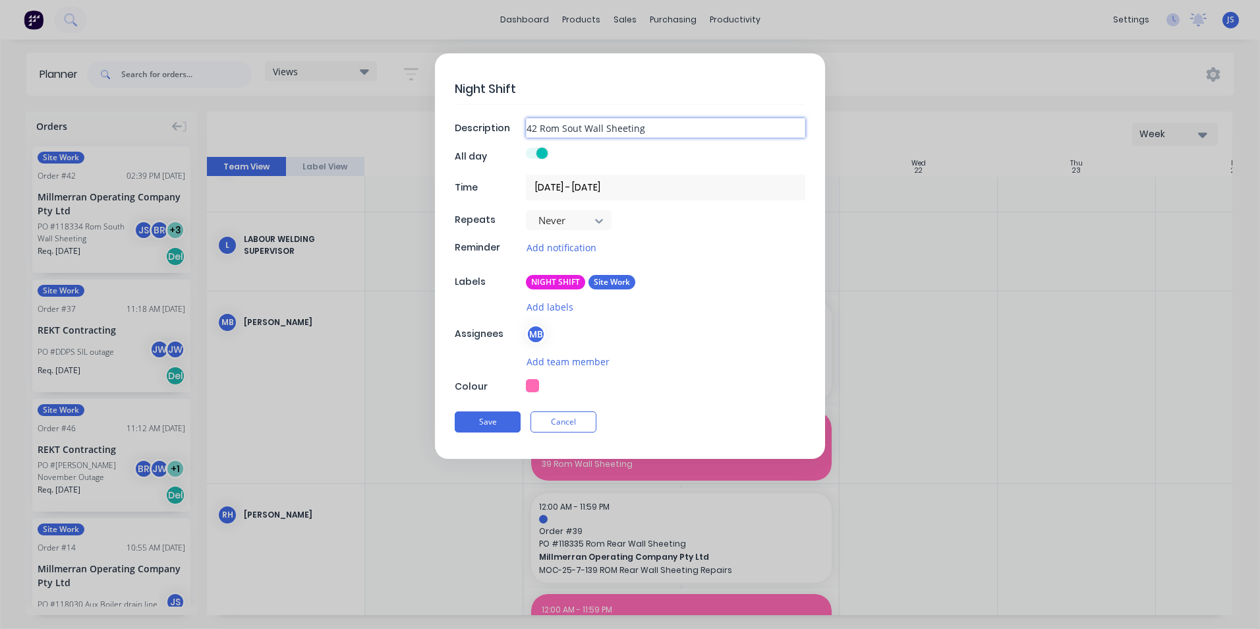
type textarea "x"
type input "42 Rom South Wall Sheeting"
type textarea "x"
click at [615, 186] on input "[DATE] - [DATE]" at bounding box center [665, 188] width 279 height 26
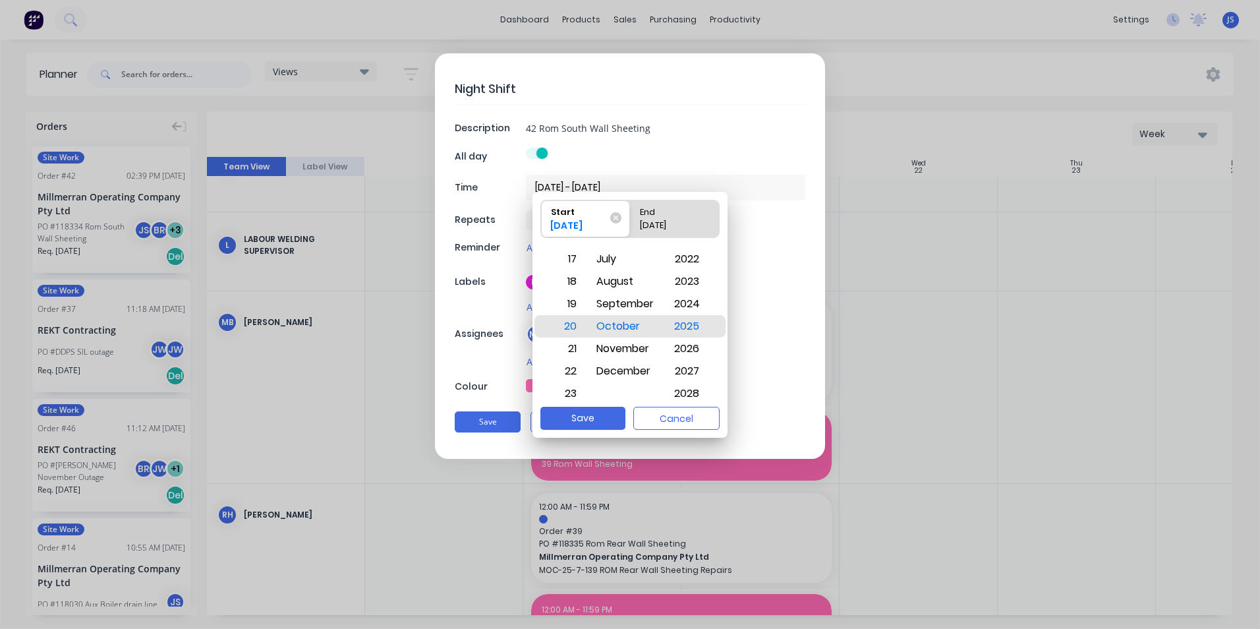
click at [663, 223] on div "[DATE]" at bounding box center [667, 228] width 67 height 18
click at [631, 223] on input "End [DATE]" at bounding box center [630, 218] width 1 height 37
radio input "true"
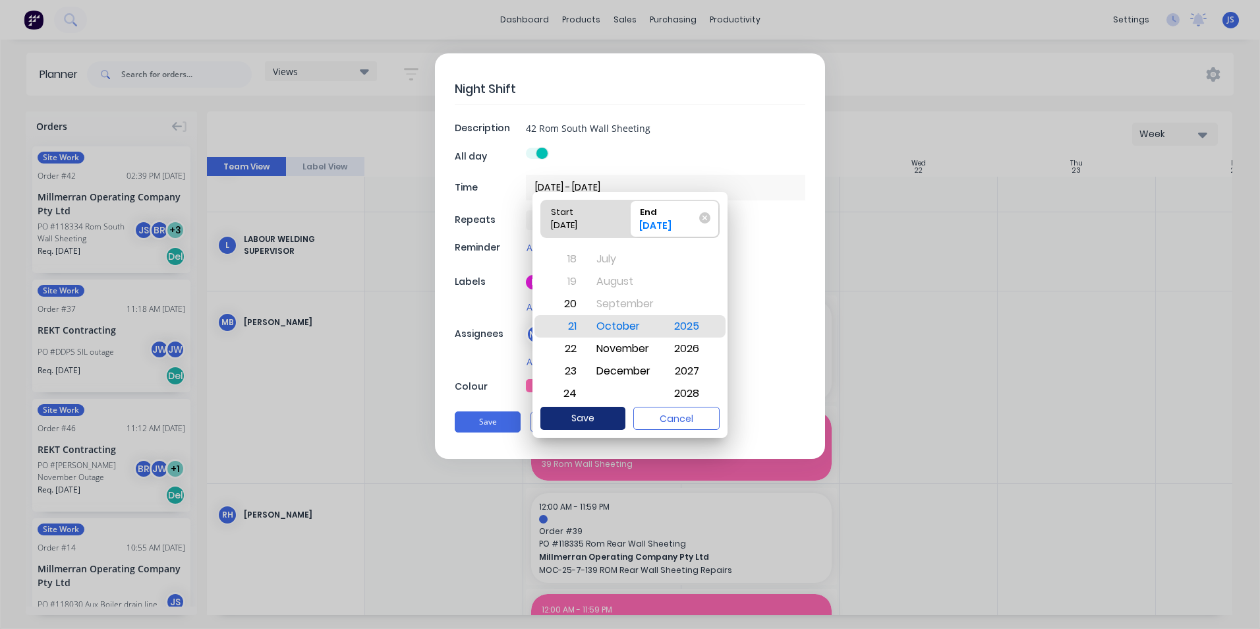
click at [605, 416] on button "Save" at bounding box center [582, 418] width 85 height 23
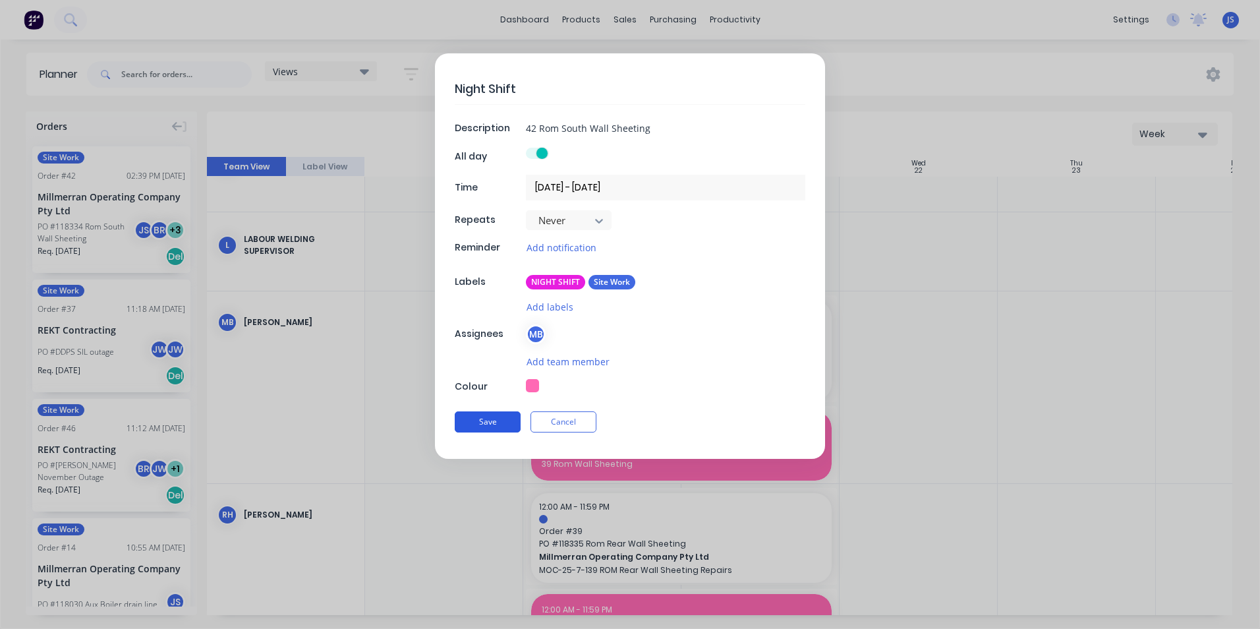
click at [489, 419] on button "Save" at bounding box center [488, 421] width 66 height 21
type textarea "x"
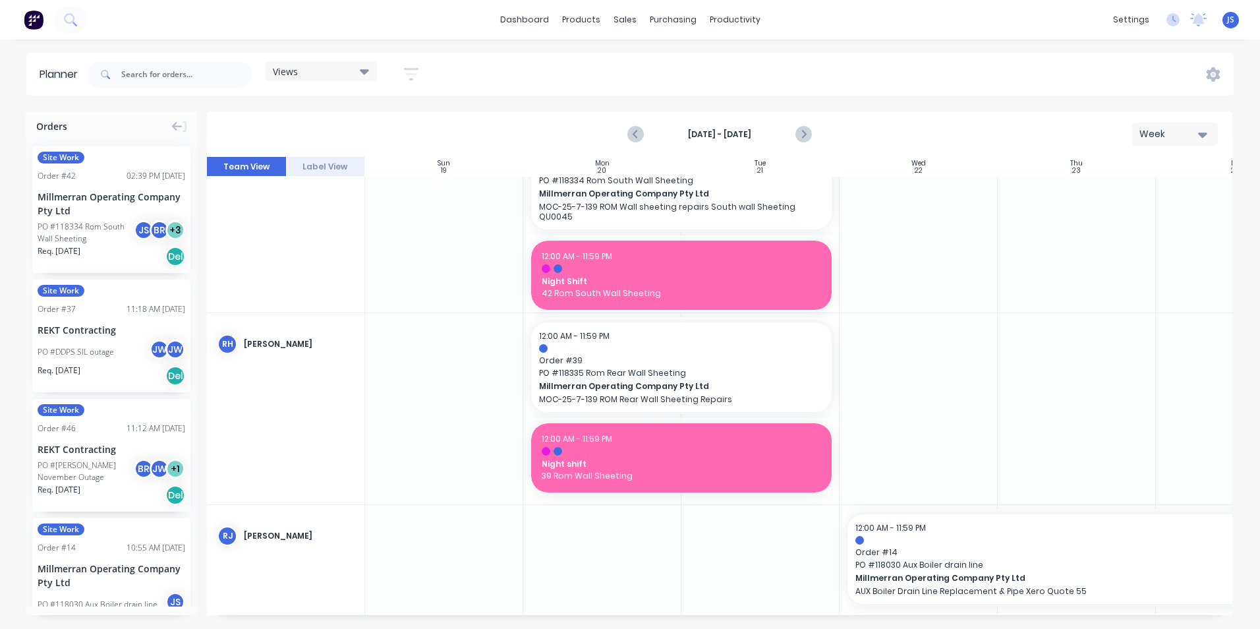
scroll to position [2438, 0]
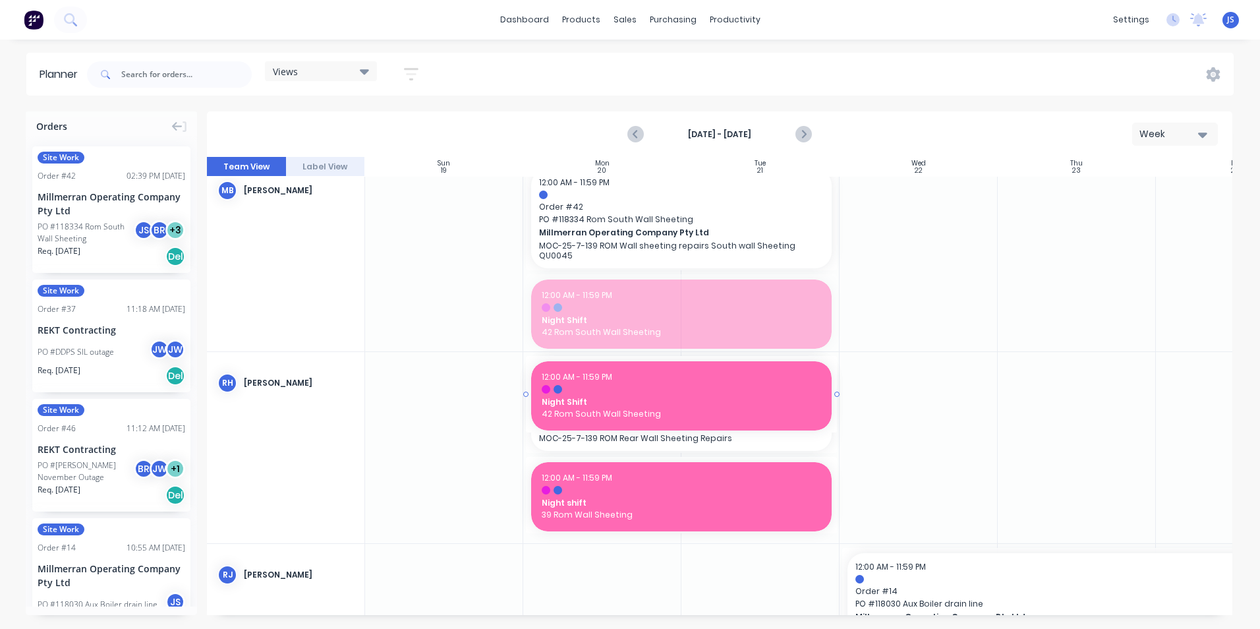
drag, startPoint x: 658, startPoint y: 308, endPoint x: 664, endPoint y: 511, distance: 203.7
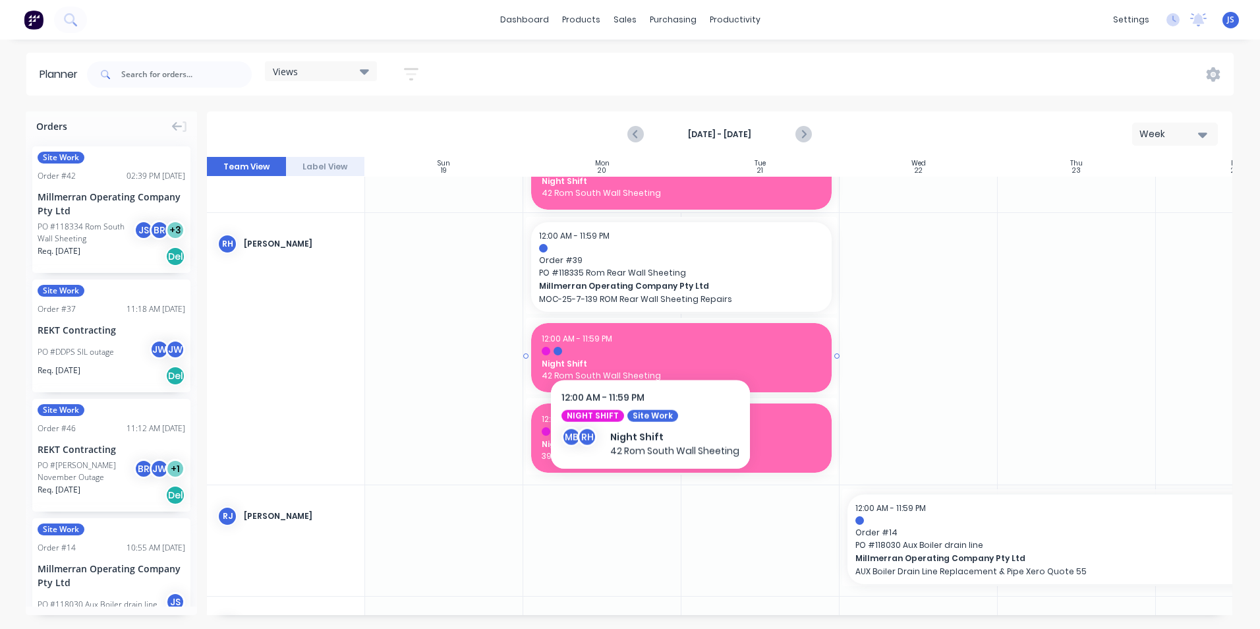
scroll to position [2621, 0]
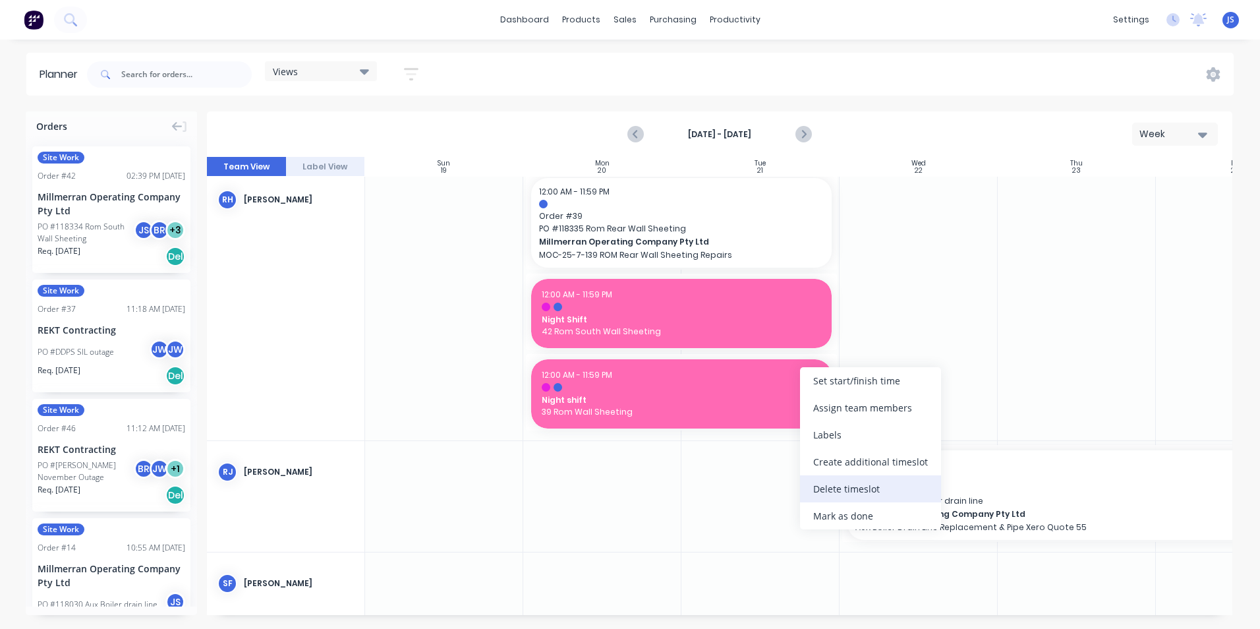
click at [843, 486] on div "Delete timeslot" at bounding box center [870, 488] width 141 height 27
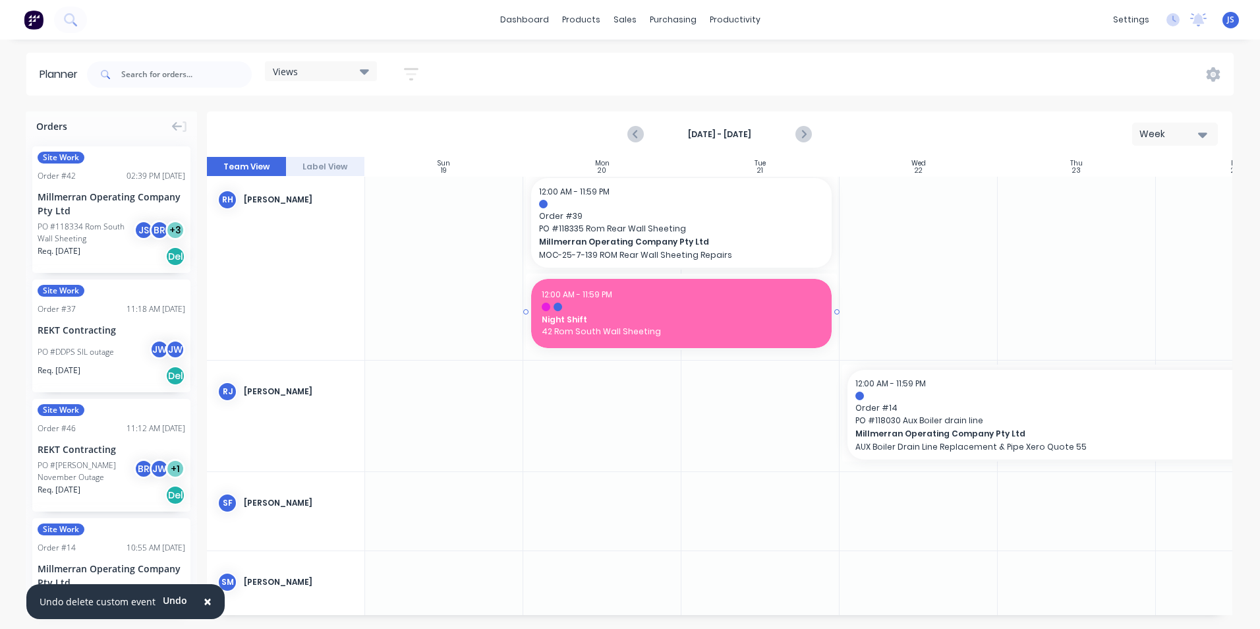
scroll to position [2541, 0]
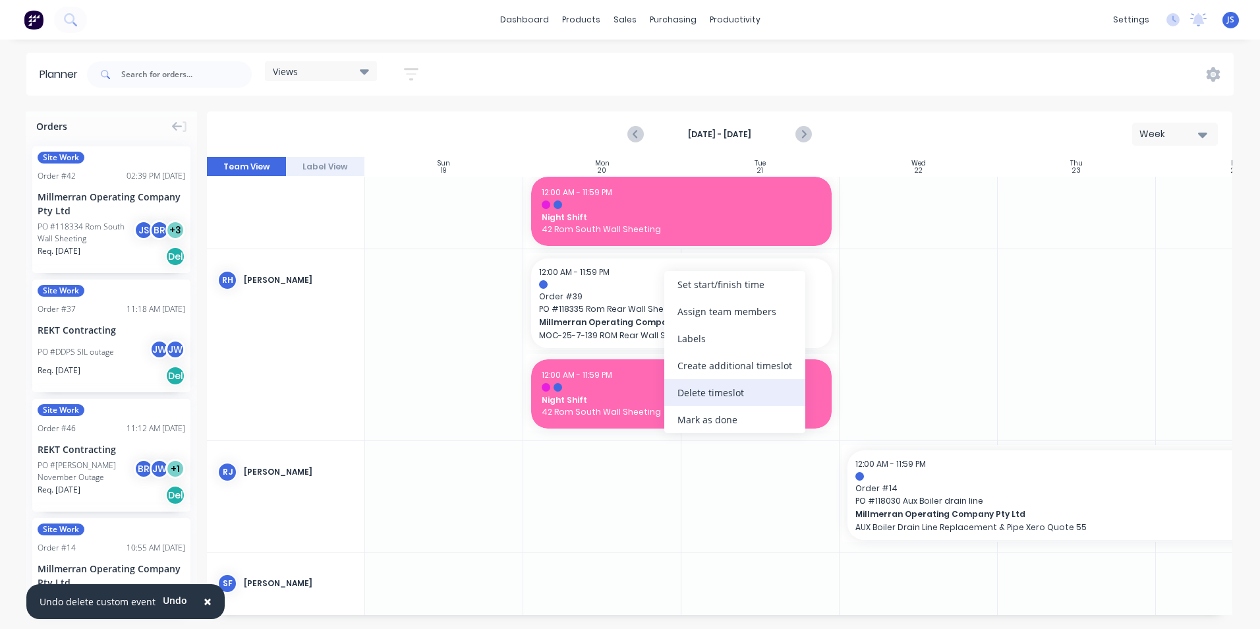
click at [710, 395] on div "Delete timeslot" at bounding box center [734, 392] width 141 height 27
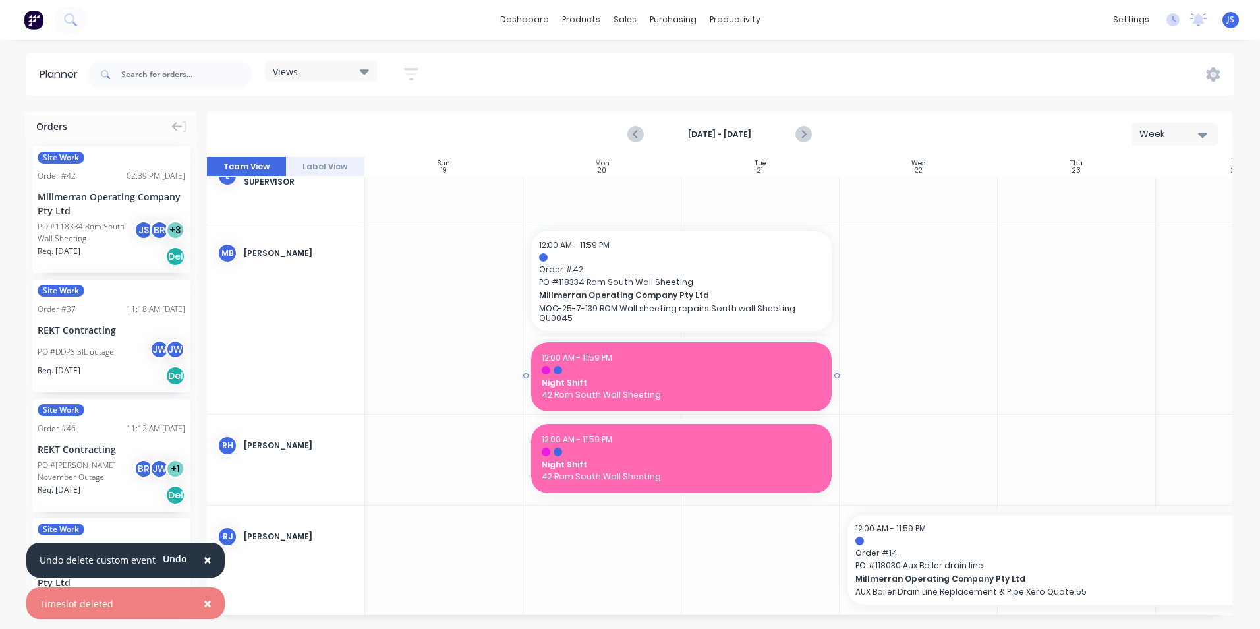
scroll to position [2343, 0]
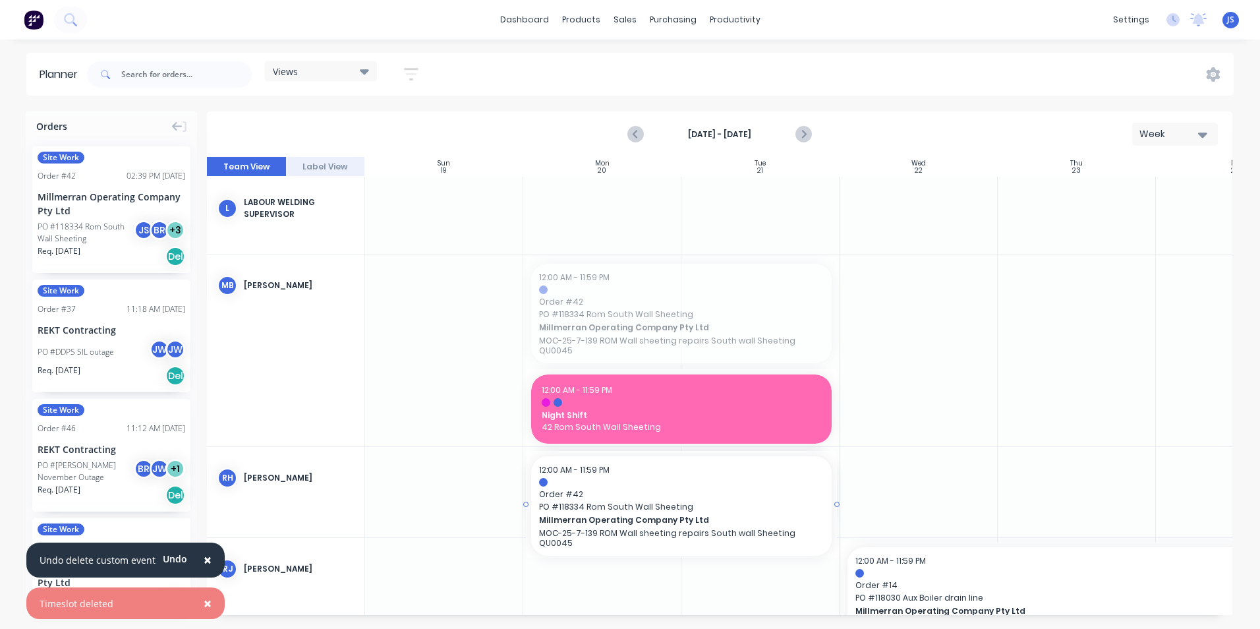
drag, startPoint x: 660, startPoint y: 283, endPoint x: 667, endPoint y: 464, distance: 180.6
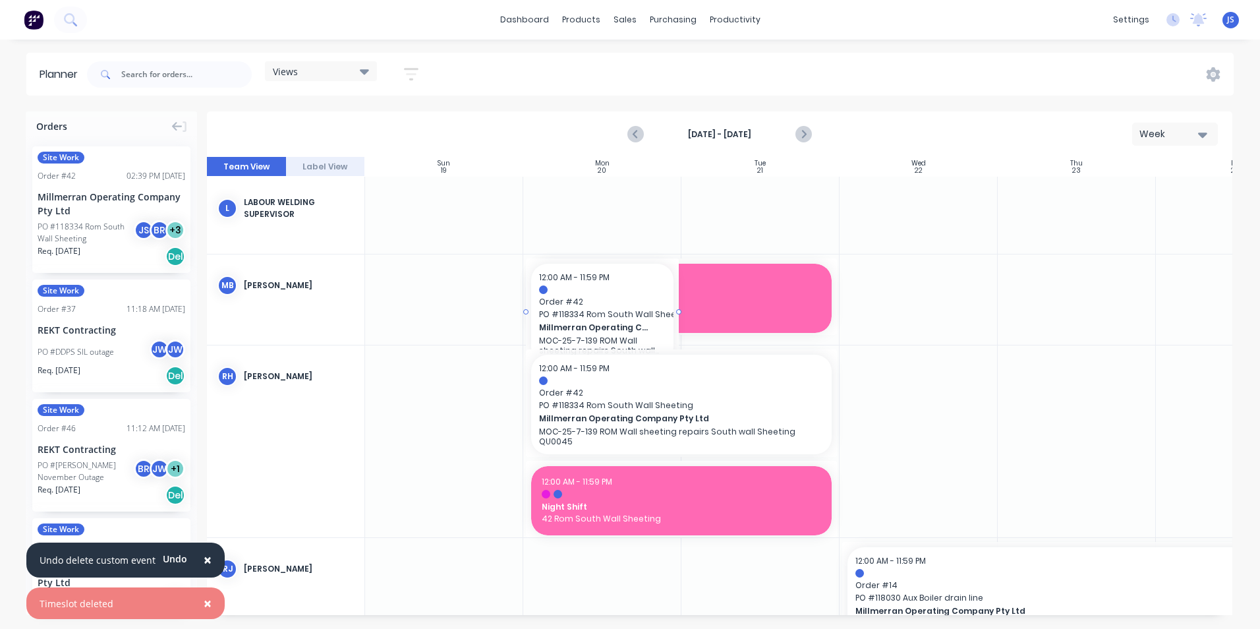
drag, startPoint x: 78, startPoint y: 202, endPoint x: 600, endPoint y: 276, distance: 526.4
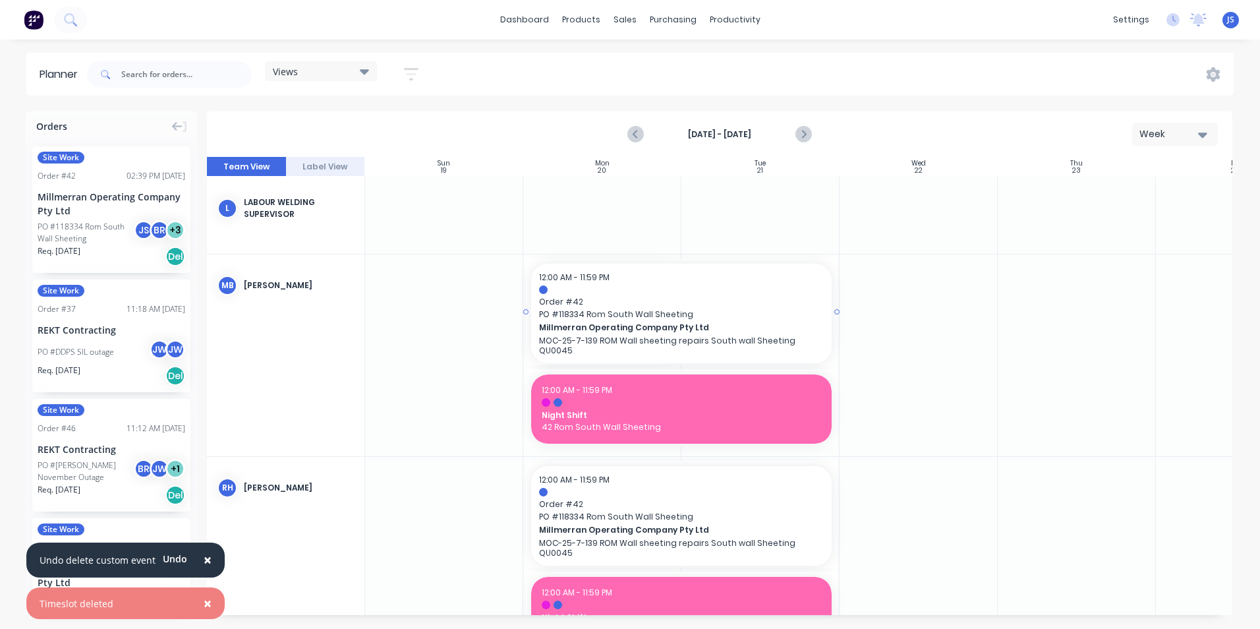
drag, startPoint x: 680, startPoint y: 312, endPoint x: 775, endPoint y: 312, distance: 95.5
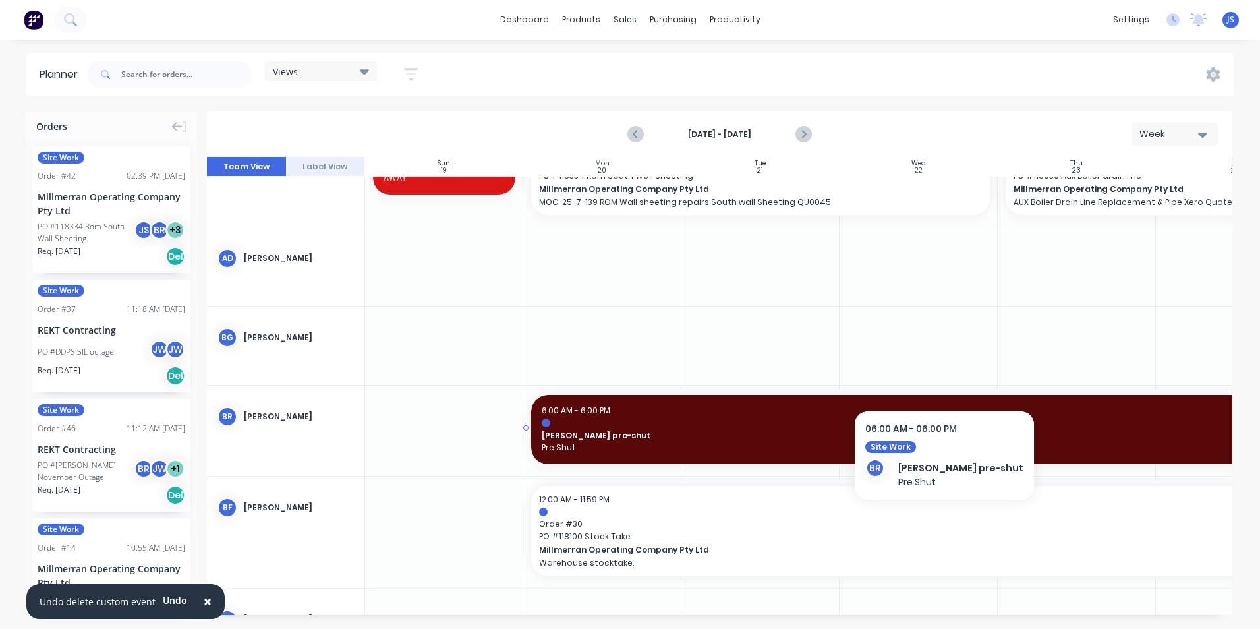
scroll to position [0, 0]
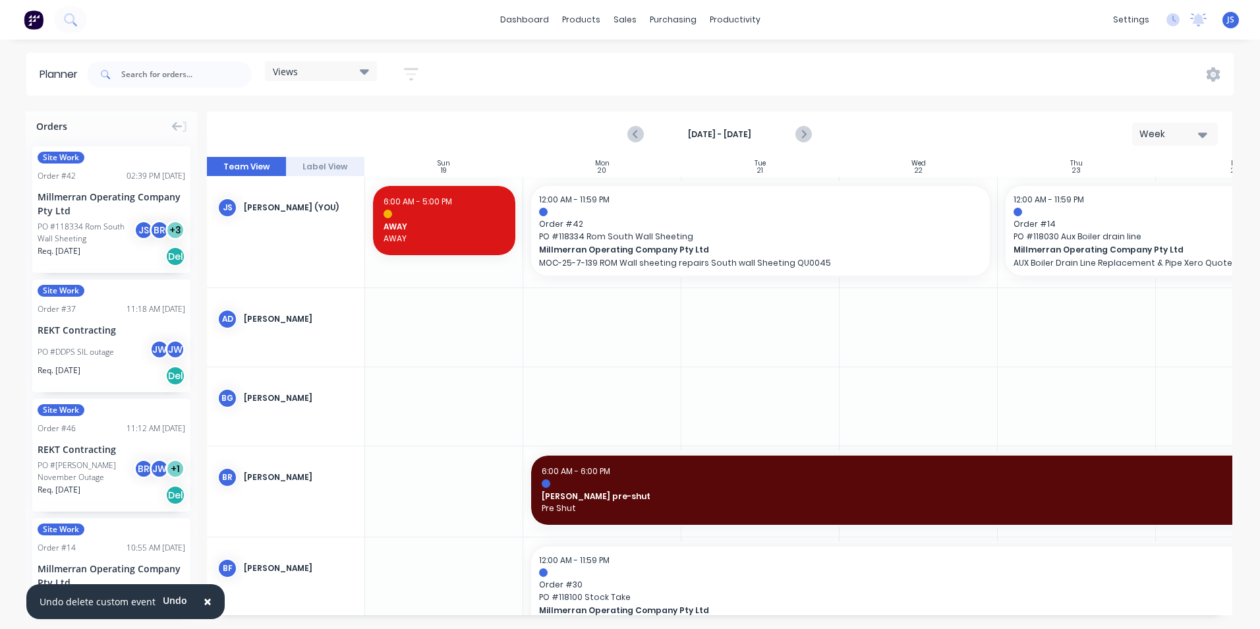
click at [738, 343] on div at bounding box center [760, 327] width 158 height 78
